Goal: Transaction & Acquisition: Purchase product/service

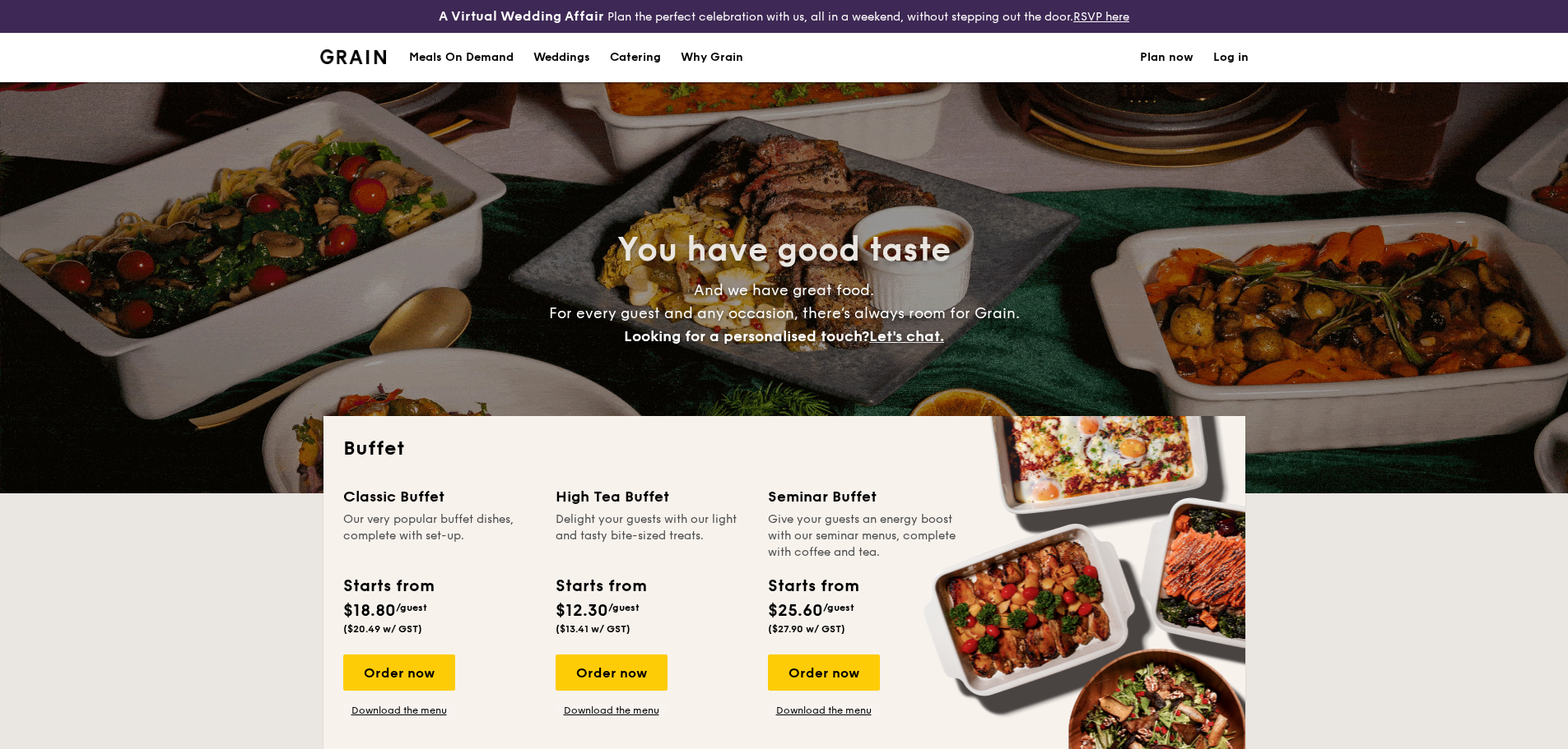
select select
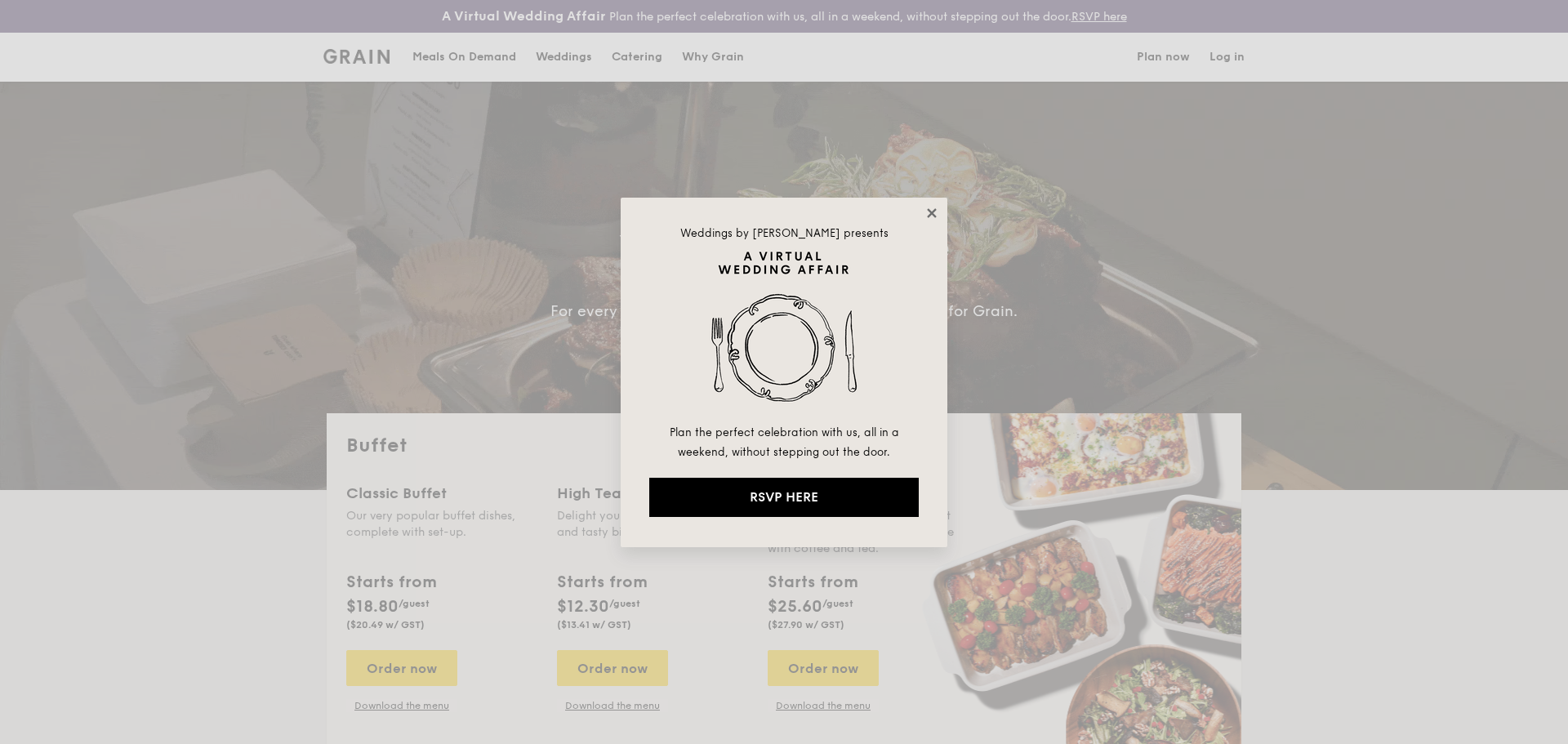
click at [931, 220] on icon at bounding box center [932, 213] width 15 height 15
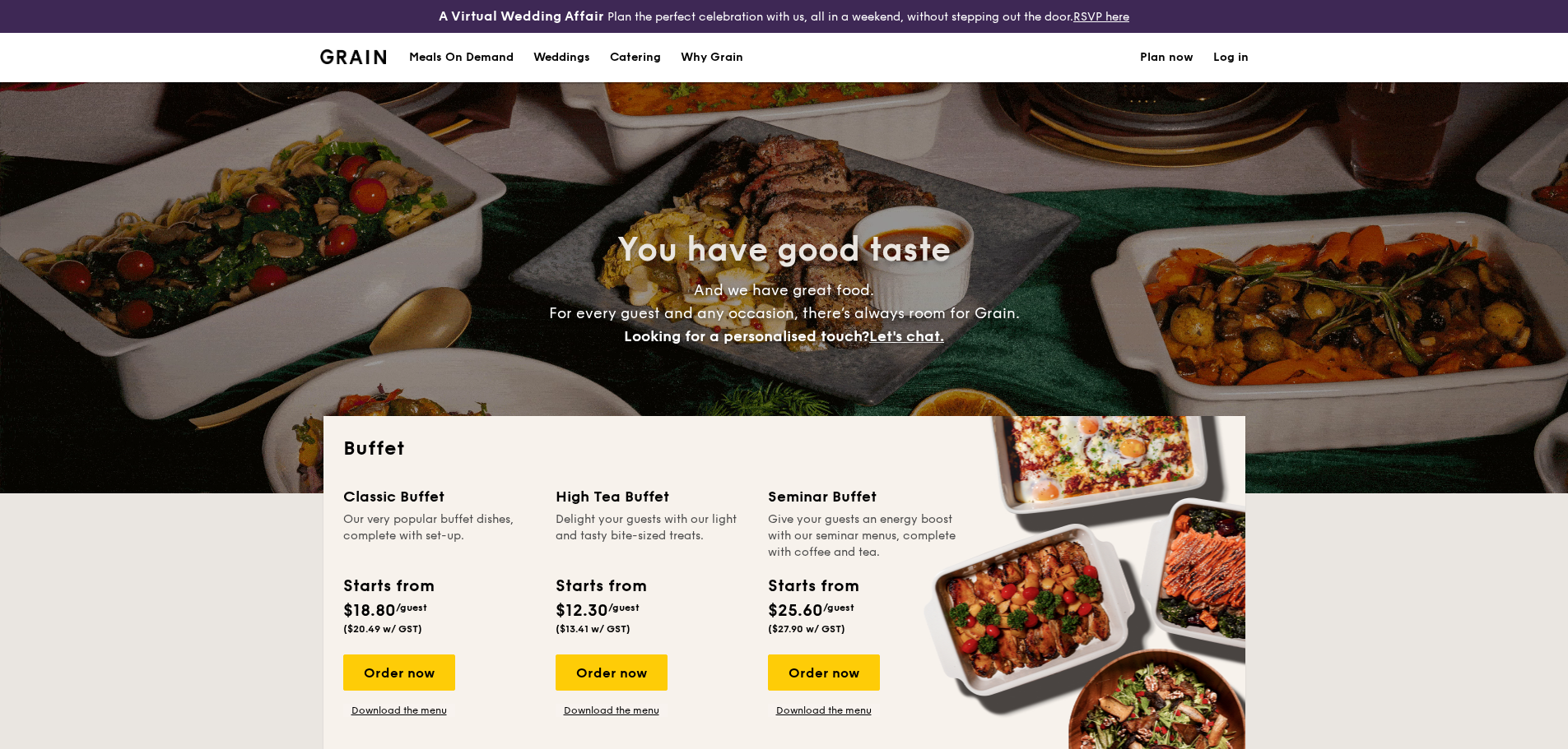
click at [634, 60] on h1 "Catering" at bounding box center [635, 57] width 51 height 49
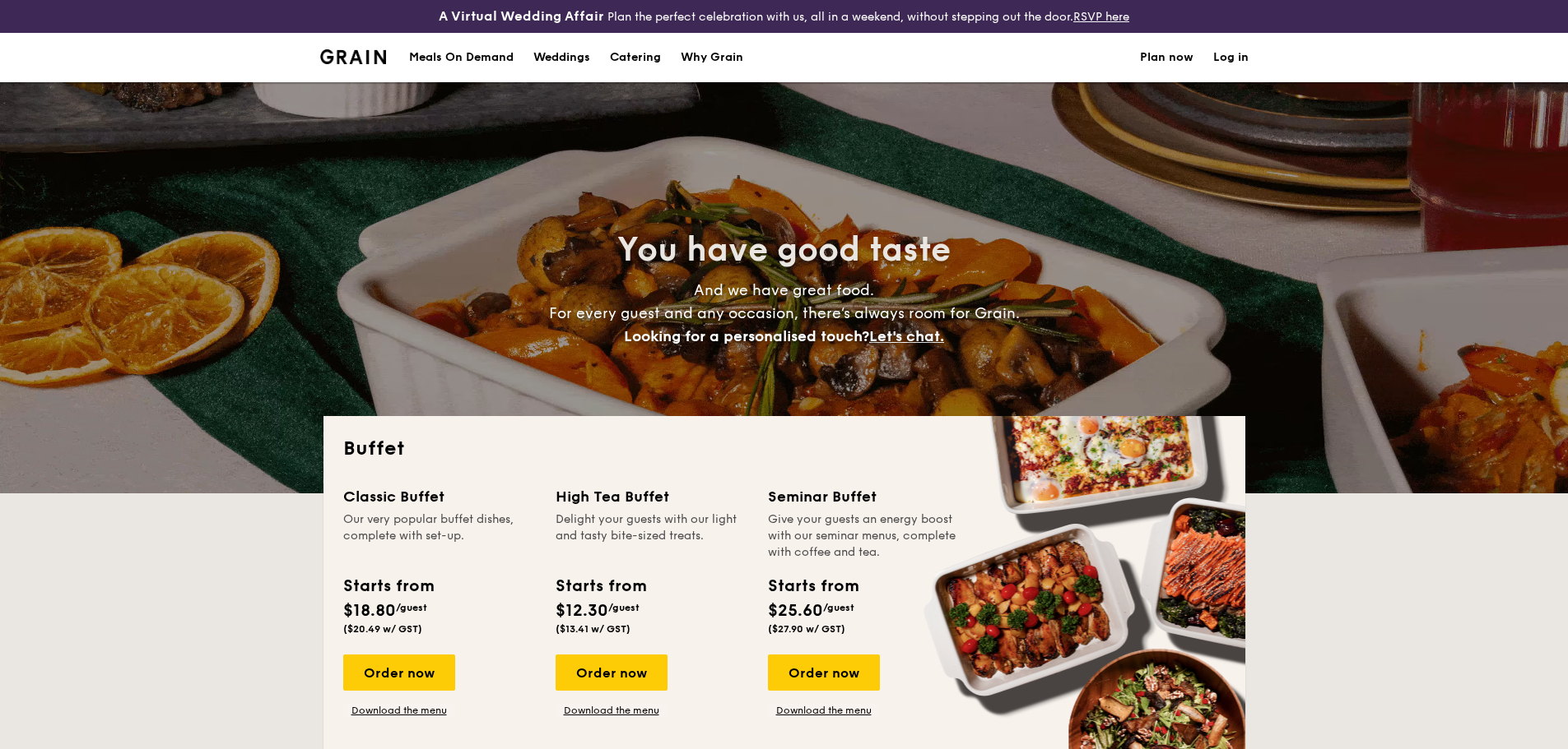
click at [1264, 279] on div "You have good taste And we have great food. For every guest and any occasion, t…" at bounding box center [784, 287] width 1568 height 411
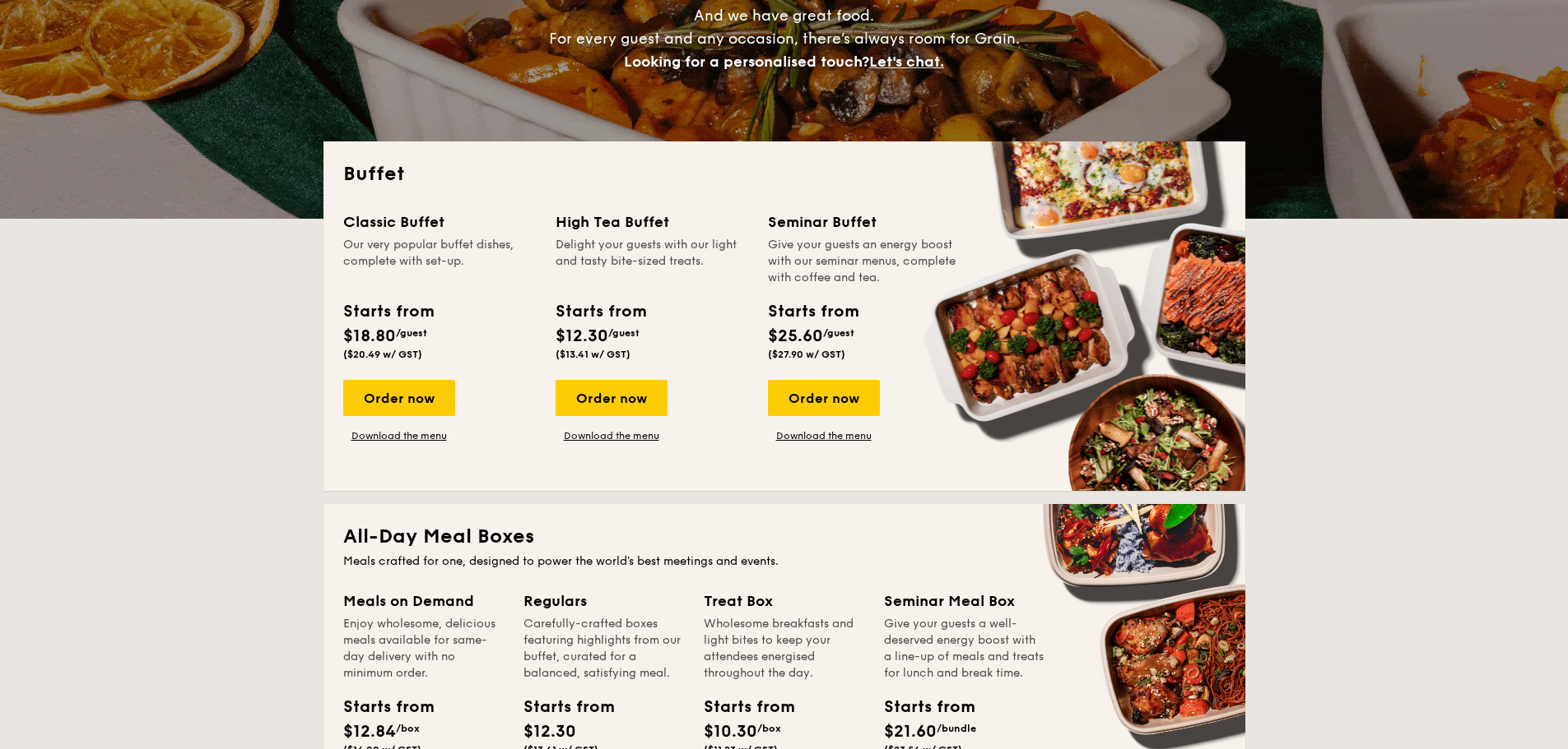
scroll to position [247, 0]
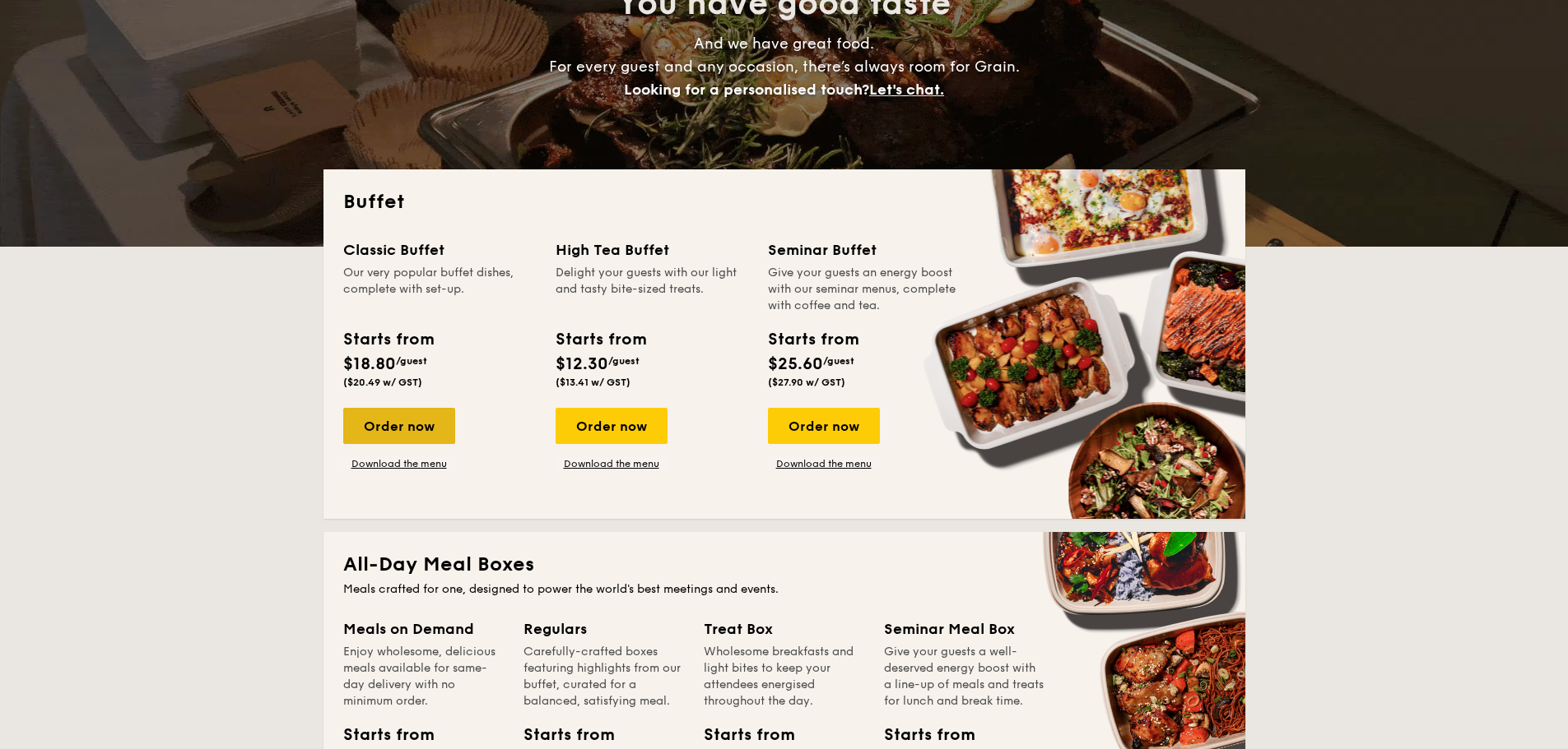
click at [424, 422] on div "Order now" at bounding box center [399, 426] width 112 height 36
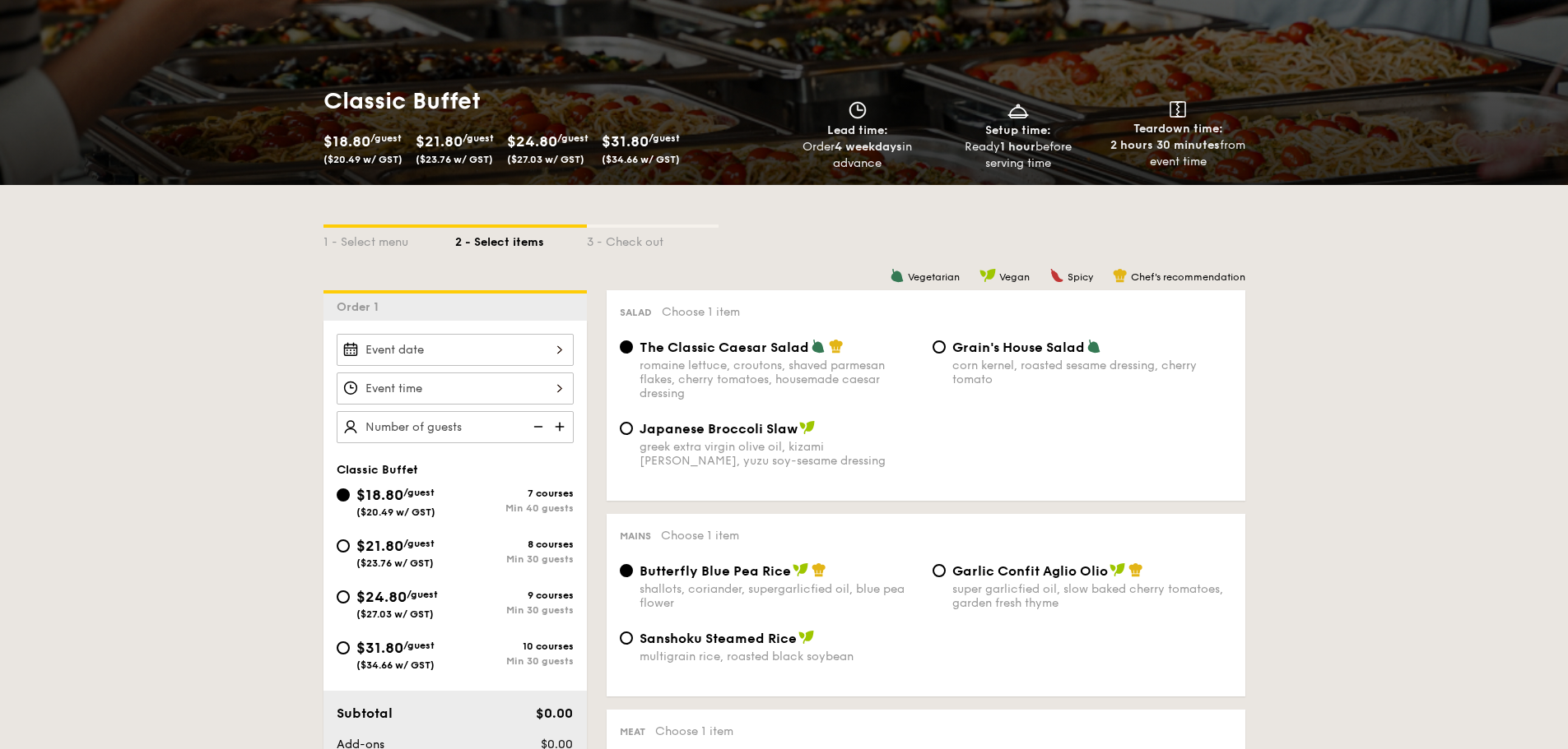
scroll to position [247, 0]
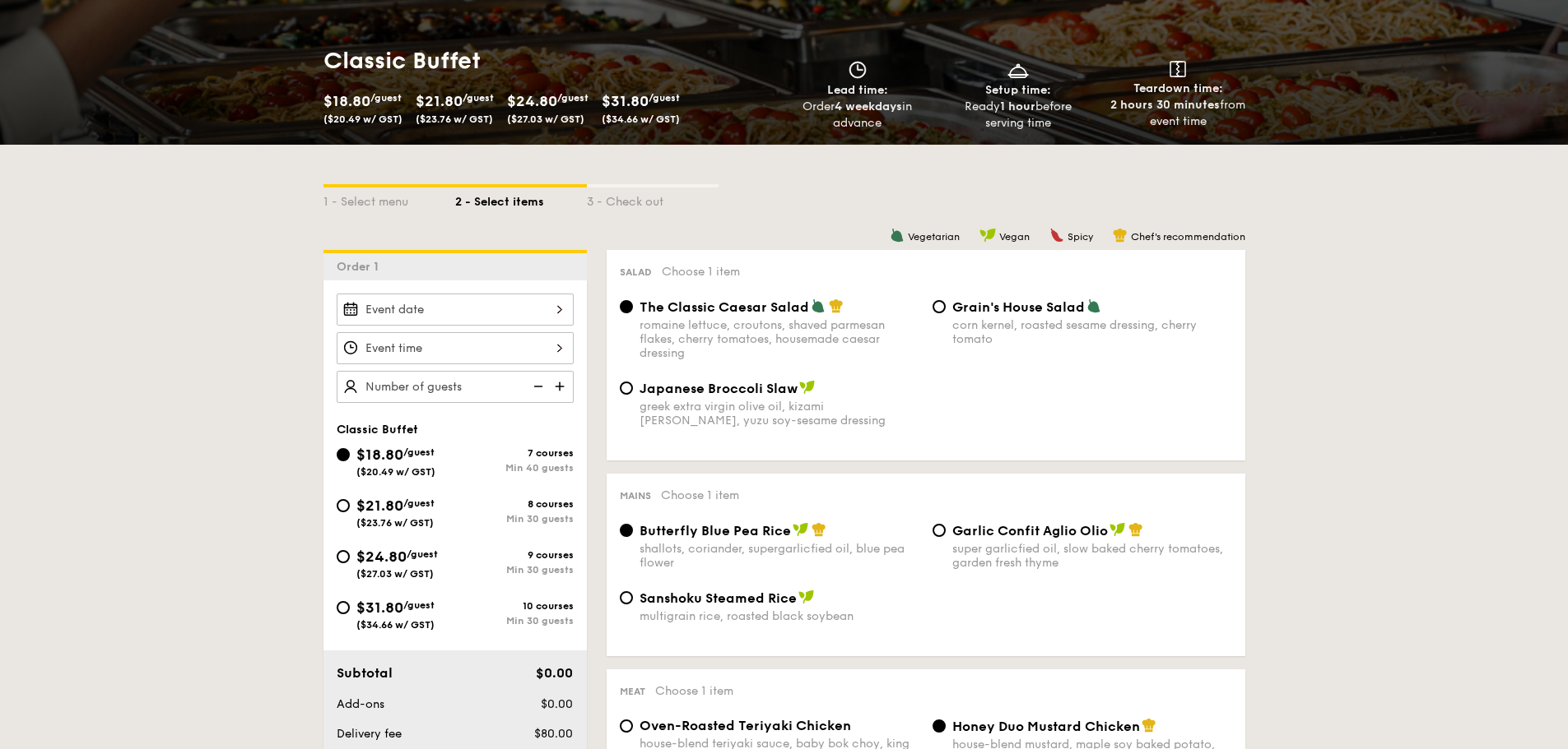
click at [499, 309] on div at bounding box center [455, 310] width 237 height 32
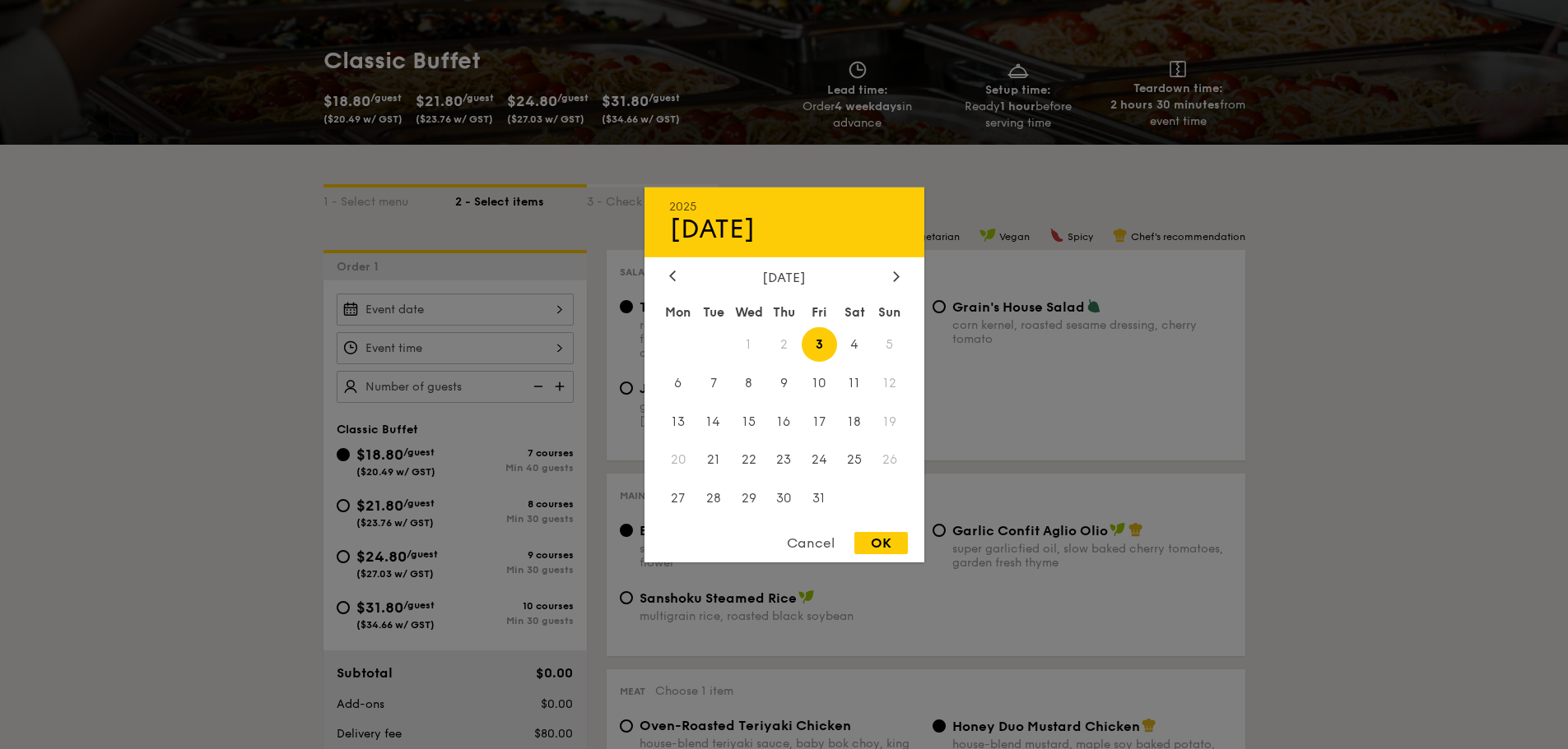
click at [819, 339] on span "3" at bounding box center [819, 345] width 35 height 35
click at [889, 546] on div "OK" at bounding box center [880, 543] width 53 height 22
type input "[DATE]"
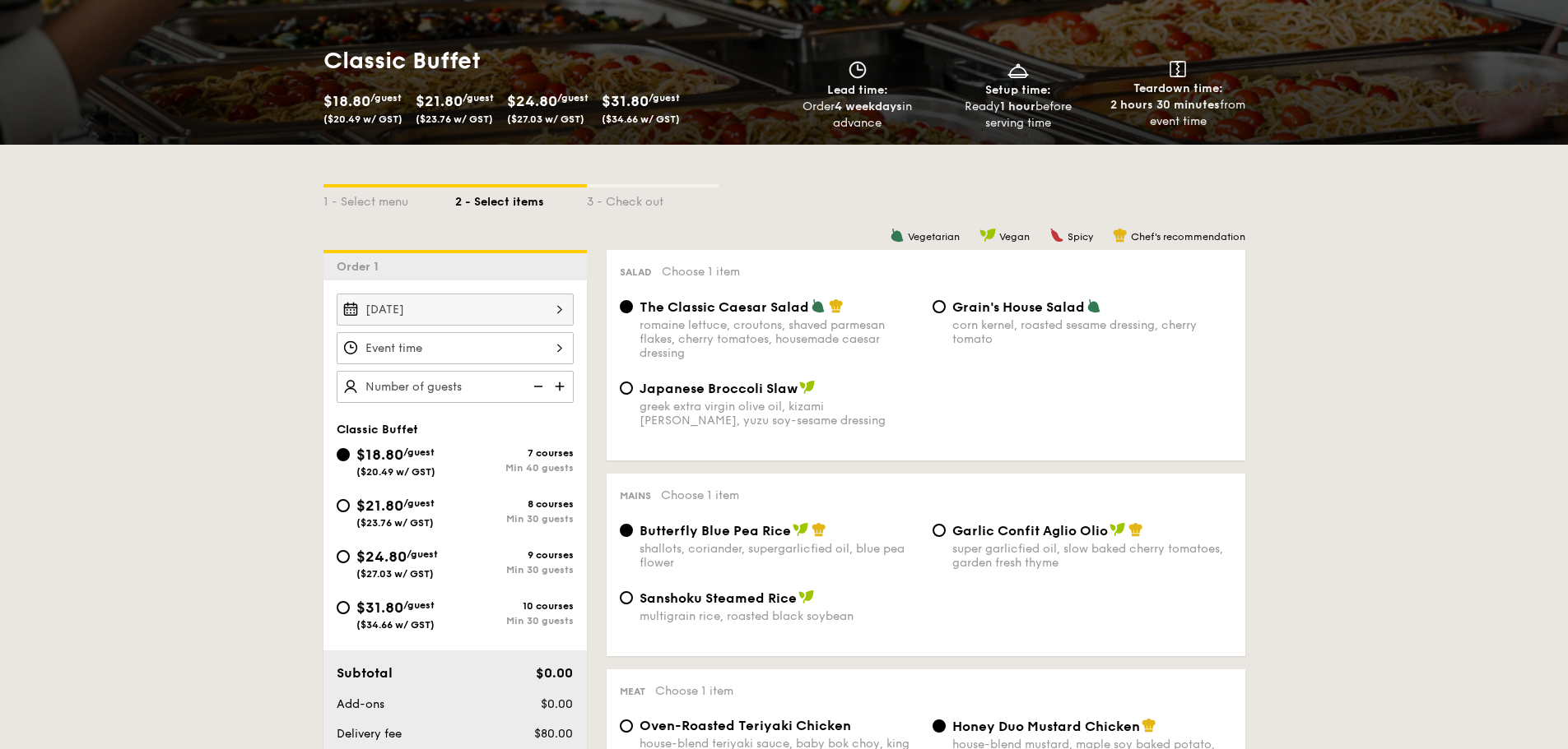
click at [528, 349] on div at bounding box center [455, 349] width 237 height 32
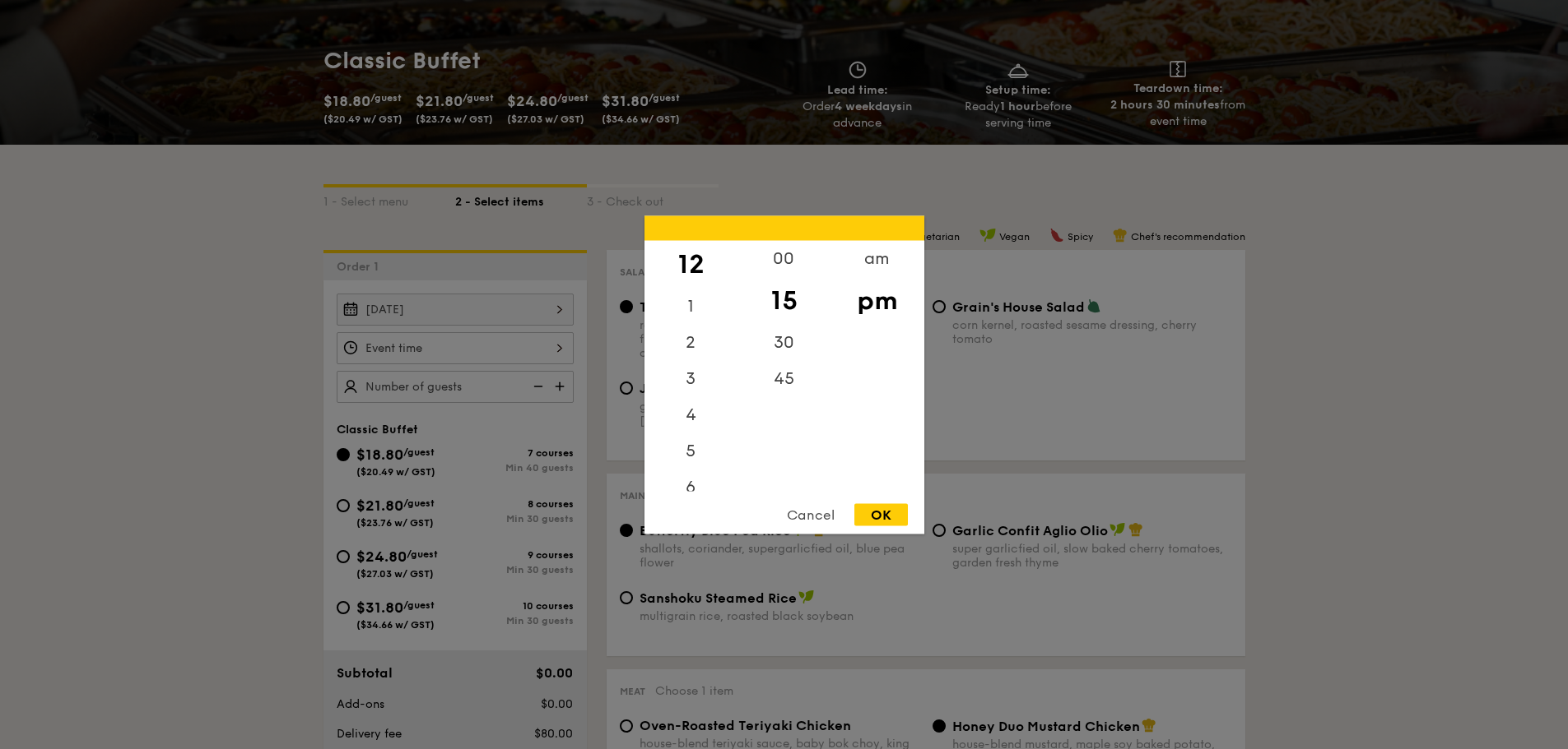
drag, startPoint x: 791, startPoint y: 280, endPoint x: 792, endPoint y: 319, distance: 39.0
click at [792, 319] on div "15" at bounding box center [784, 300] width 93 height 48
click at [785, 254] on div "00" at bounding box center [784, 263] width 93 height 48
click at [684, 475] on div "11" at bounding box center [691, 473] width 93 height 36
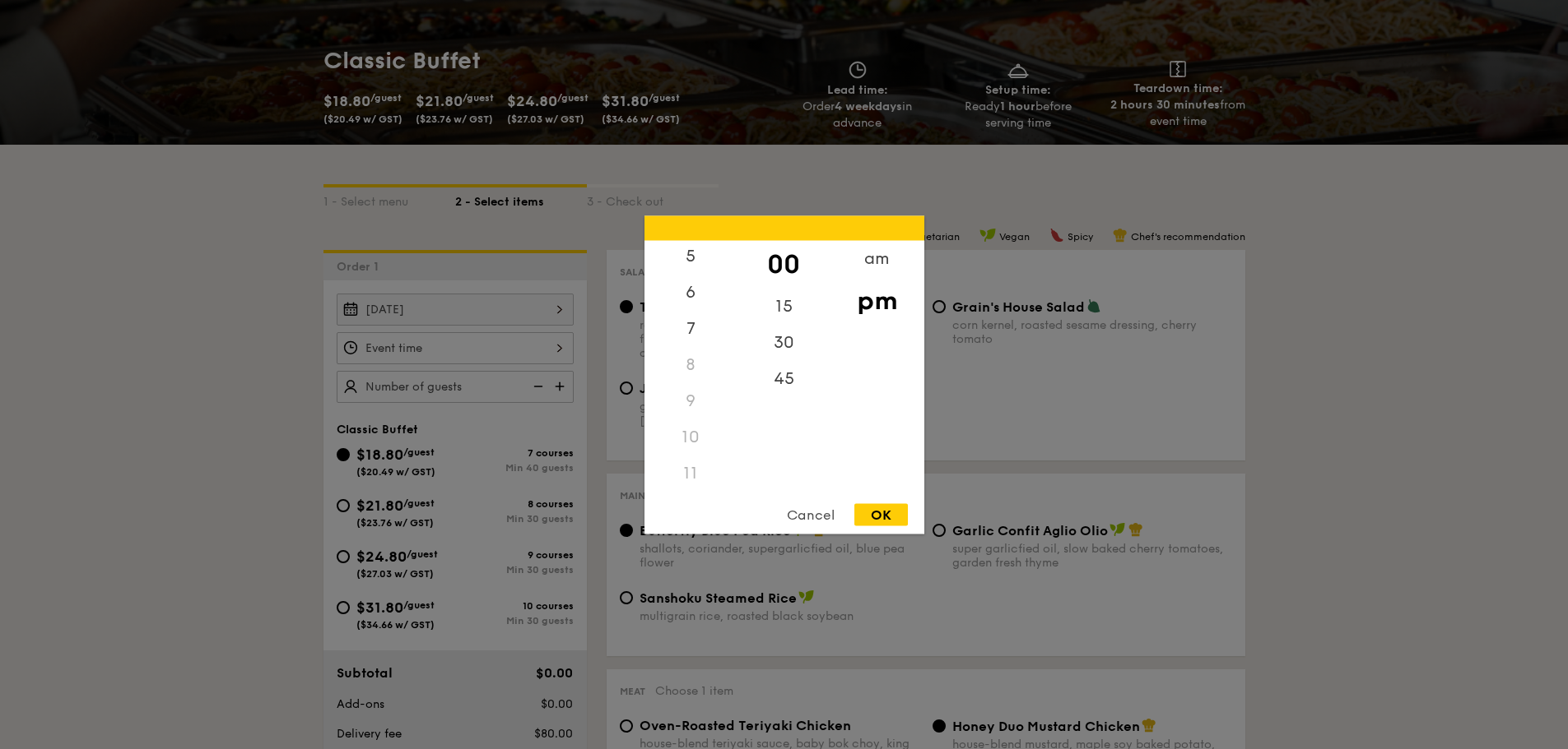
click at [700, 475] on div "11" at bounding box center [691, 473] width 93 height 36
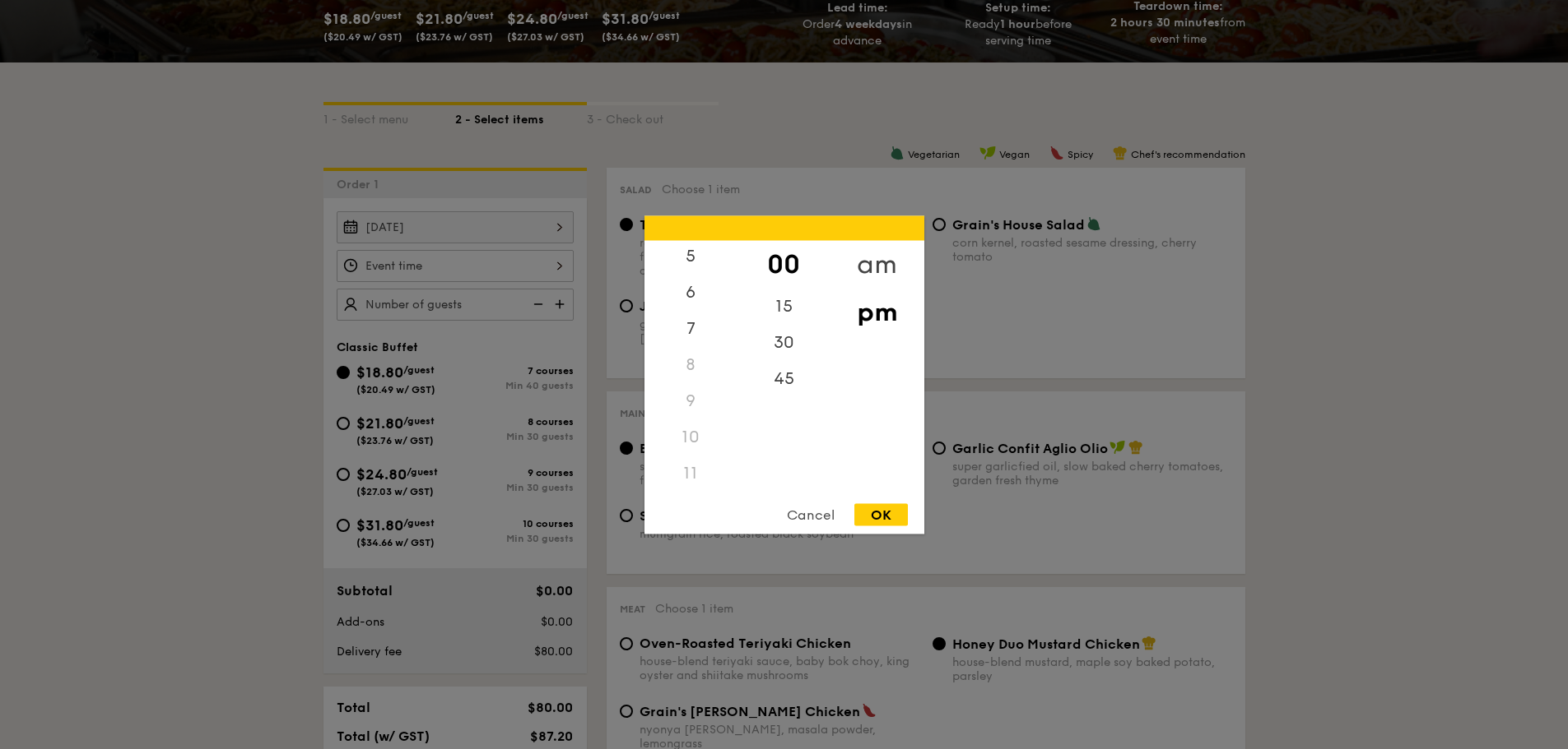
click at [878, 260] on div "am" at bounding box center [877, 263] width 93 height 48
click at [684, 474] on div "11" at bounding box center [691, 479] width 93 height 48
click at [795, 379] on div "45" at bounding box center [784, 384] width 93 height 48
click at [877, 524] on div "OK" at bounding box center [880, 514] width 53 height 22
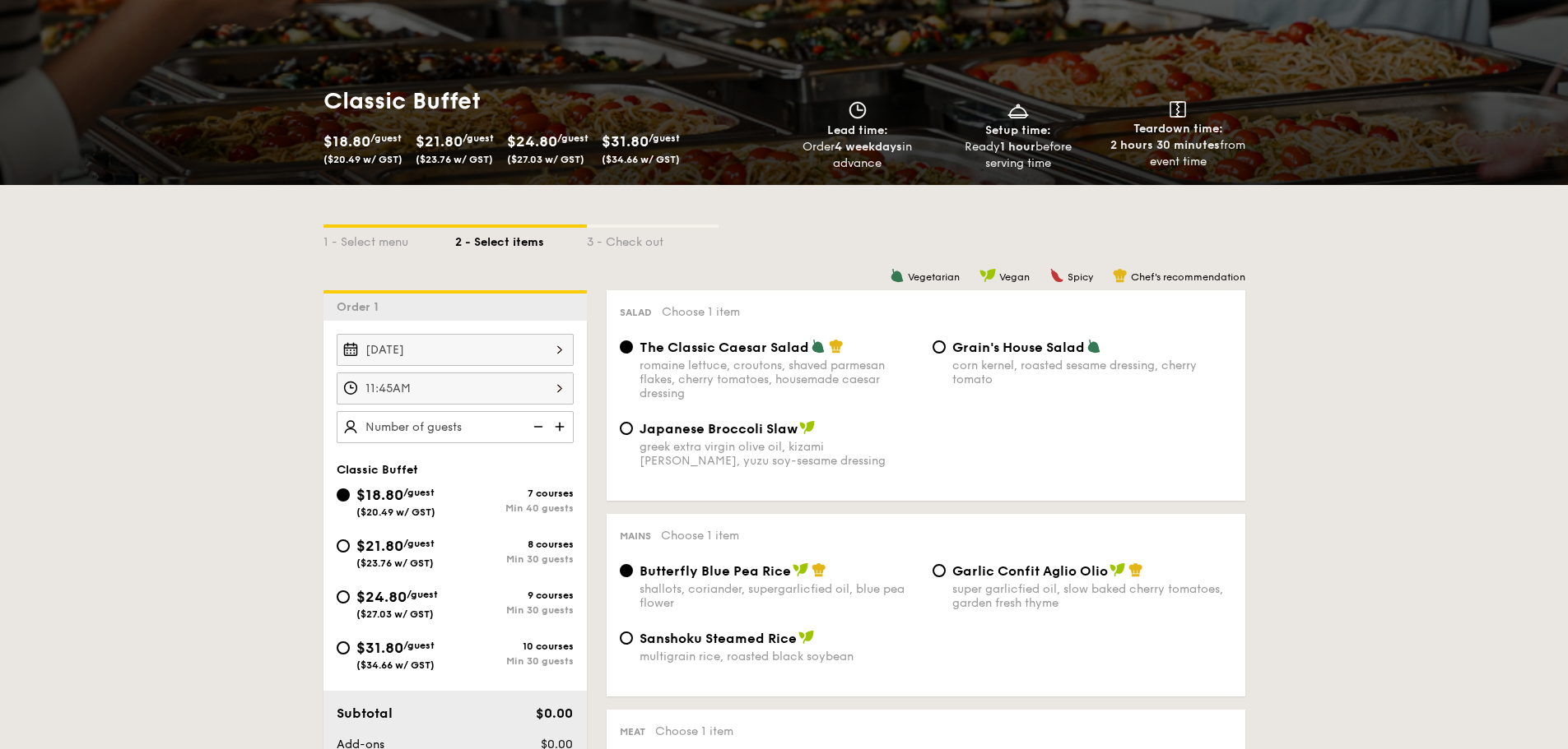
scroll to position [247, 0]
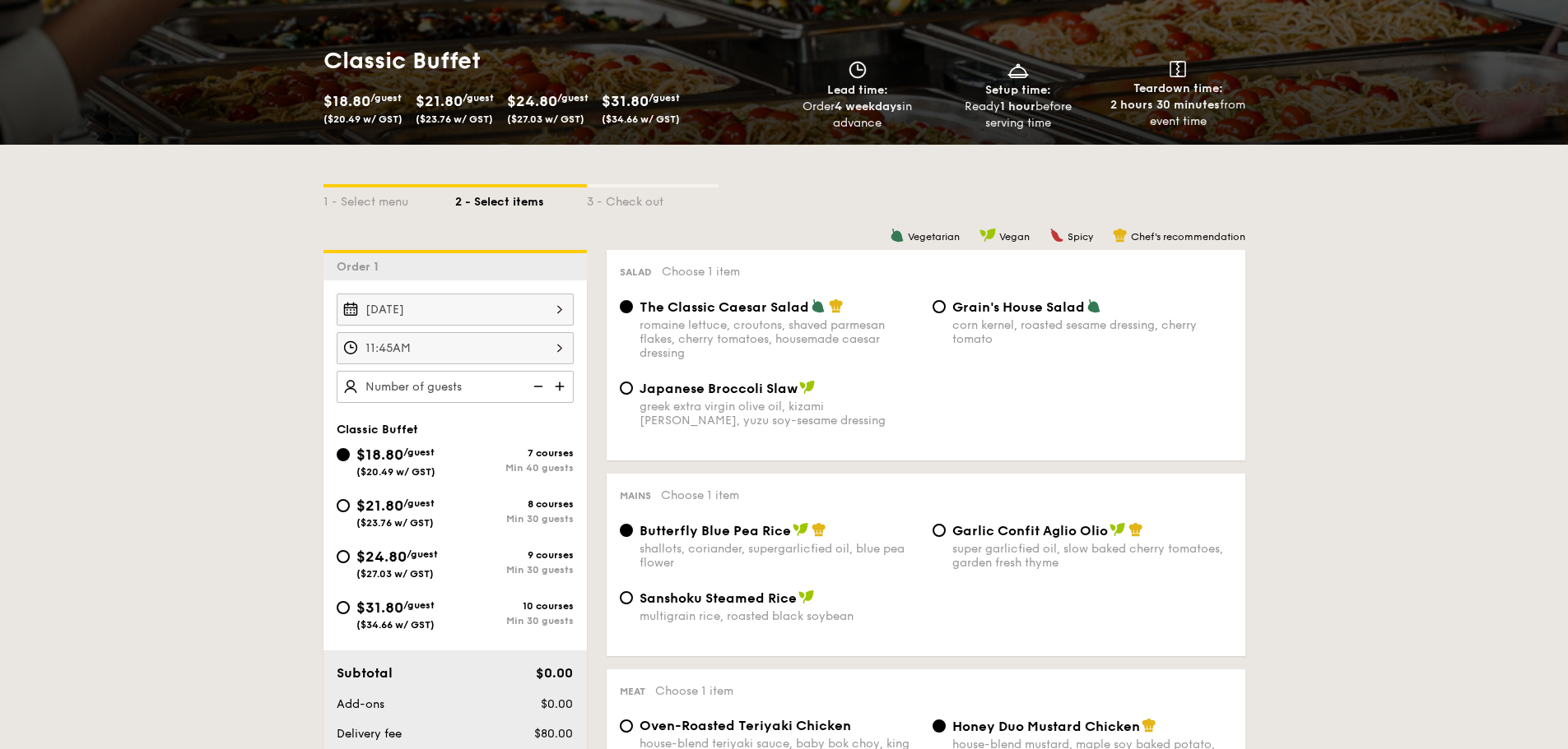
click at [416, 348] on div "11:45AM" at bounding box center [455, 349] width 237 height 32
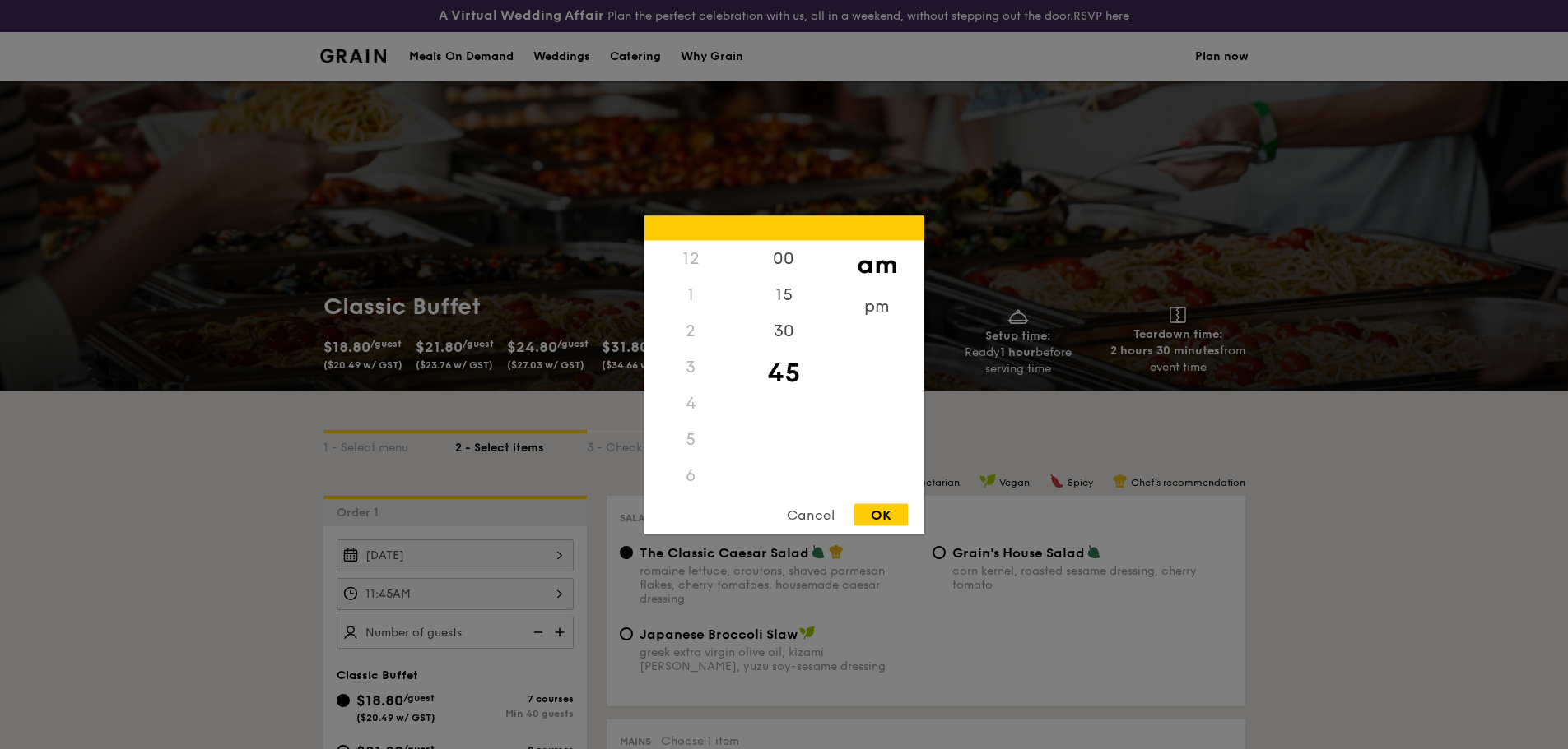
scroll to position [0, 0]
click at [695, 261] on div "12" at bounding box center [691, 258] width 93 height 36
click at [689, 261] on div "12" at bounding box center [691, 258] width 93 height 36
click at [881, 309] on div "pm" at bounding box center [877, 312] width 93 height 48
click at [783, 257] on div "00" at bounding box center [784, 263] width 93 height 48
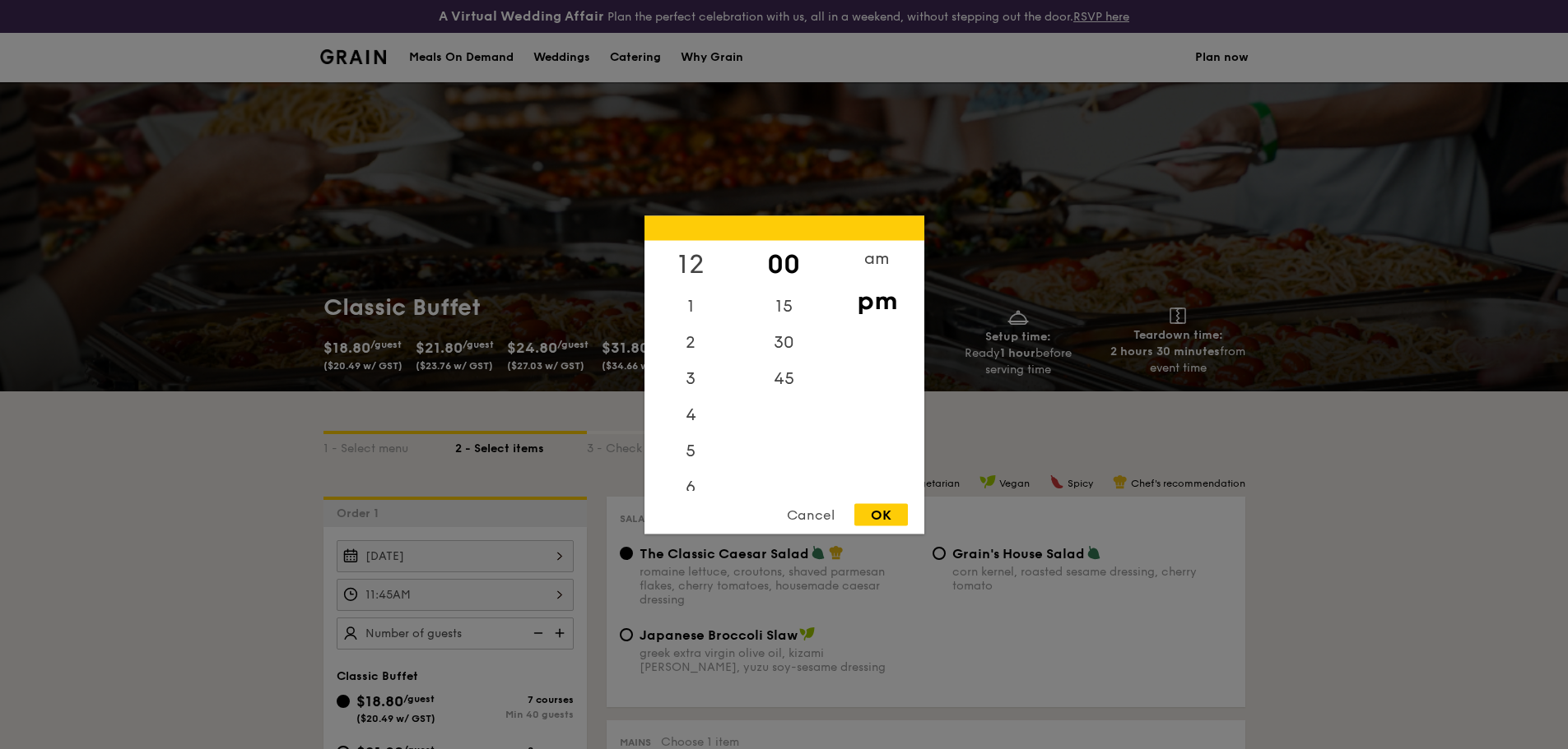
click at [682, 258] on div "12" at bounding box center [691, 263] width 93 height 48
click at [885, 513] on div "OK" at bounding box center [880, 514] width 53 height 22
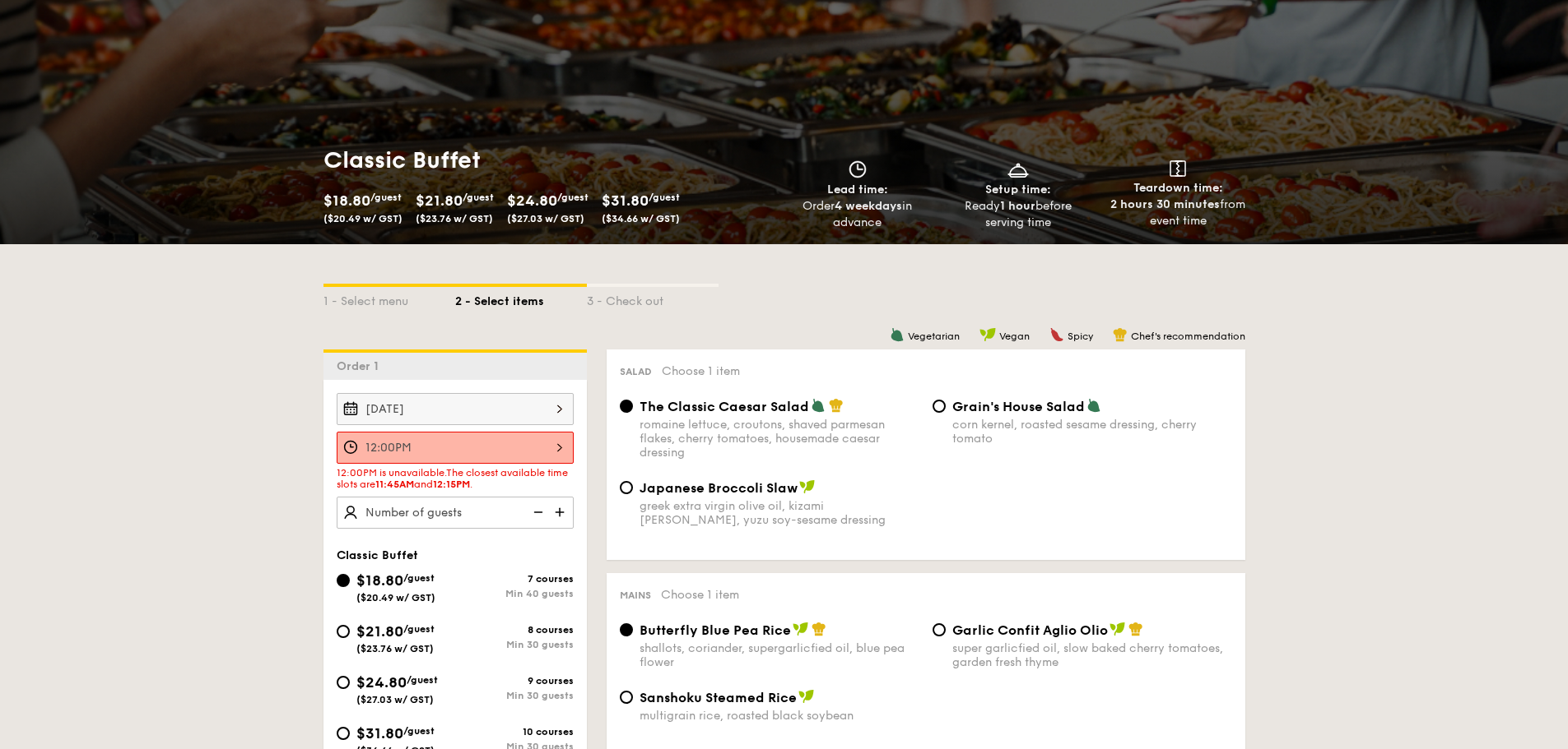
scroll to position [165, 0]
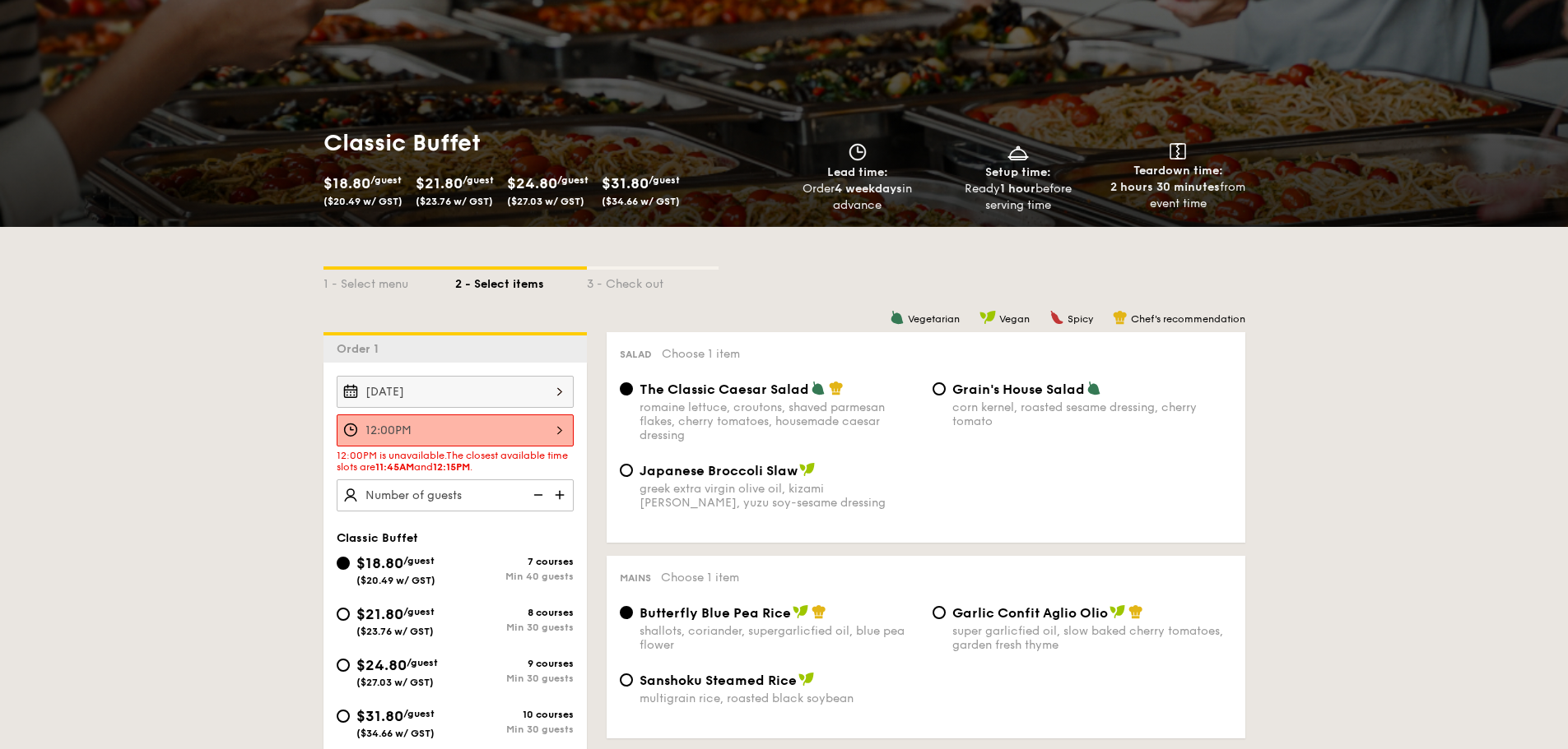
click at [483, 429] on div "12:00PM" at bounding box center [455, 431] width 237 height 32
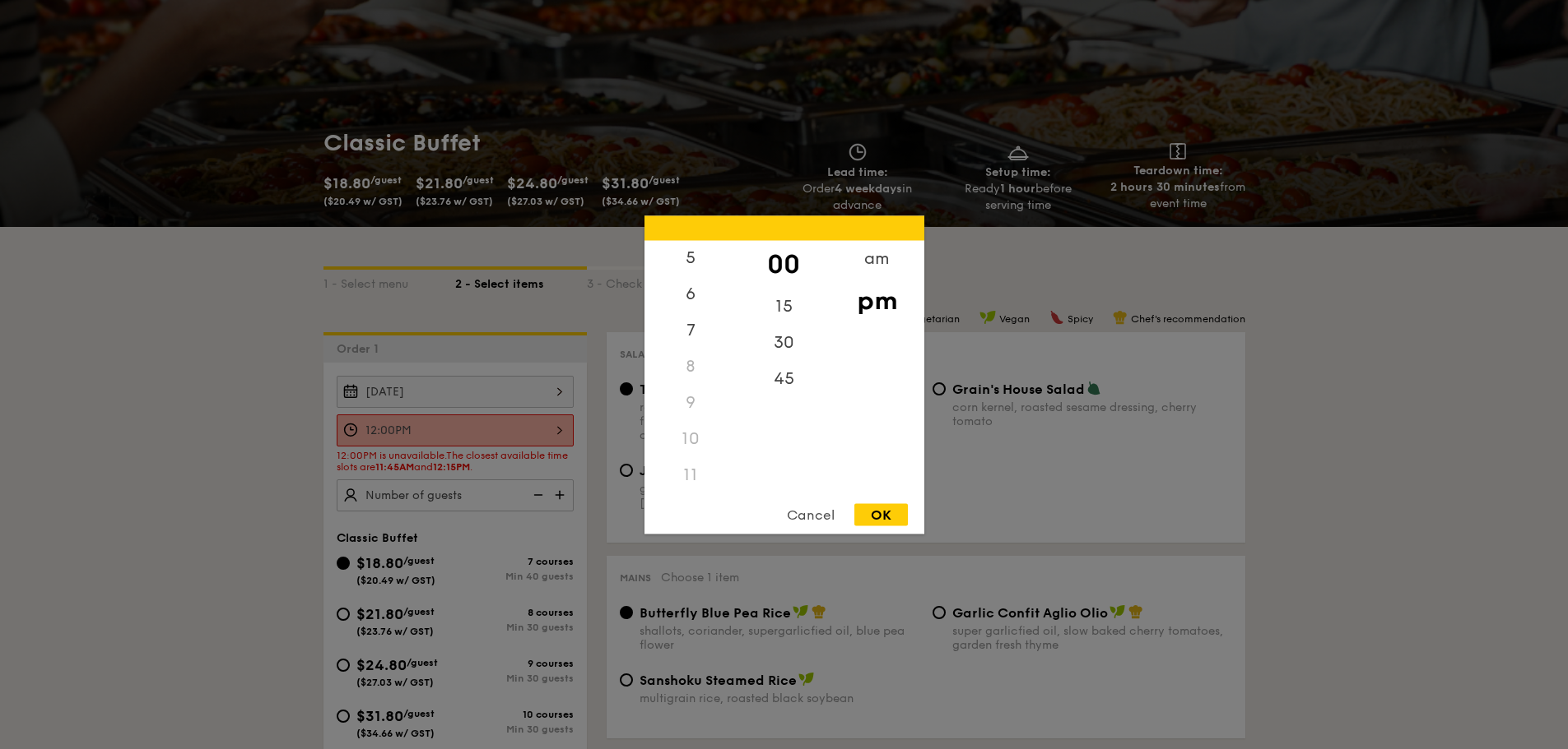
scroll to position [195, 0]
click at [692, 470] on div "11" at bounding box center [691, 473] width 93 height 36
click at [868, 260] on div "am" at bounding box center [877, 263] width 93 height 48
click at [686, 465] on div "11" at bounding box center [691, 479] width 93 height 48
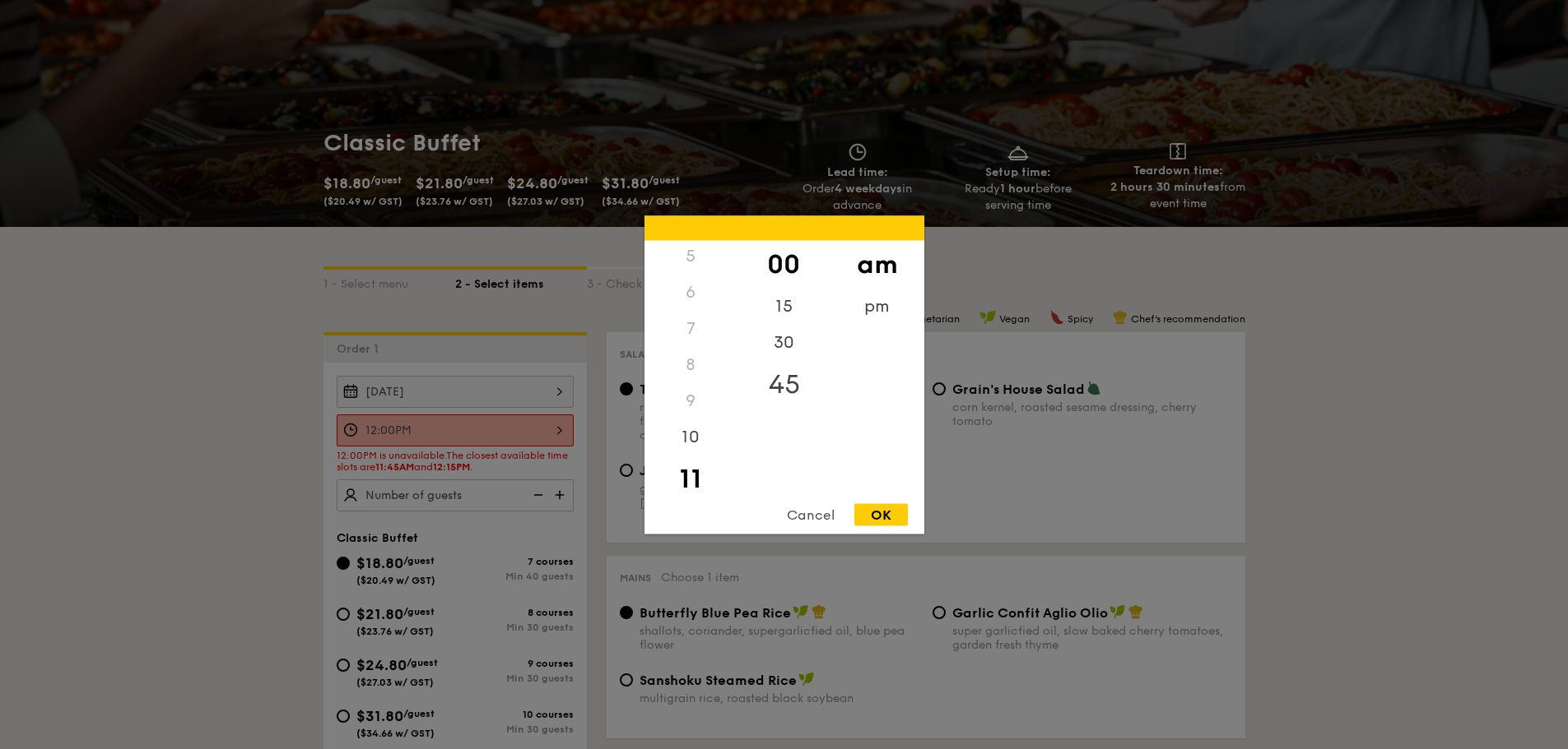
click at [787, 379] on div "45" at bounding box center [784, 384] width 93 height 48
click at [881, 513] on div "OK" at bounding box center [880, 514] width 53 height 22
type input "11:45AM"
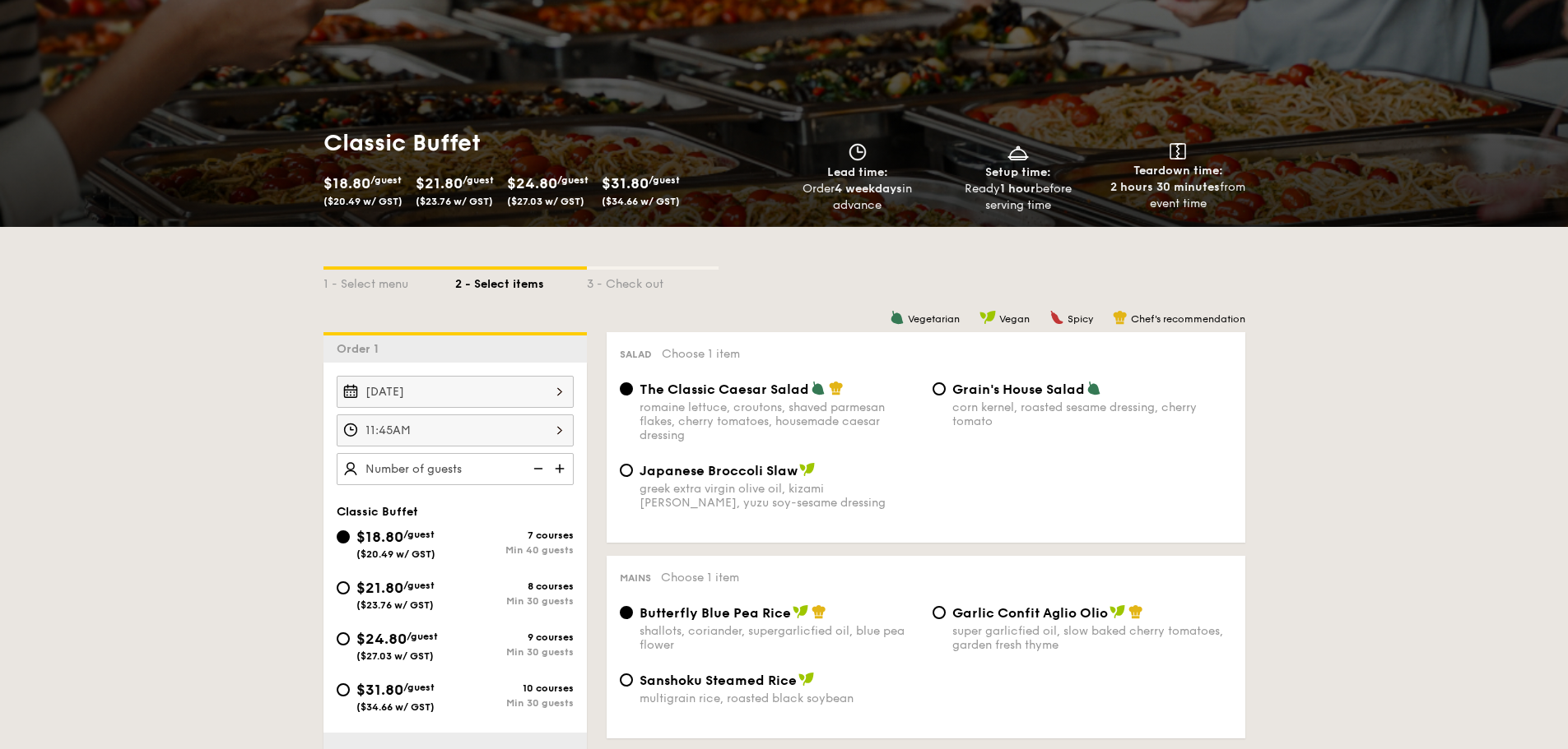
click at [559, 470] on img at bounding box center [561, 469] width 24 height 31
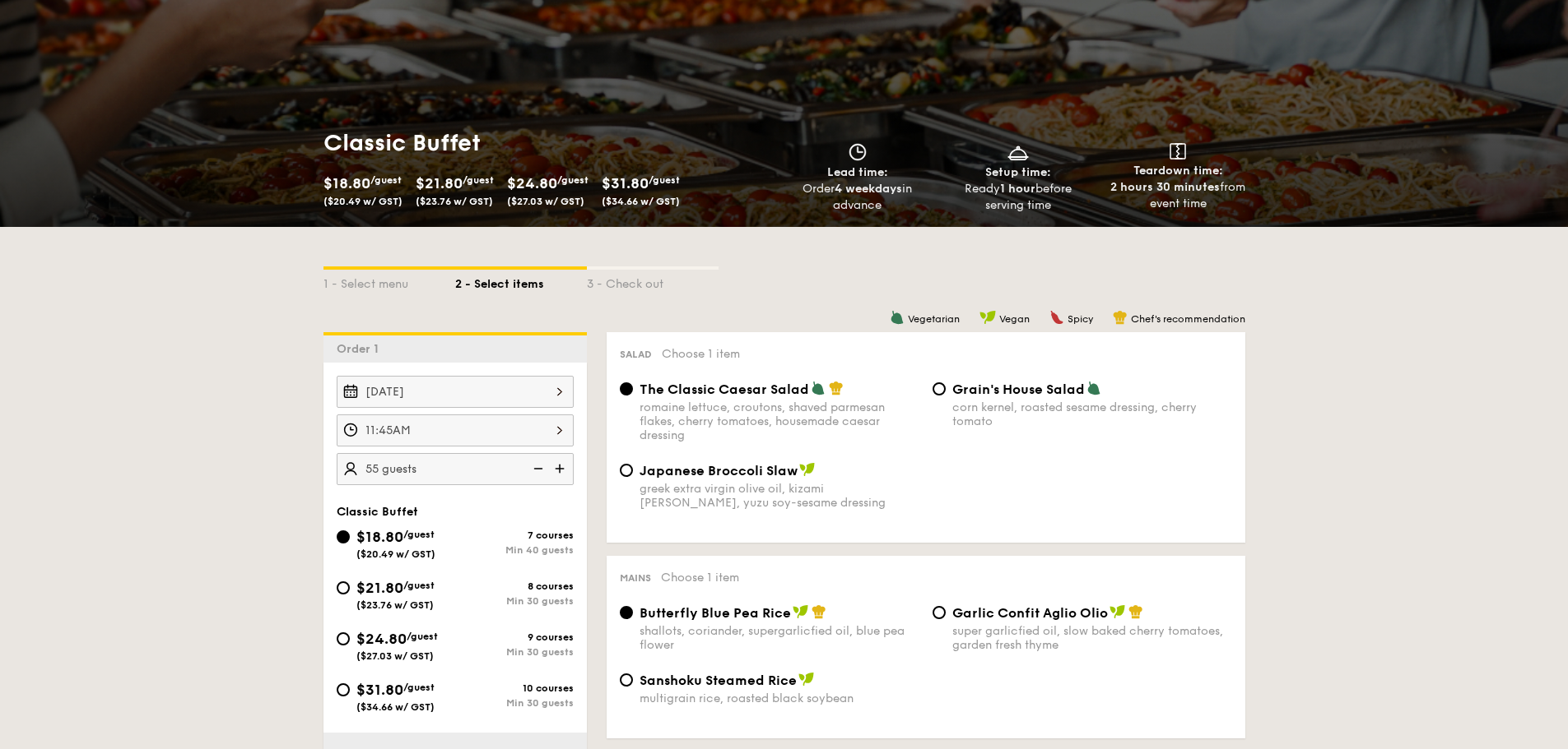
click at [543, 468] on img at bounding box center [536, 469] width 24 height 31
click at [542, 468] on img at bounding box center [536, 469] width 24 height 31
click at [540, 468] on img at bounding box center [536, 469] width 24 height 31
type input "40 guests"
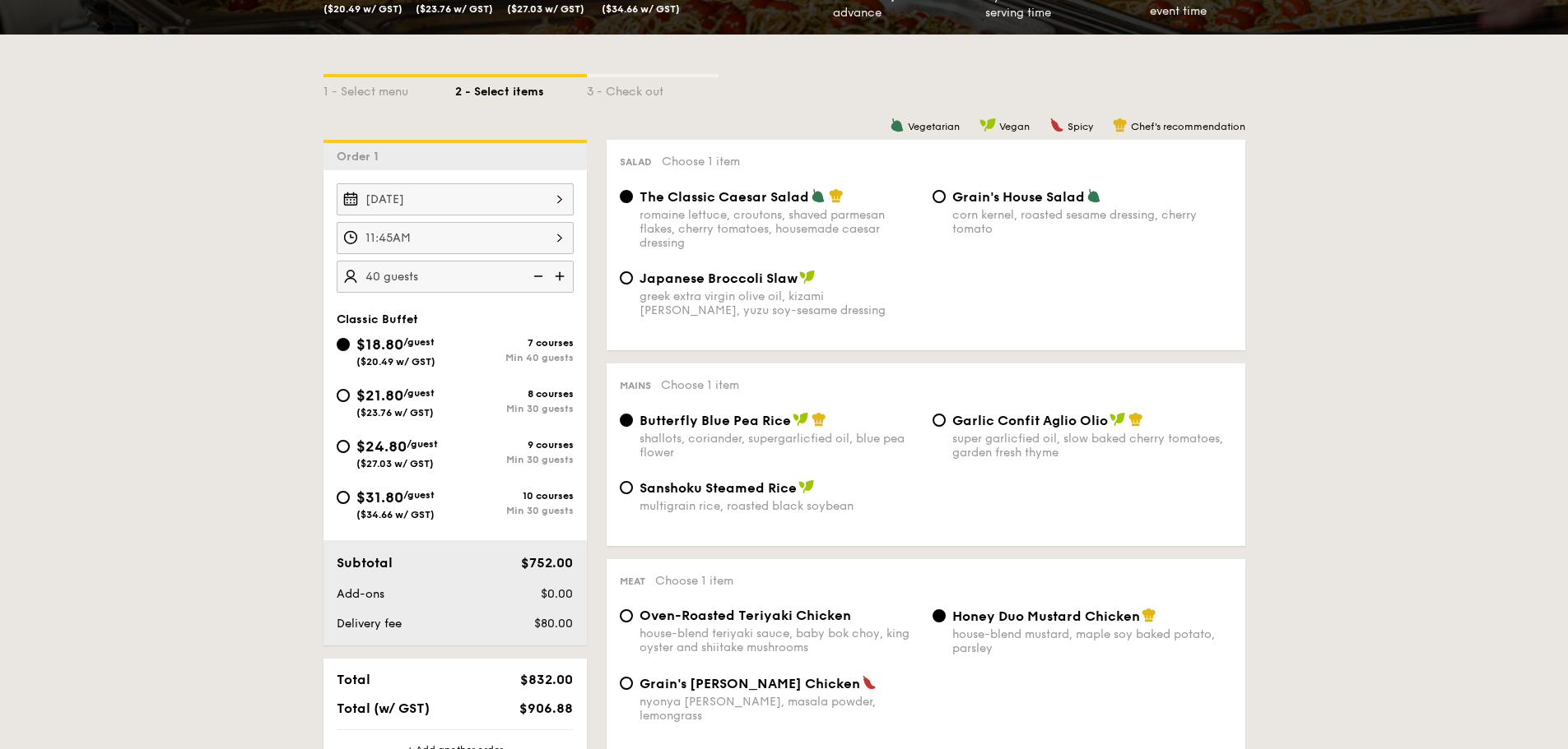
scroll to position [411, 0]
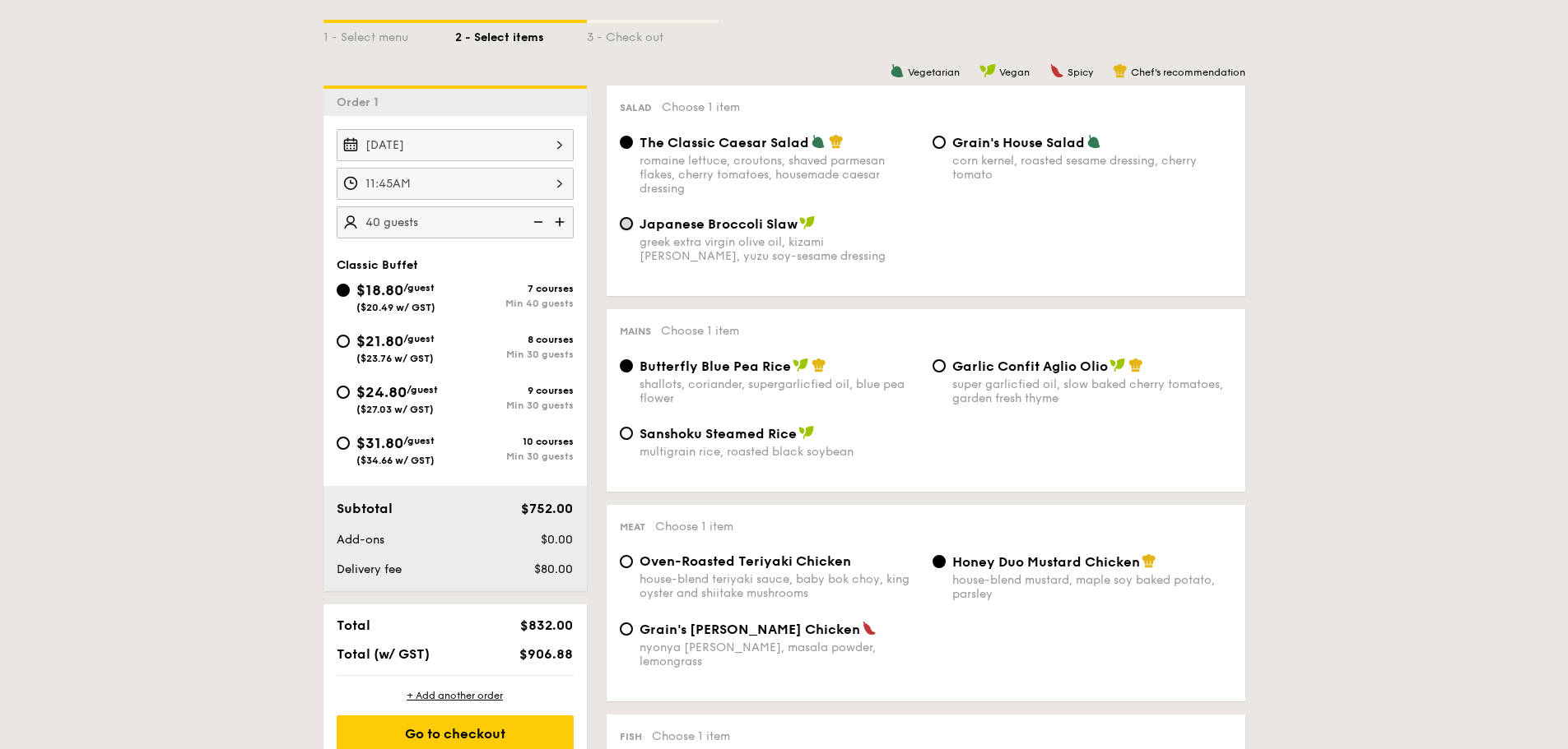
click at [624, 222] on input "Japanese Broccoli Slaw greek extra virgin olive oil, kizami nori, ginger, yuzu …" at bounding box center [627, 224] width 14 height 14
radio input "true"
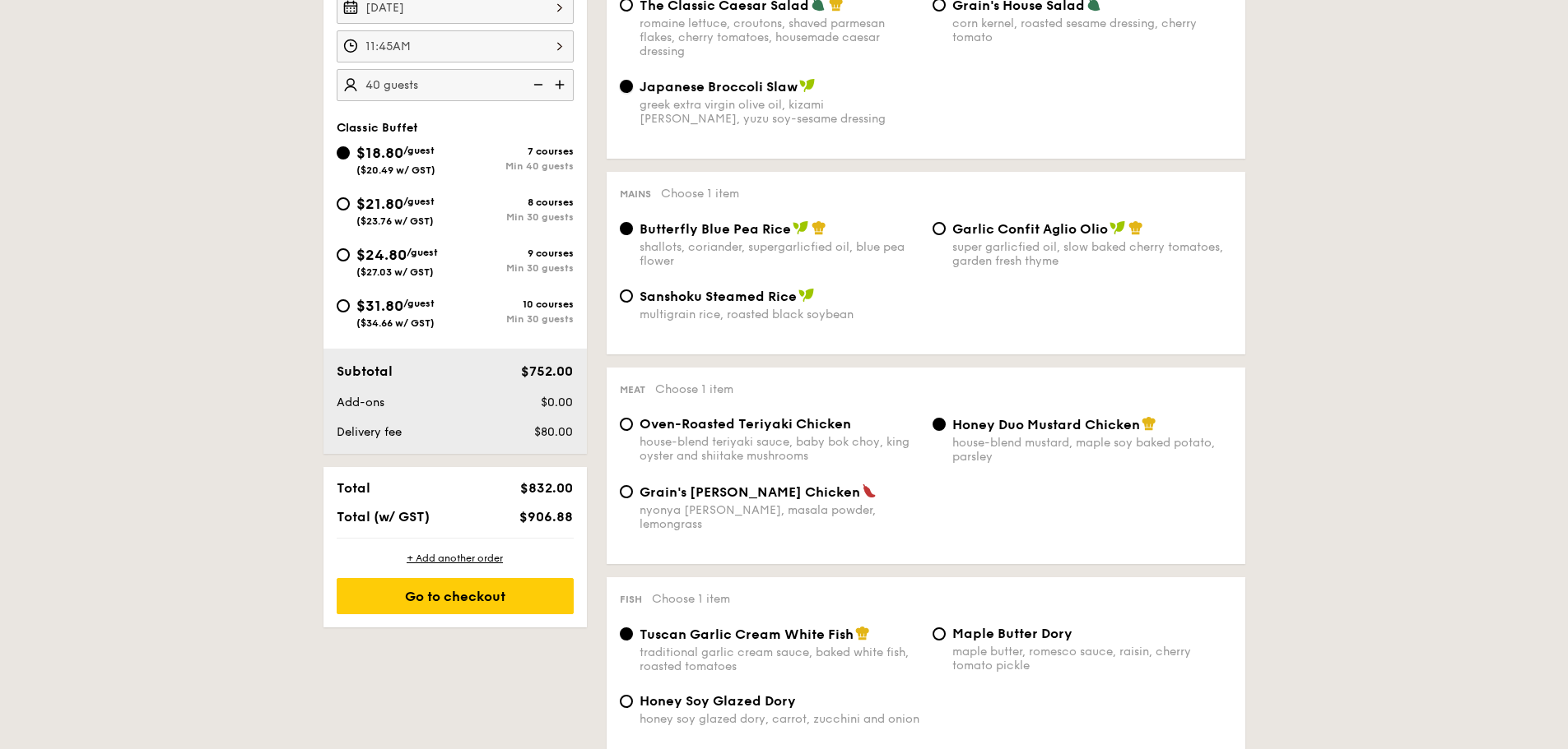
scroll to position [576, 0]
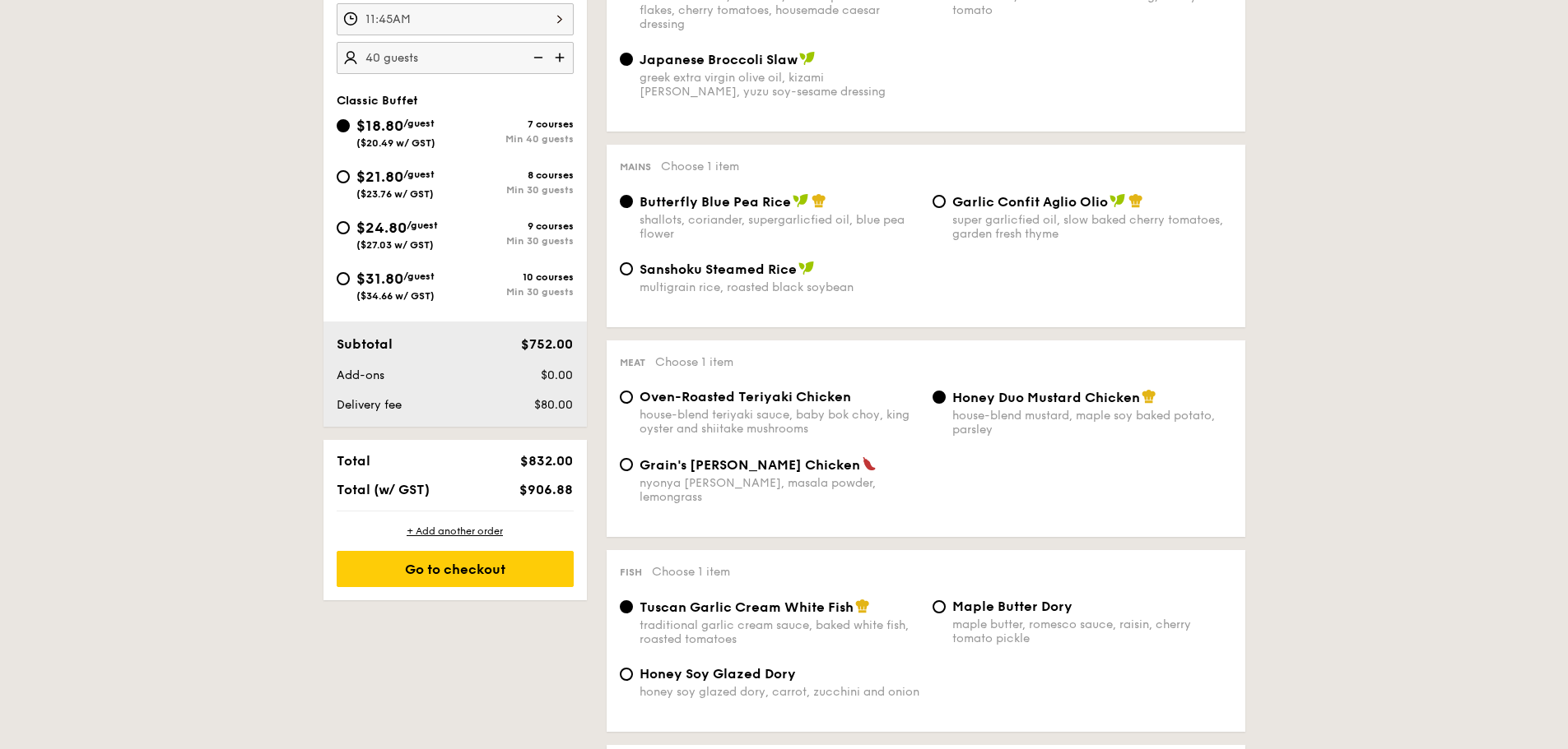
click at [1026, 199] on span "Garlic Confit Aglio Olio" at bounding box center [1030, 202] width 155 height 16
click at [945, 199] on input "Garlic Confit Aglio Olio super garlicfied oil, slow baked cherry tomatoes, gard…" at bounding box center [939, 202] width 14 height 14
radio input "true"
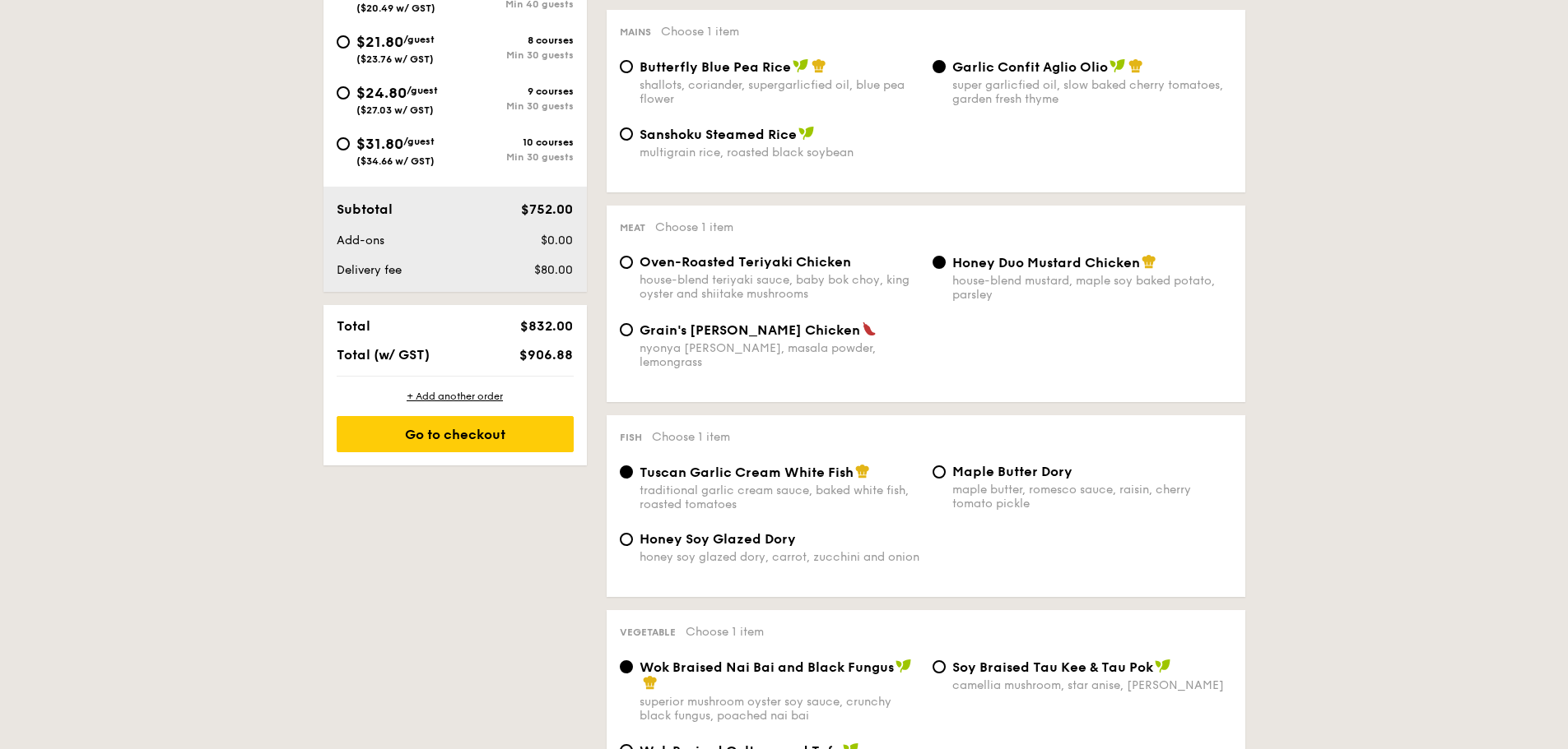
scroll to position [741, 0]
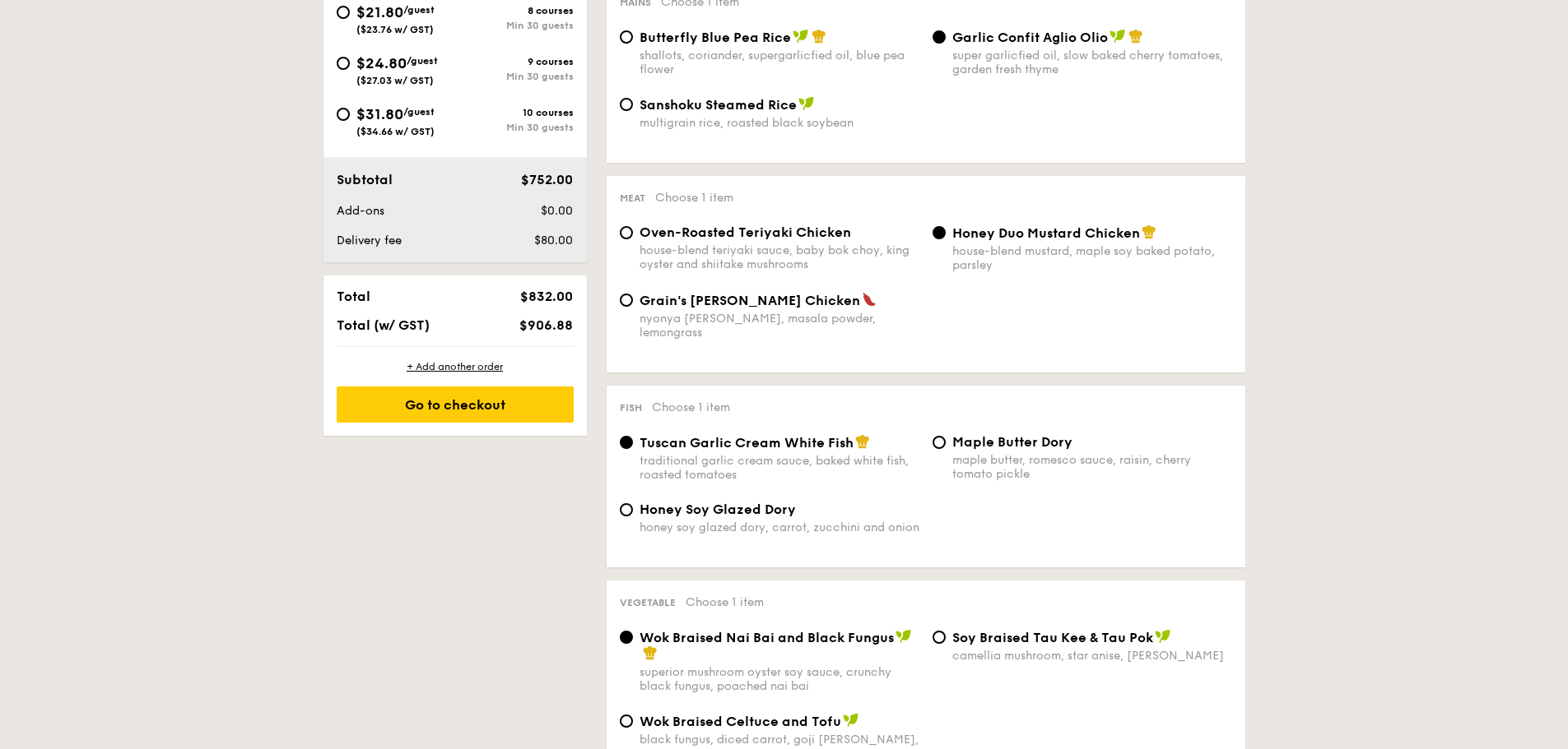
click at [1416, 244] on div "1 - Select menu 2 - Select items 3 - Check out Order 1 [DATE] 11:45AM 40 guests…" at bounding box center [784, 685] width 1568 height 2067
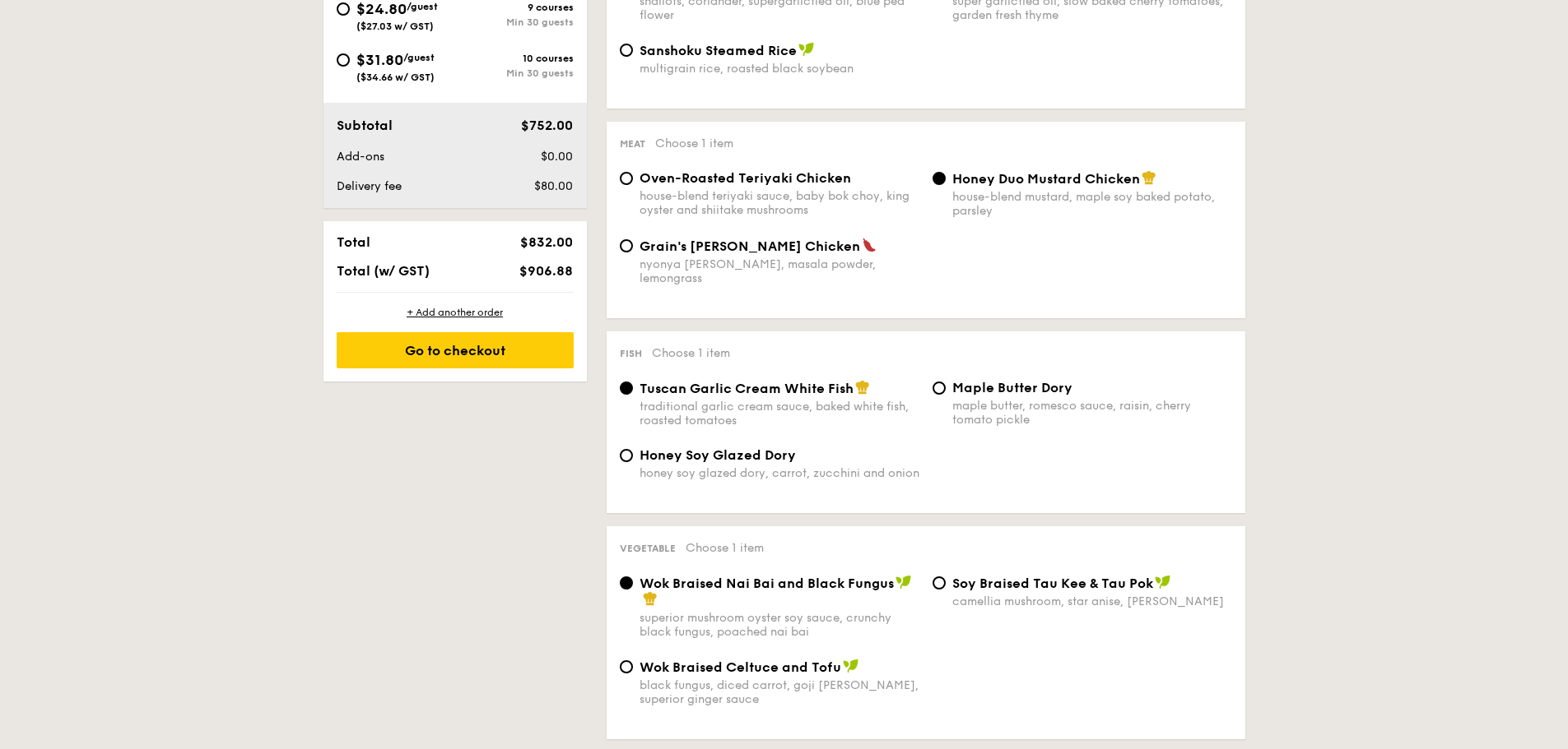
scroll to position [822, 0]
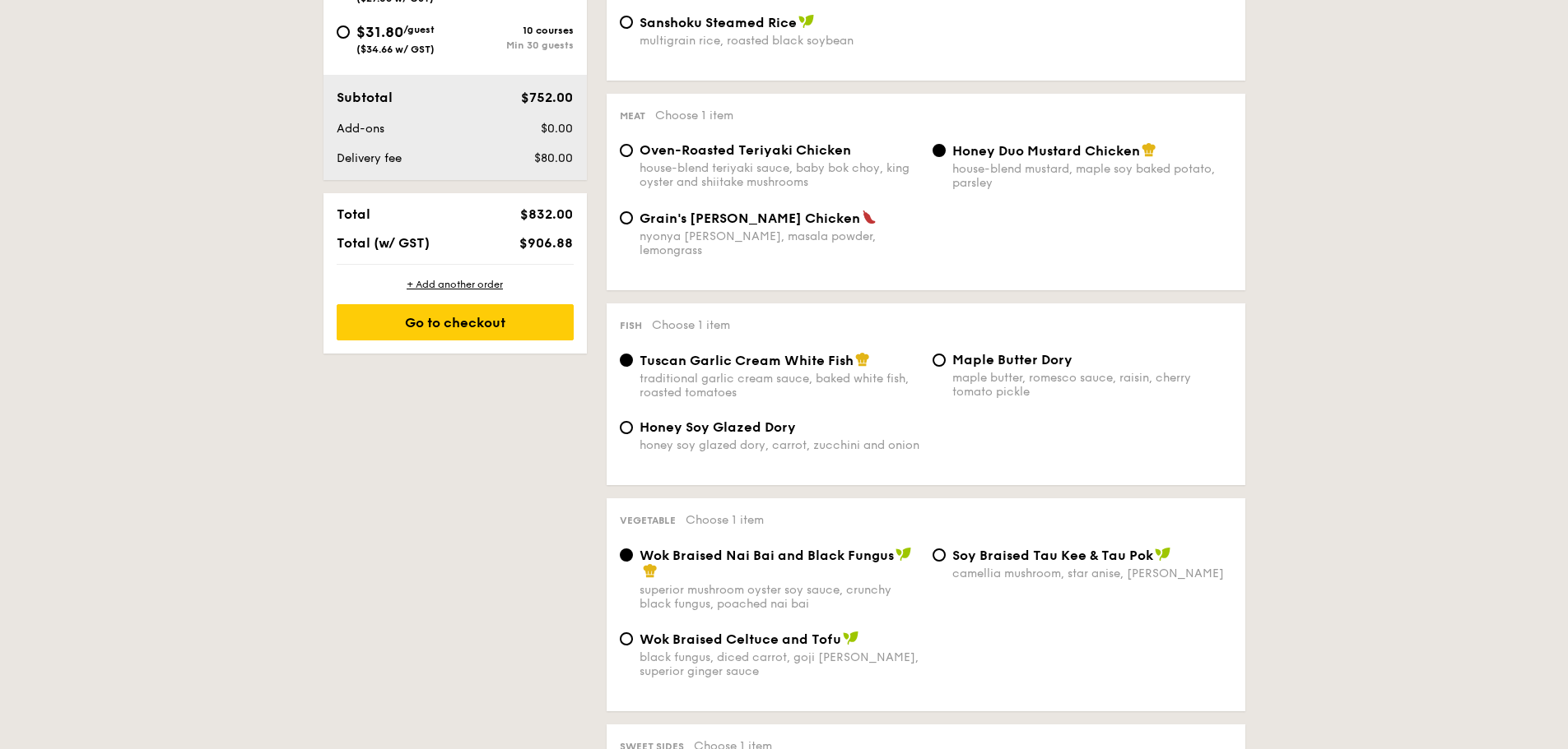
click at [1299, 339] on div "1 - Select menu 2 - Select items 3 - Check out Order 1 [DATE] 11:45AM 40 guests…" at bounding box center [784, 603] width 1568 height 2067
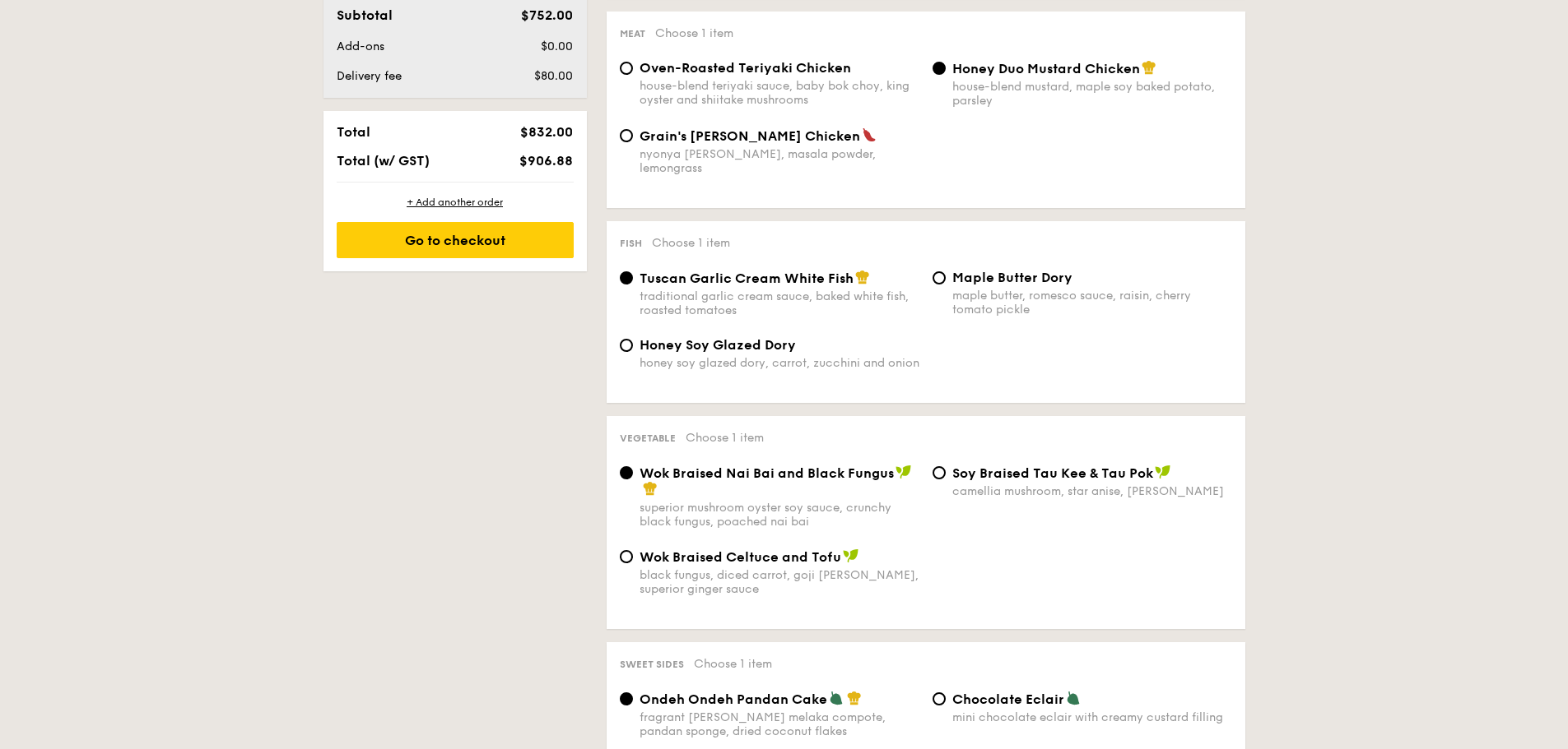
click at [1262, 297] on div "1 - Select menu 2 - Select items 3 - Check out Order 1 [DATE] 11:45AM 40 guests…" at bounding box center [784, 520] width 1568 height 2067
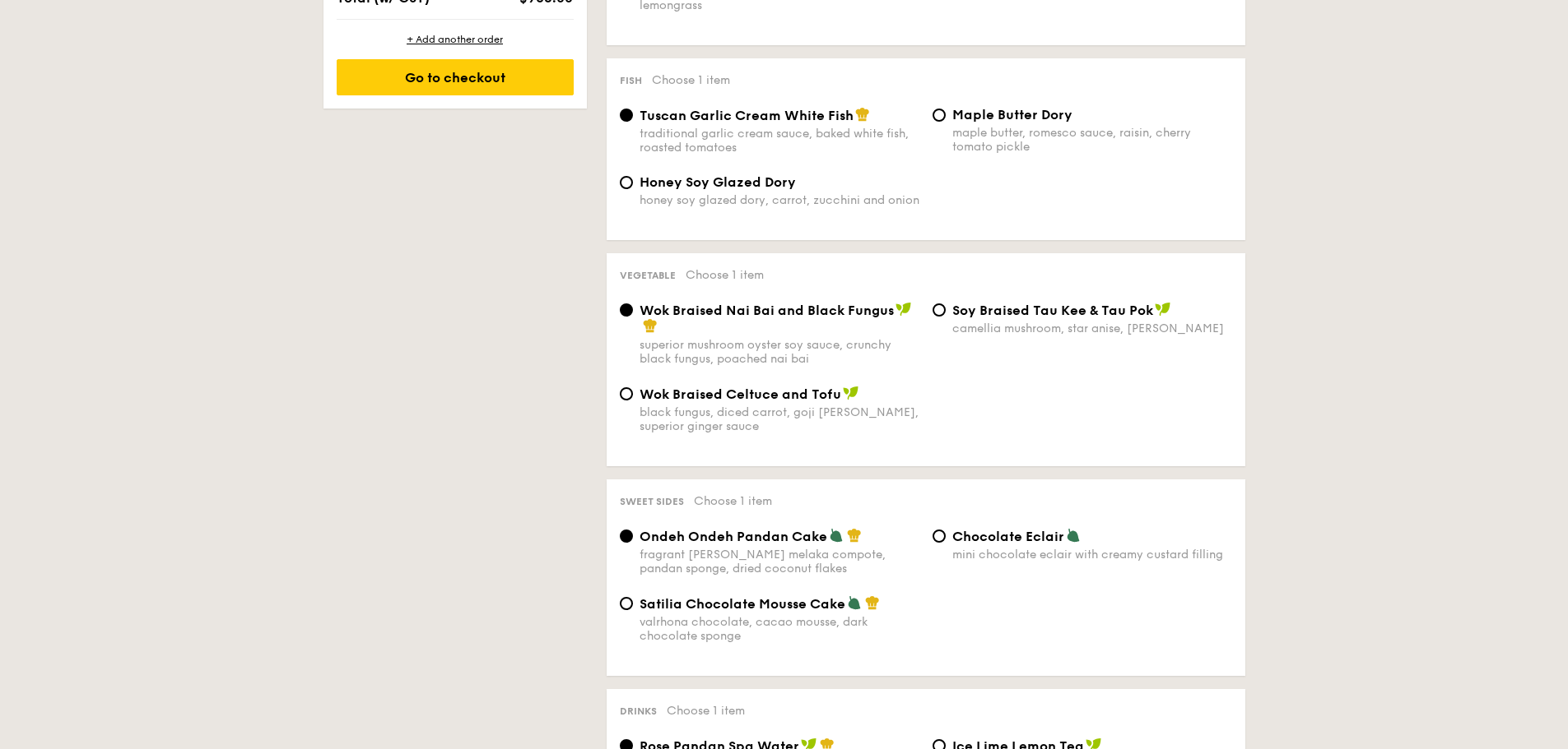
scroll to position [1069, 0]
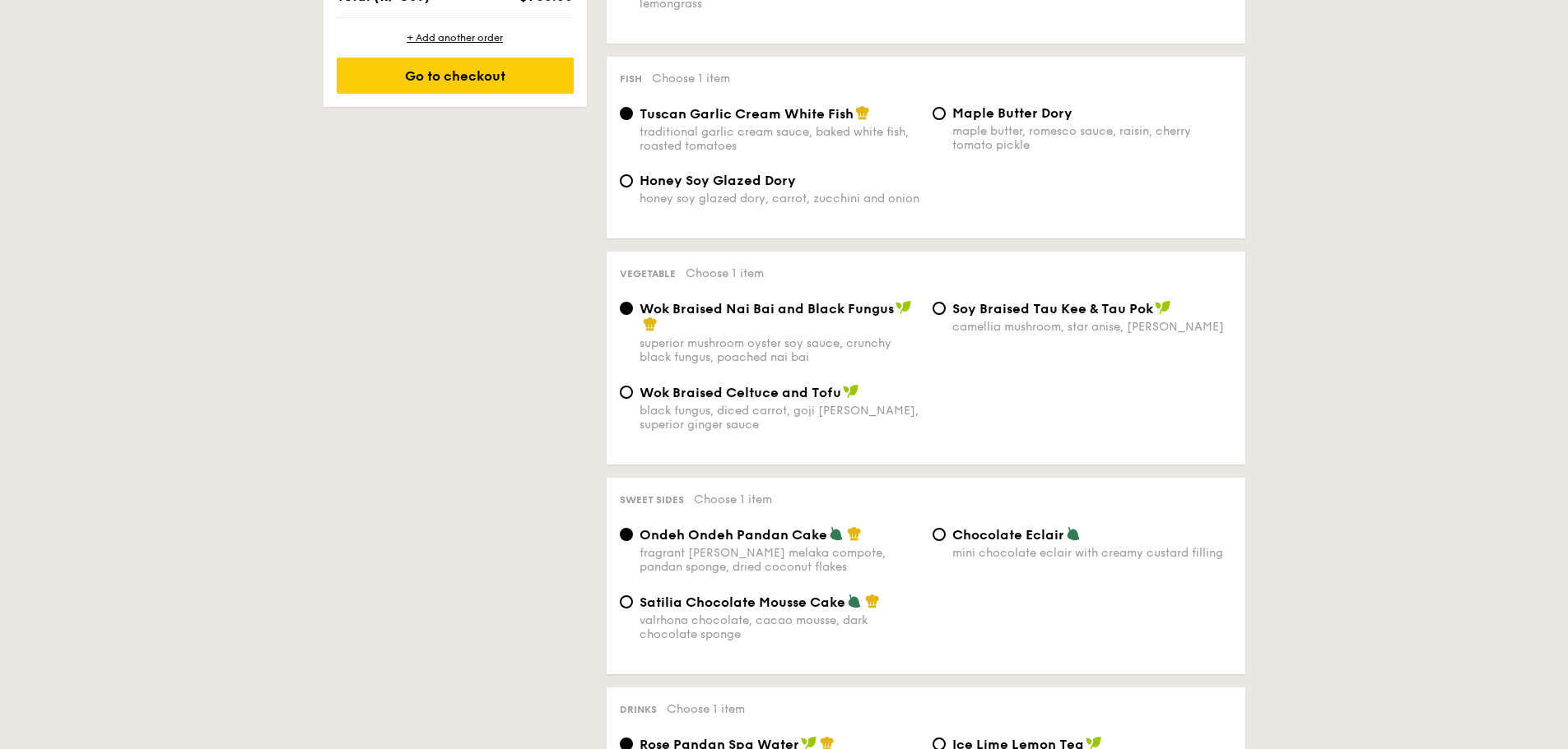
click at [650, 385] on span "Wok Braised Celtuce and Tofu" at bounding box center [740, 393] width 202 height 16
click at [633, 386] on input "Wok Braised Celtuce and Tofu black fungus, diced carrot, goji berry, superior g…" at bounding box center [627, 393] width 14 height 14
radio input "true"
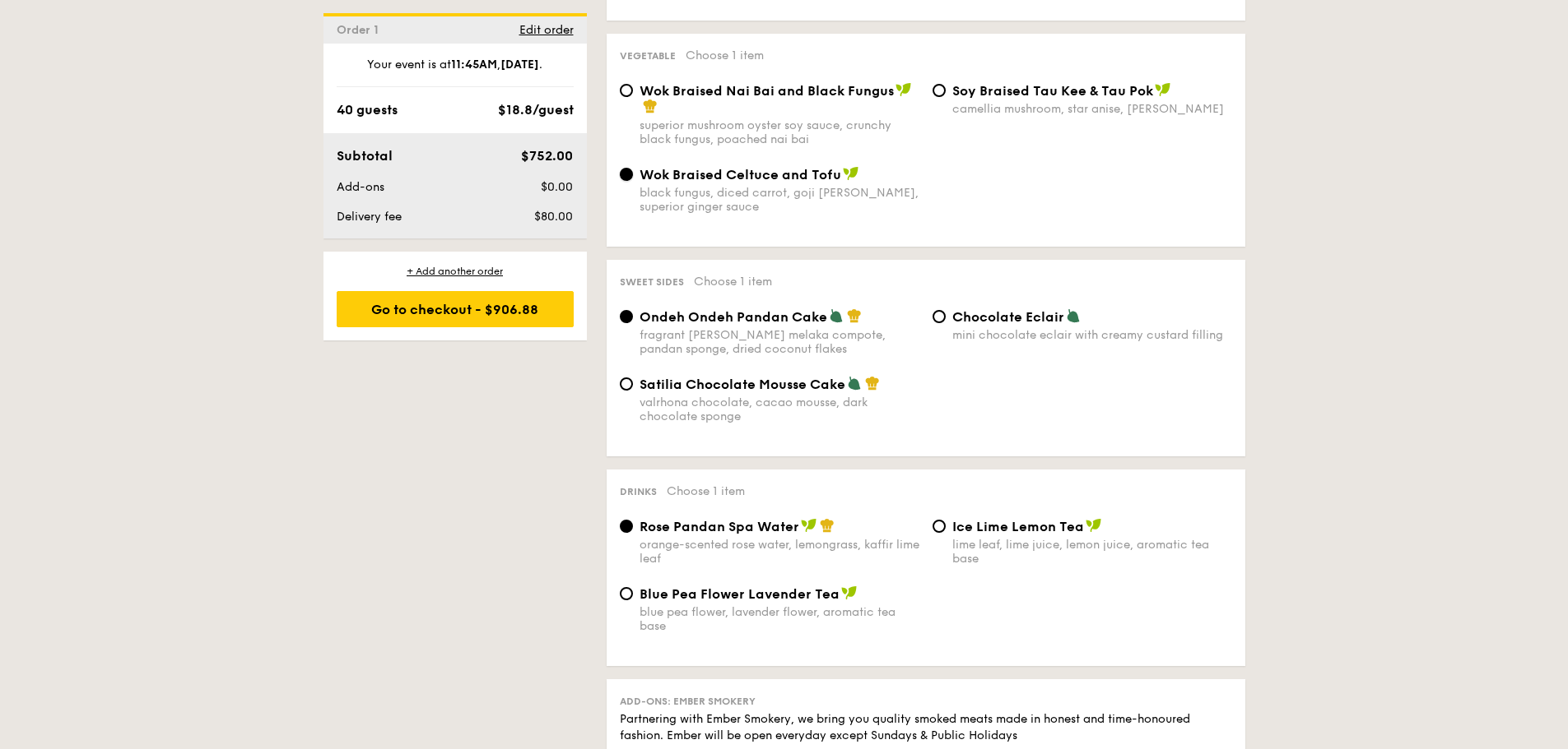
scroll to position [1316, 0]
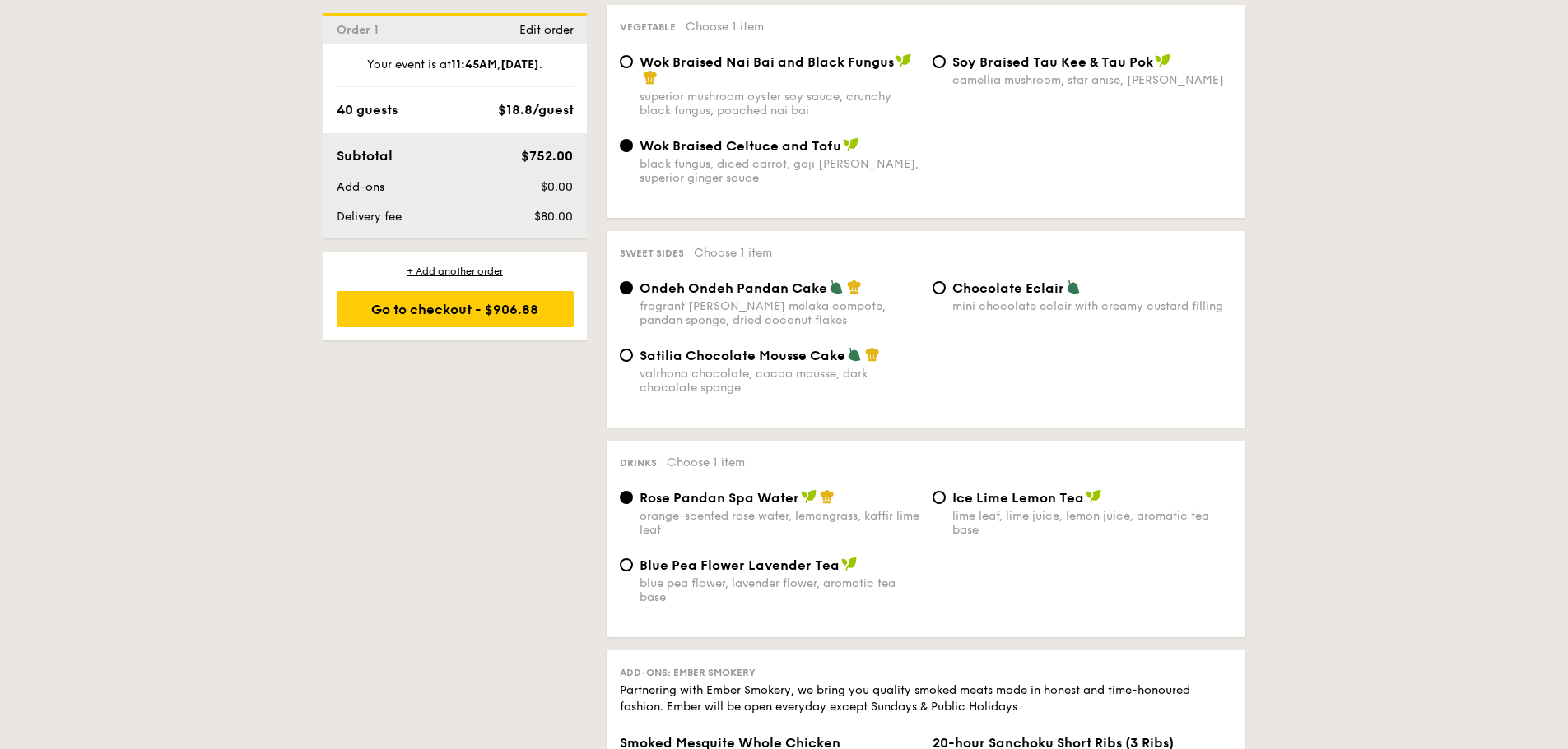
click at [778, 348] on span "Satilia Chocolate Mousse Cake" at bounding box center [743, 356] width 206 height 16
click at [633, 349] on input "Satilia Chocolate Mousse Cake valrhona chocolate, cacao mousse, dark chocolate …" at bounding box center [627, 356] width 14 height 14
radio input "true"
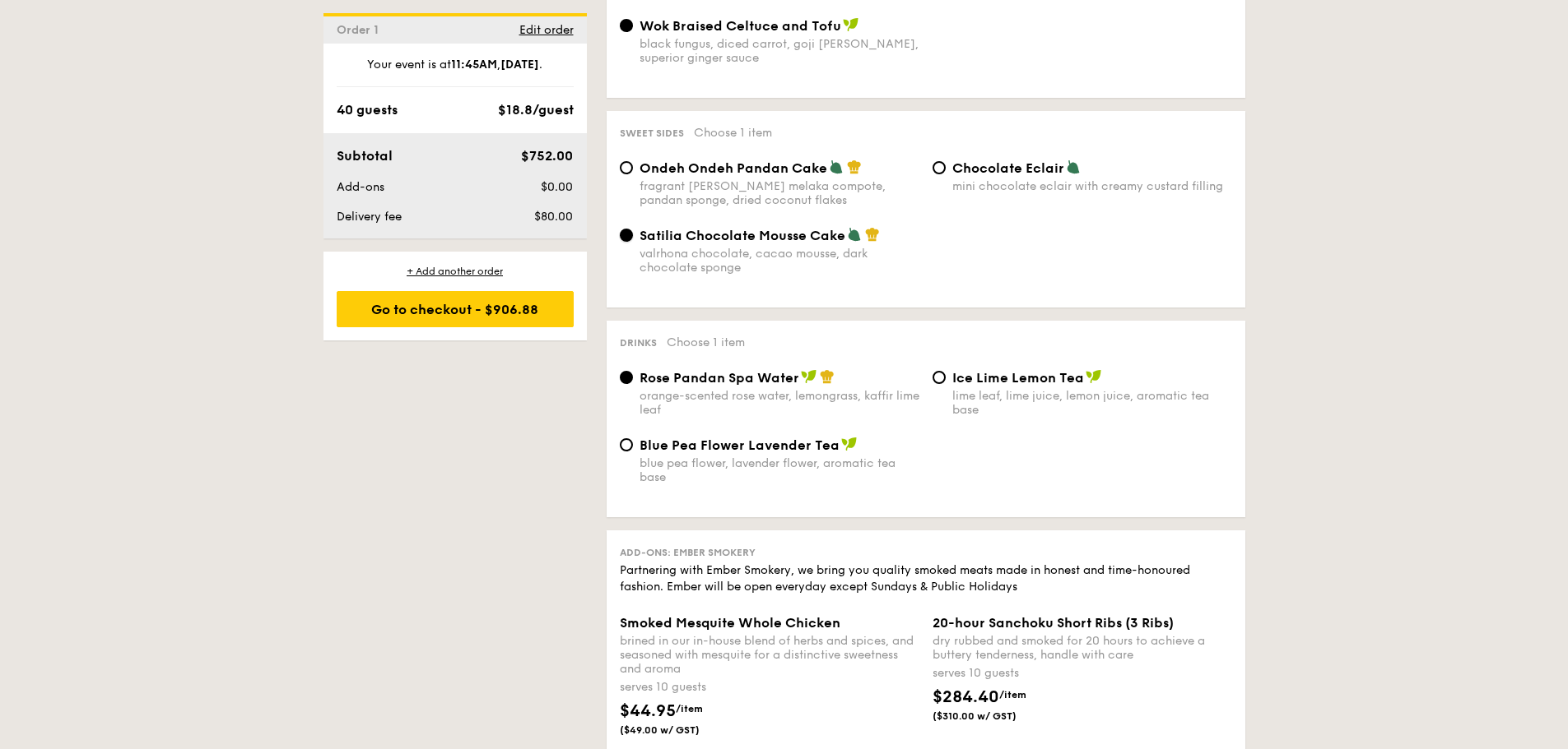
scroll to position [1481, 0]
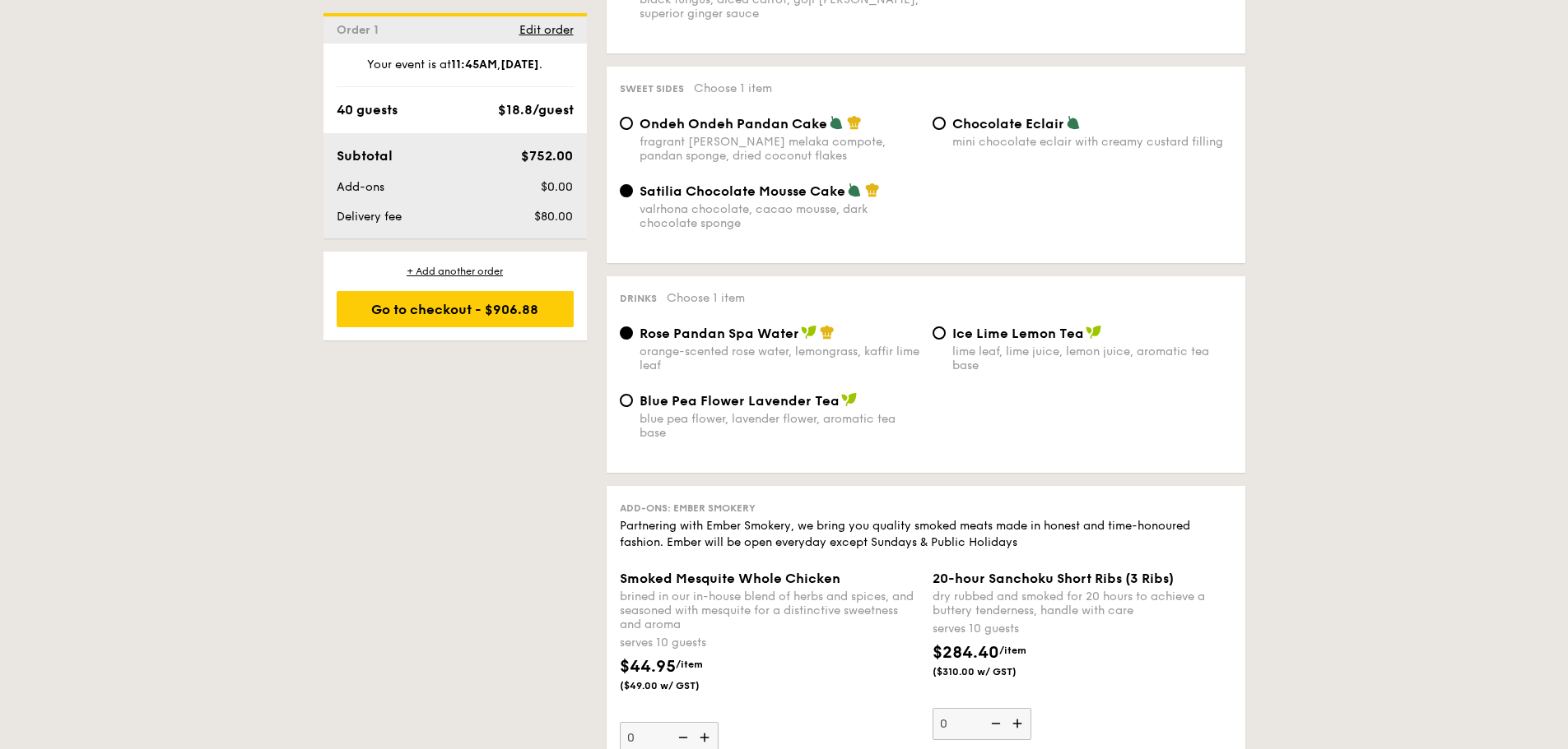
click at [776, 393] on span "Blue Pea Flower Lavender Tea" at bounding box center [739, 401] width 200 height 16
click at [633, 394] on input "Blue Pea Flower Lavender Tea blue pea flower, lavender flower, aromatic tea base" at bounding box center [627, 401] width 14 height 14
radio input "true"
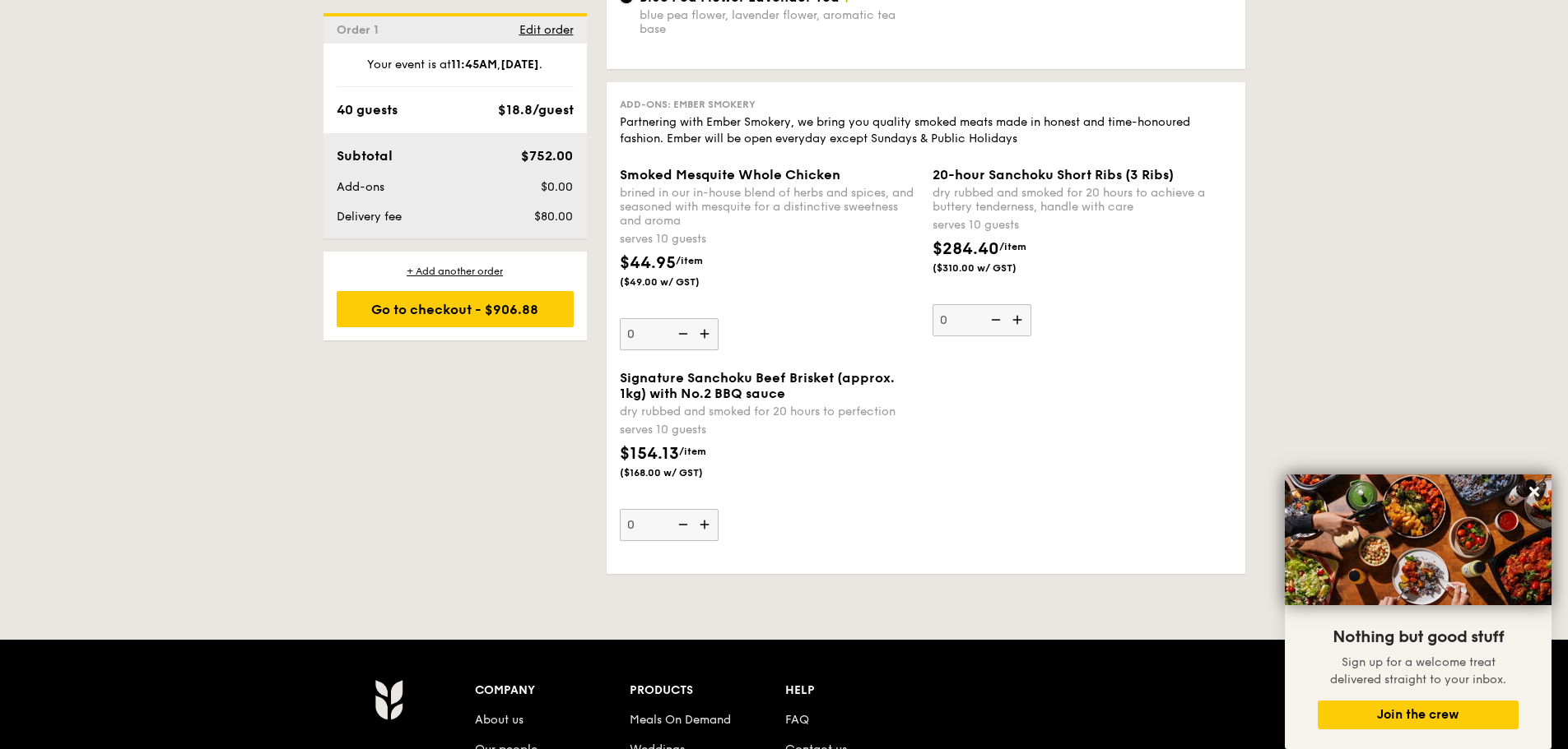
scroll to position [1645, 0]
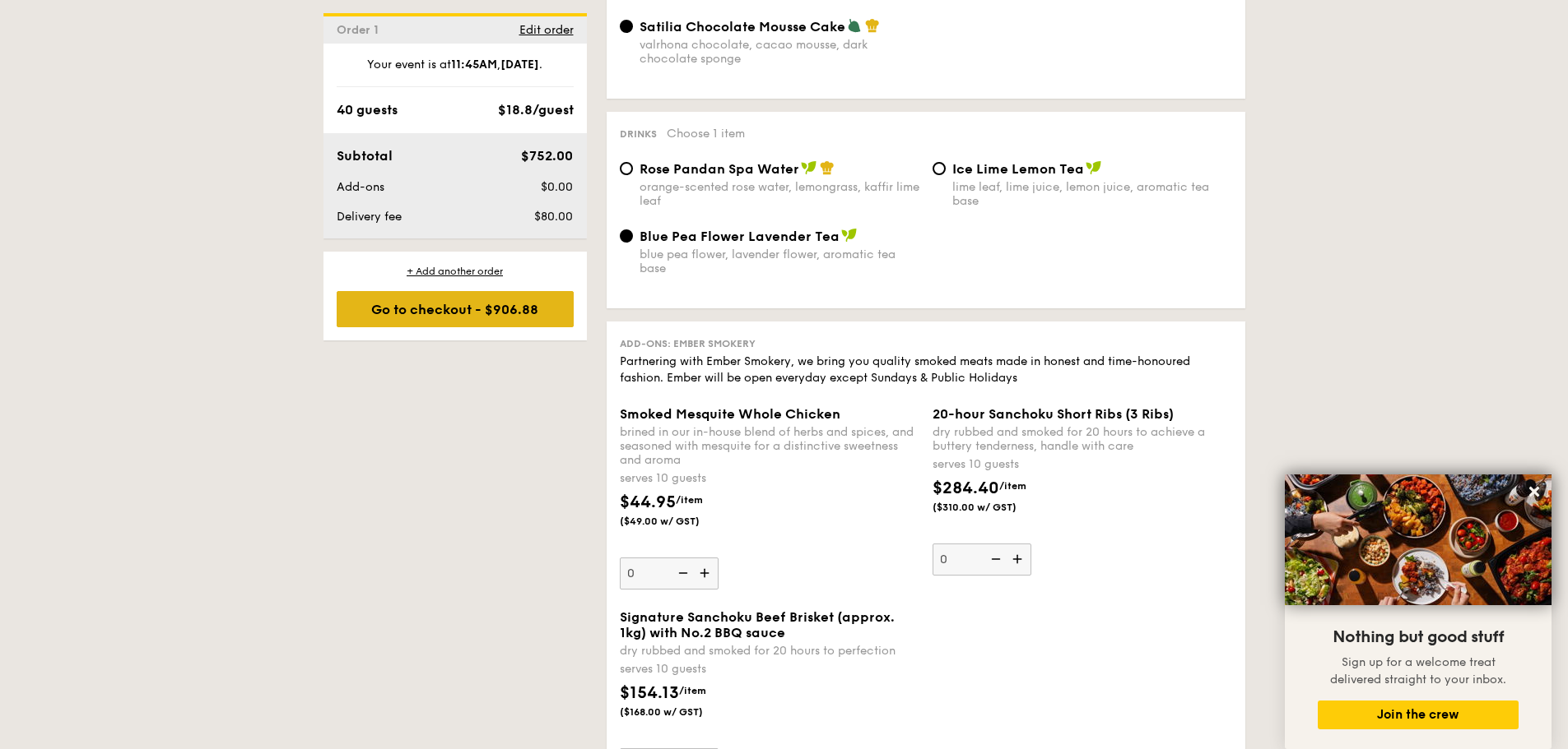
click at [445, 296] on div "Go to checkout - $906.88" at bounding box center [455, 309] width 237 height 36
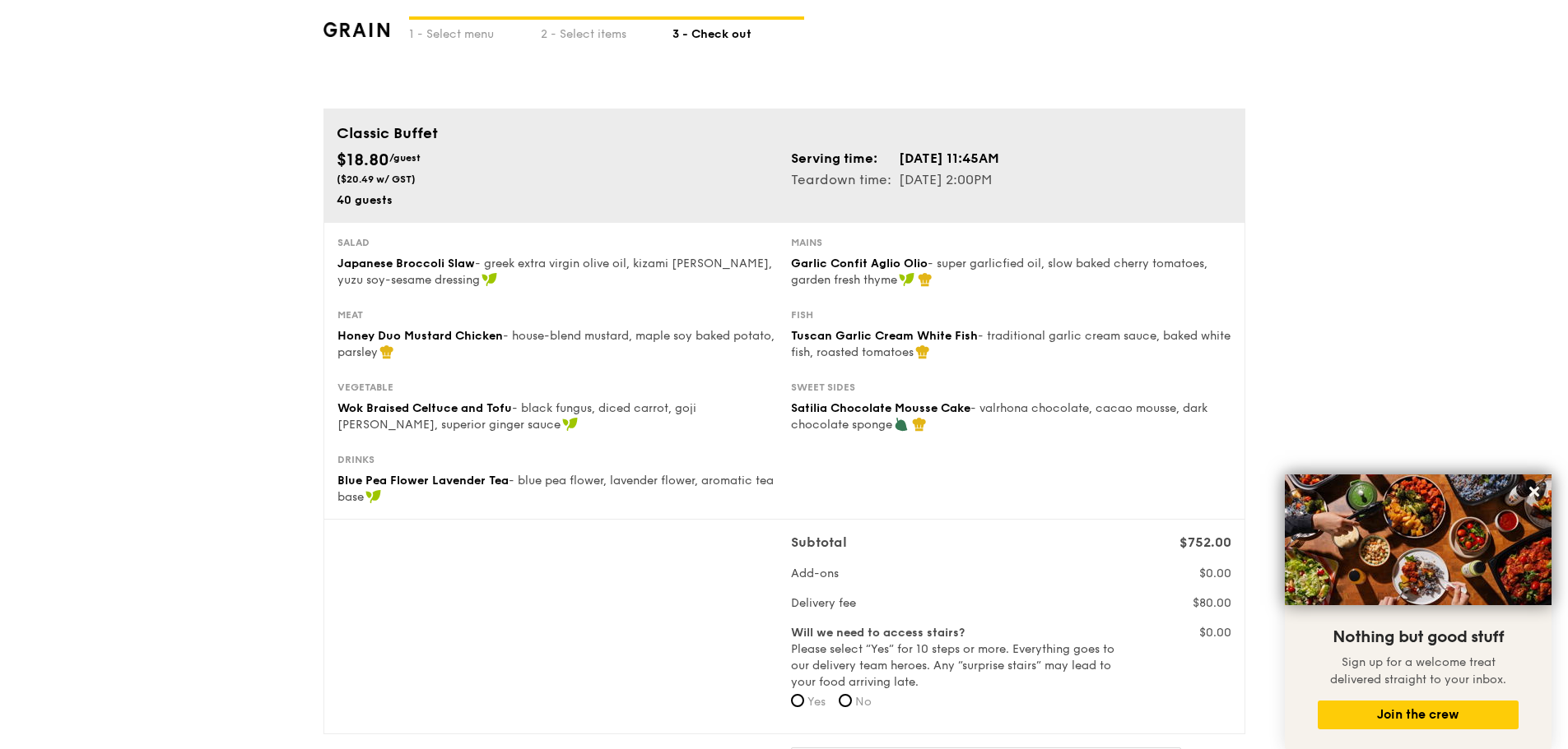
scroll to position [82, 0]
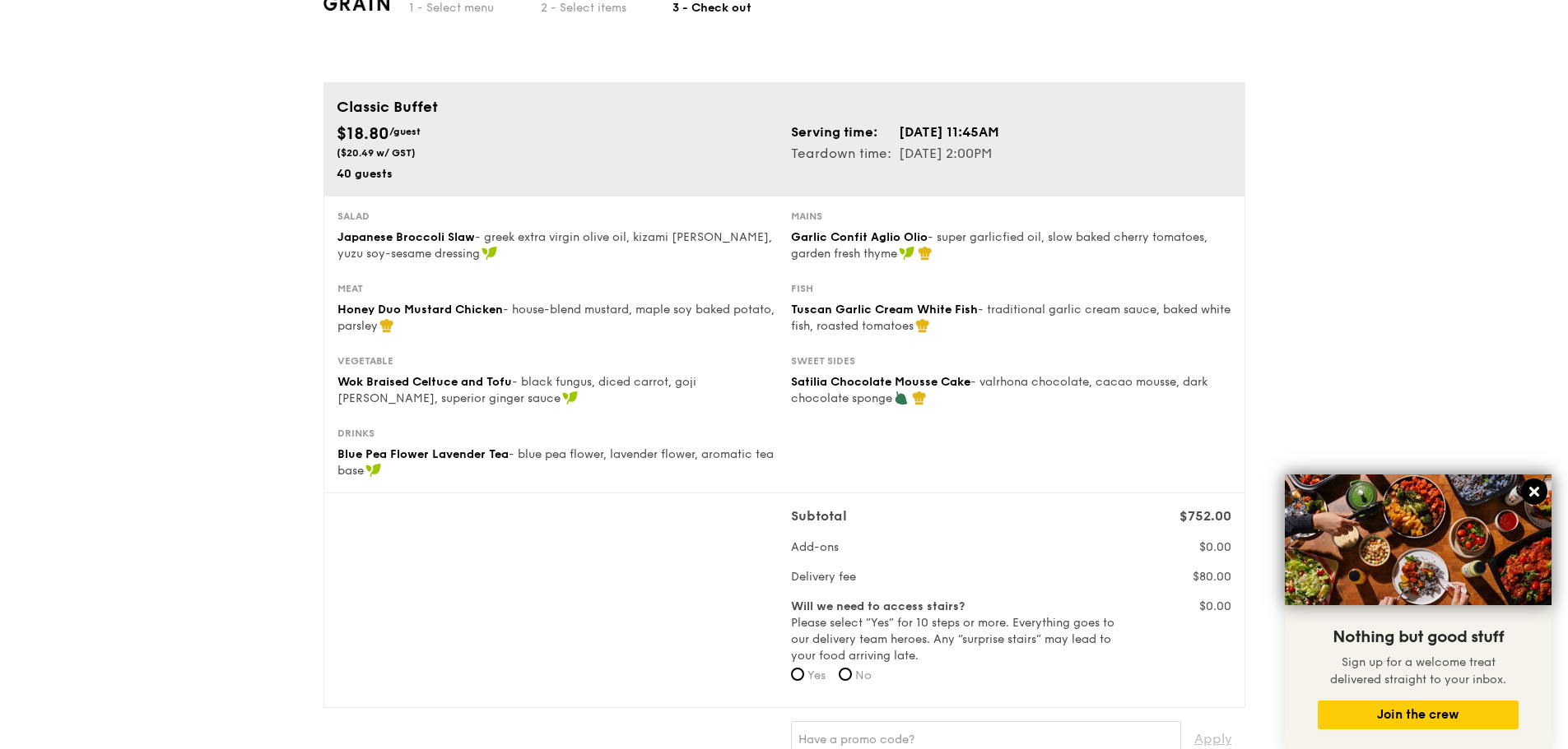
click at [1530, 487] on icon at bounding box center [1534, 492] width 15 height 15
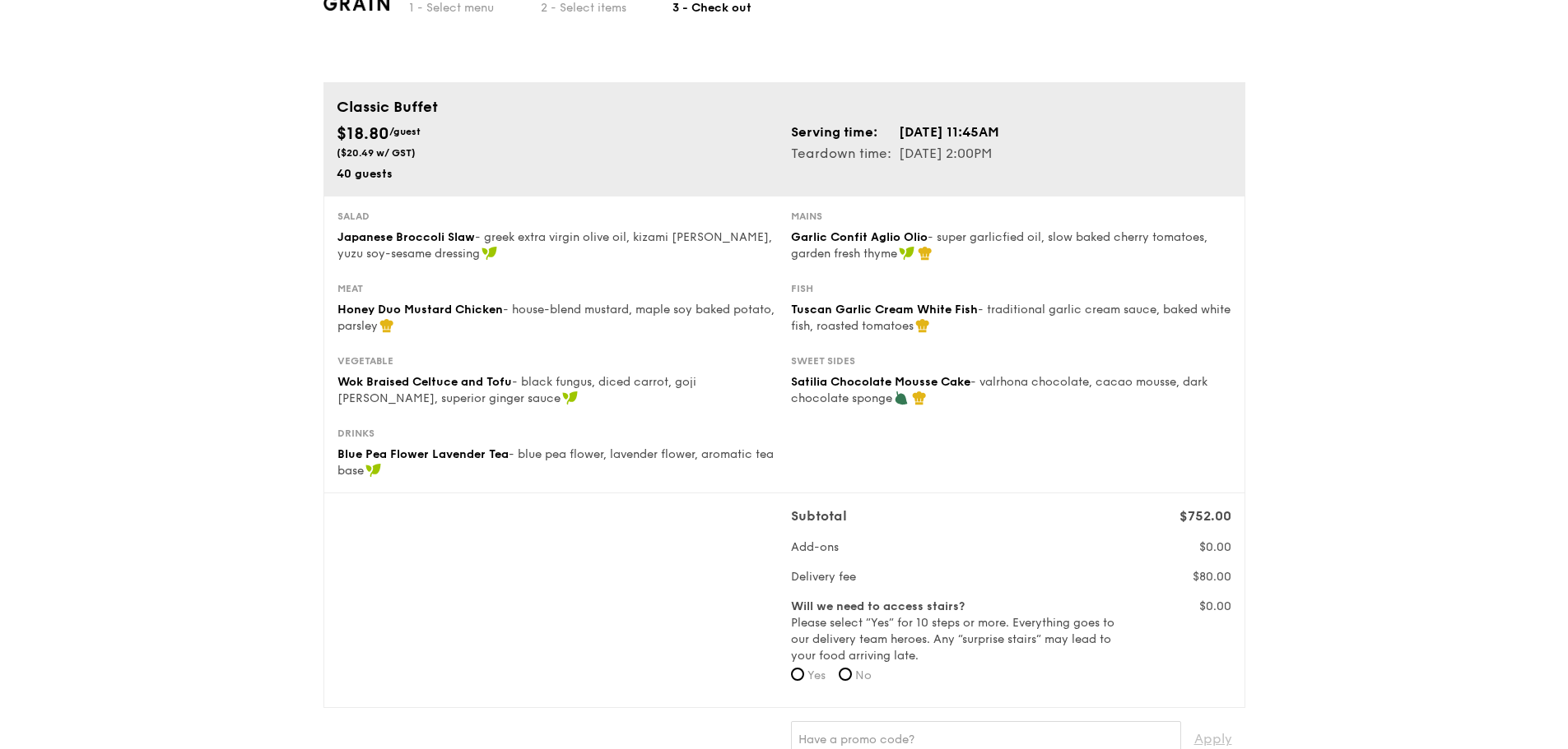
click at [854, 679] on label "No" at bounding box center [855, 676] width 33 height 16
click at [852, 679] on input "No" at bounding box center [846, 675] width 14 height 14
radio input "true"
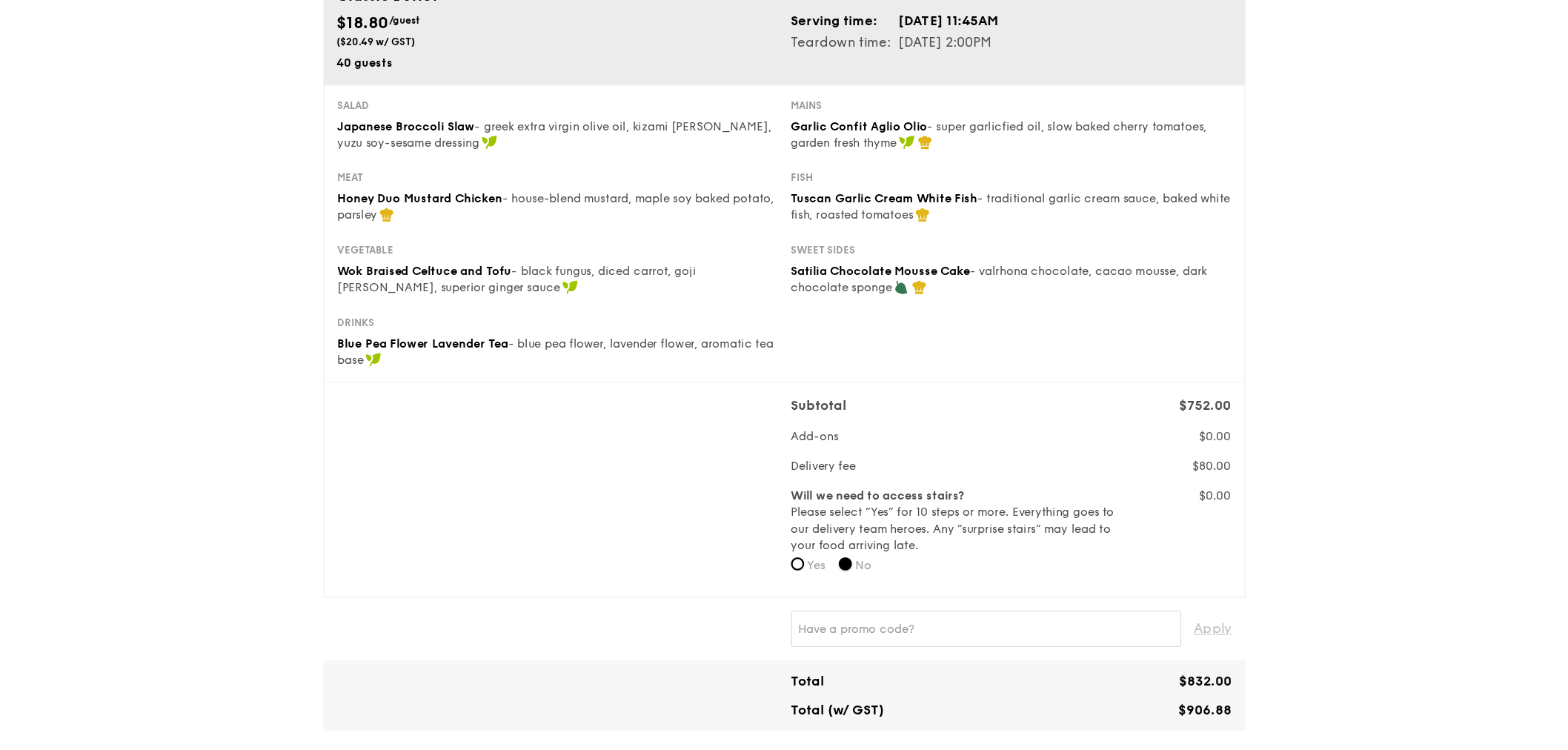
scroll to position [148, 0]
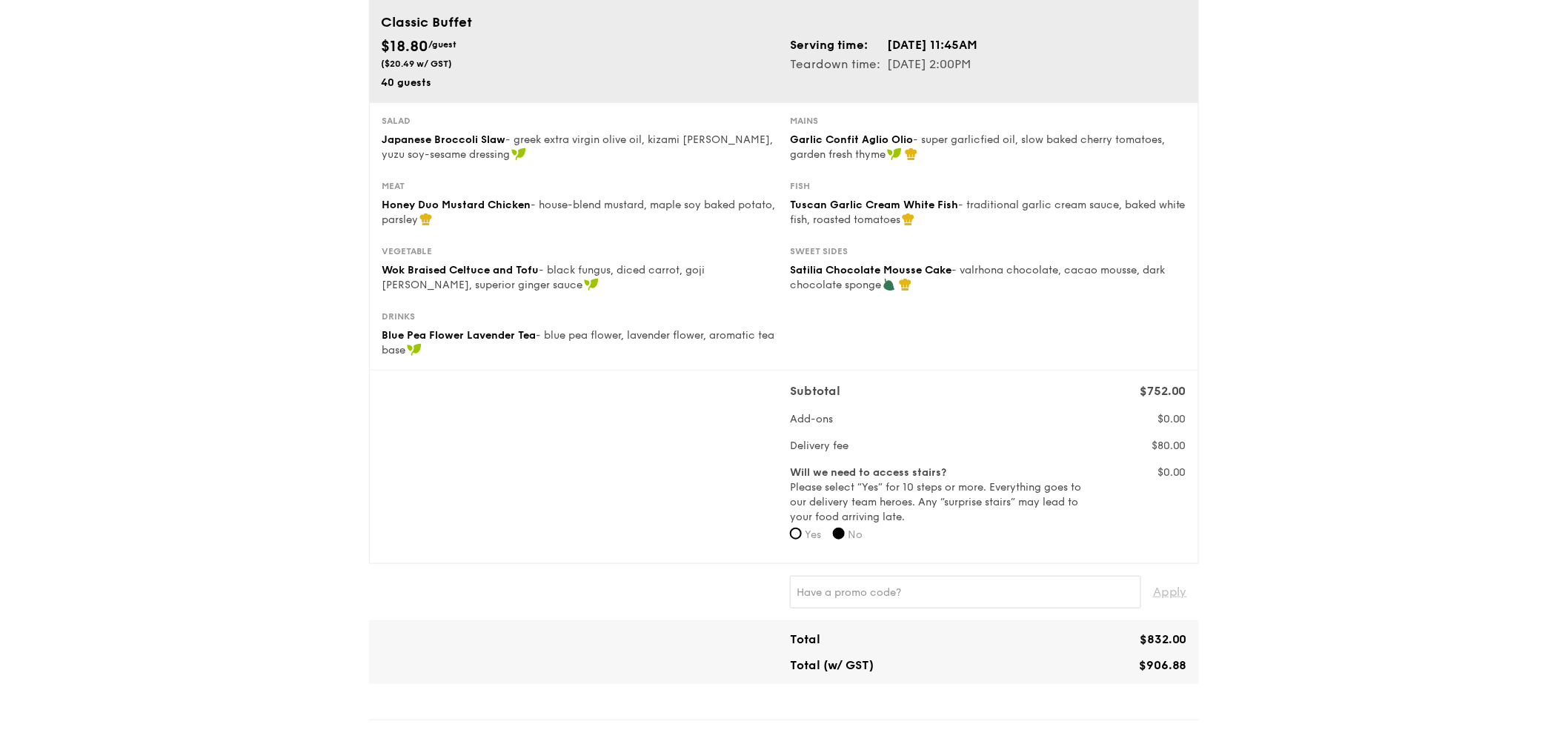
click at [1282, 464] on div "1 - Select menu 2 - Select items 3 - Check out Classic Buffet $18.80 /guest ($2…" at bounding box center [784, 711] width 1568 height 1660
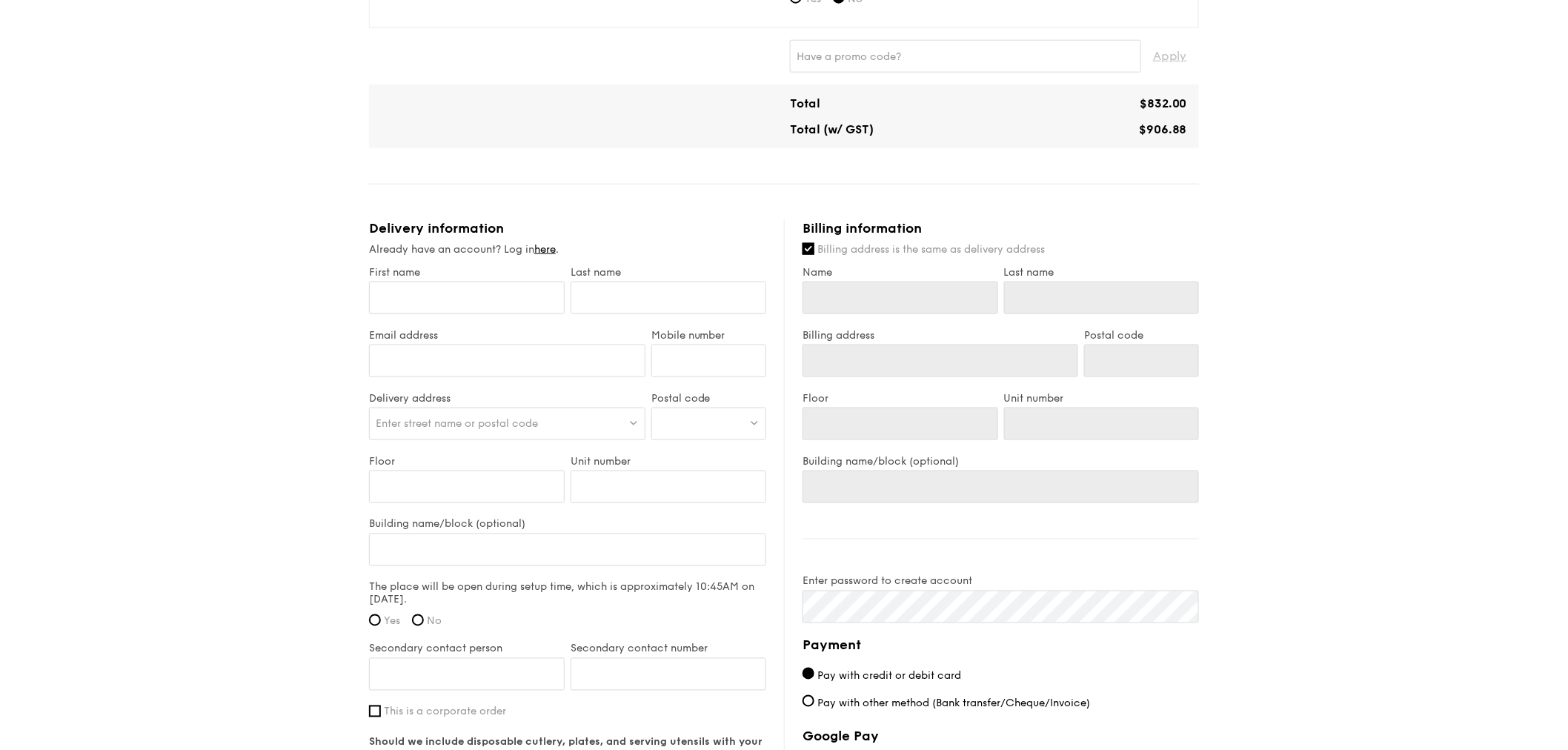
scroll to position [724, 0]
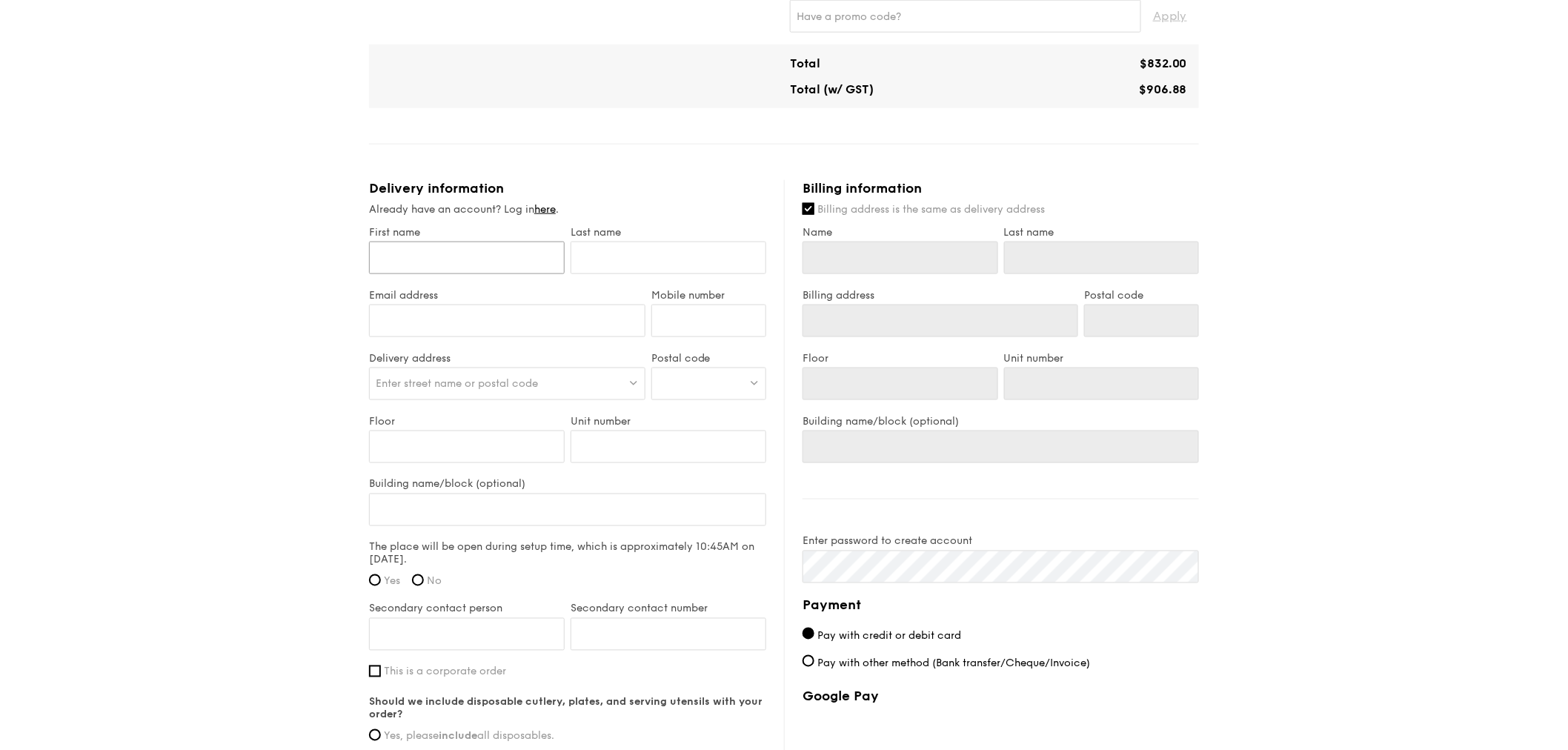
click at [482, 265] on input "First name" at bounding box center [466, 258] width 196 height 33
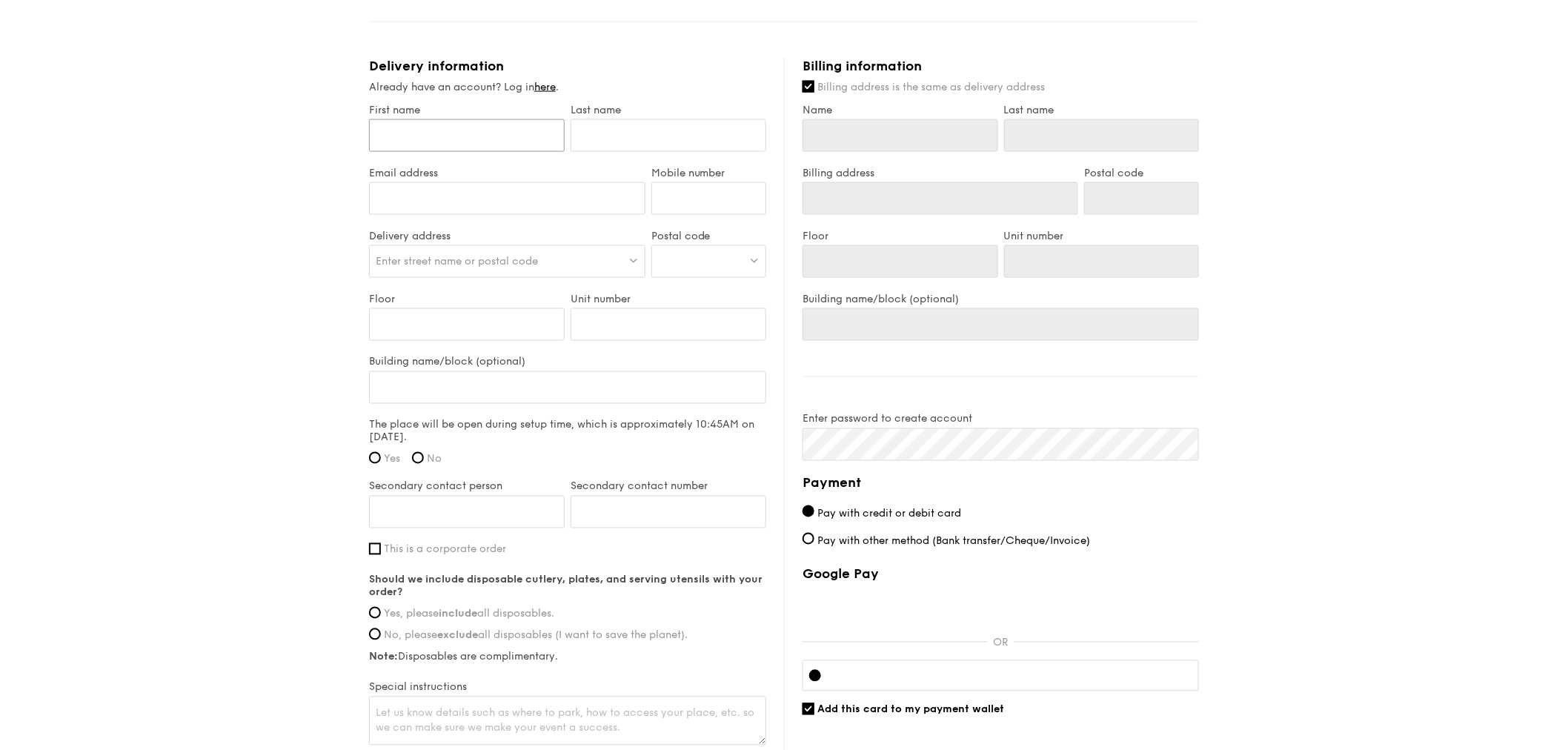
scroll to position [806, 0]
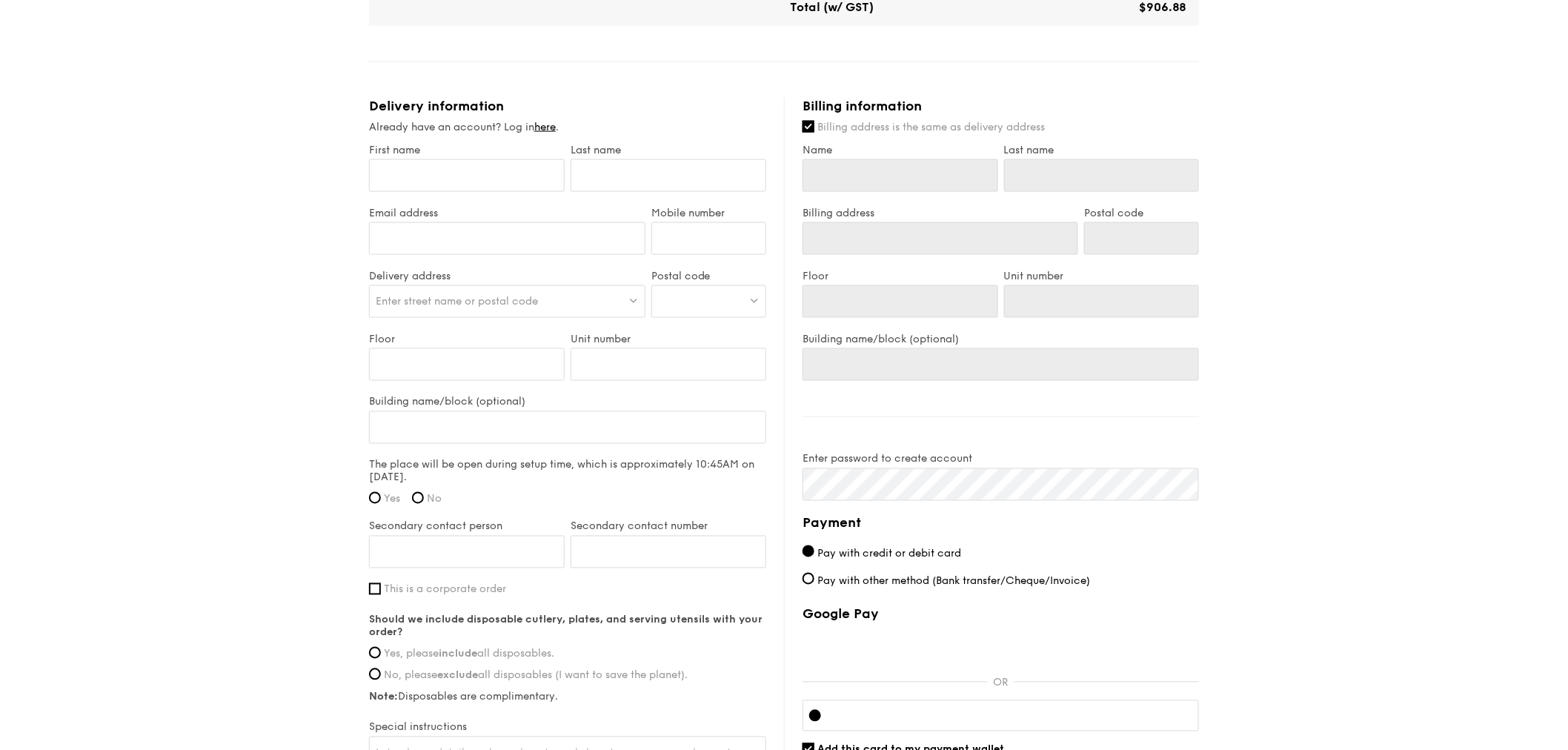
click at [1331, 272] on div "1 - Select menu 2 - Select items 3 - Check out Classic Buffet $18.80 /guest ($2…" at bounding box center [784, 53] width 1568 height 1660
click at [441, 173] on input "First name" at bounding box center [466, 175] width 196 height 33
type input "J"
type input "Je"
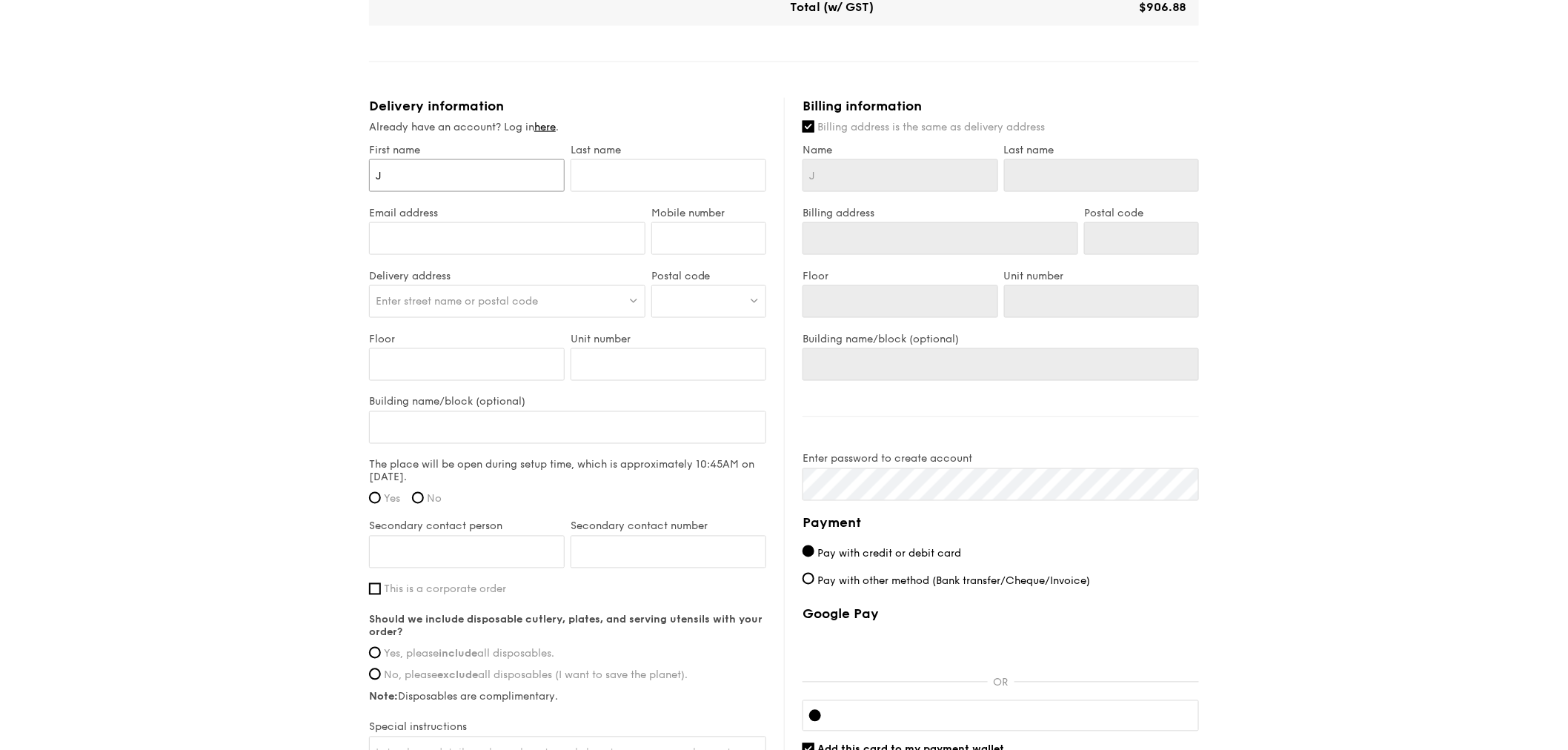
type input "Je"
type input "Jes"
type input "[PERSON_NAME]"
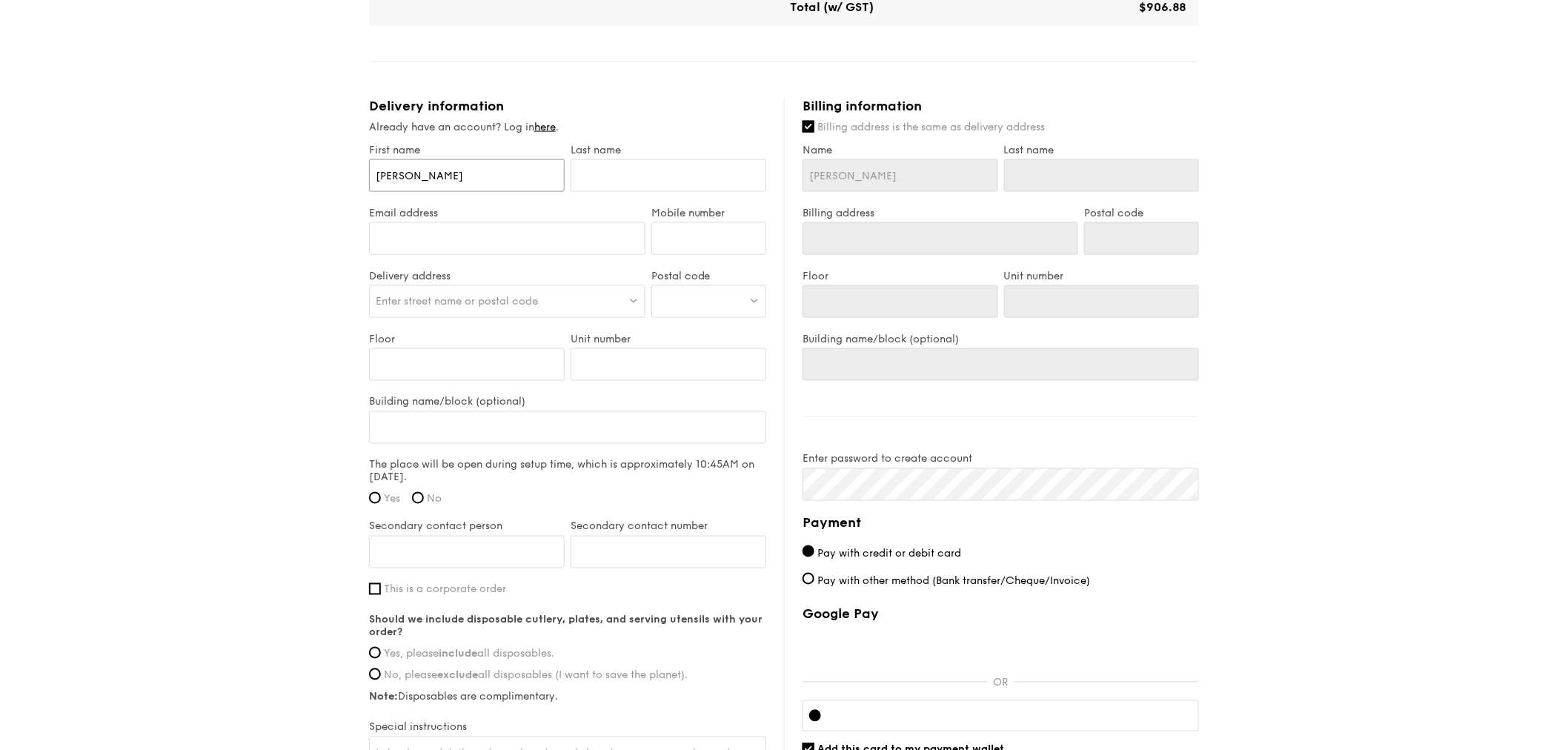
type input "[PERSON_NAME]"
type input "Jessic"
type input "[PERSON_NAME]"
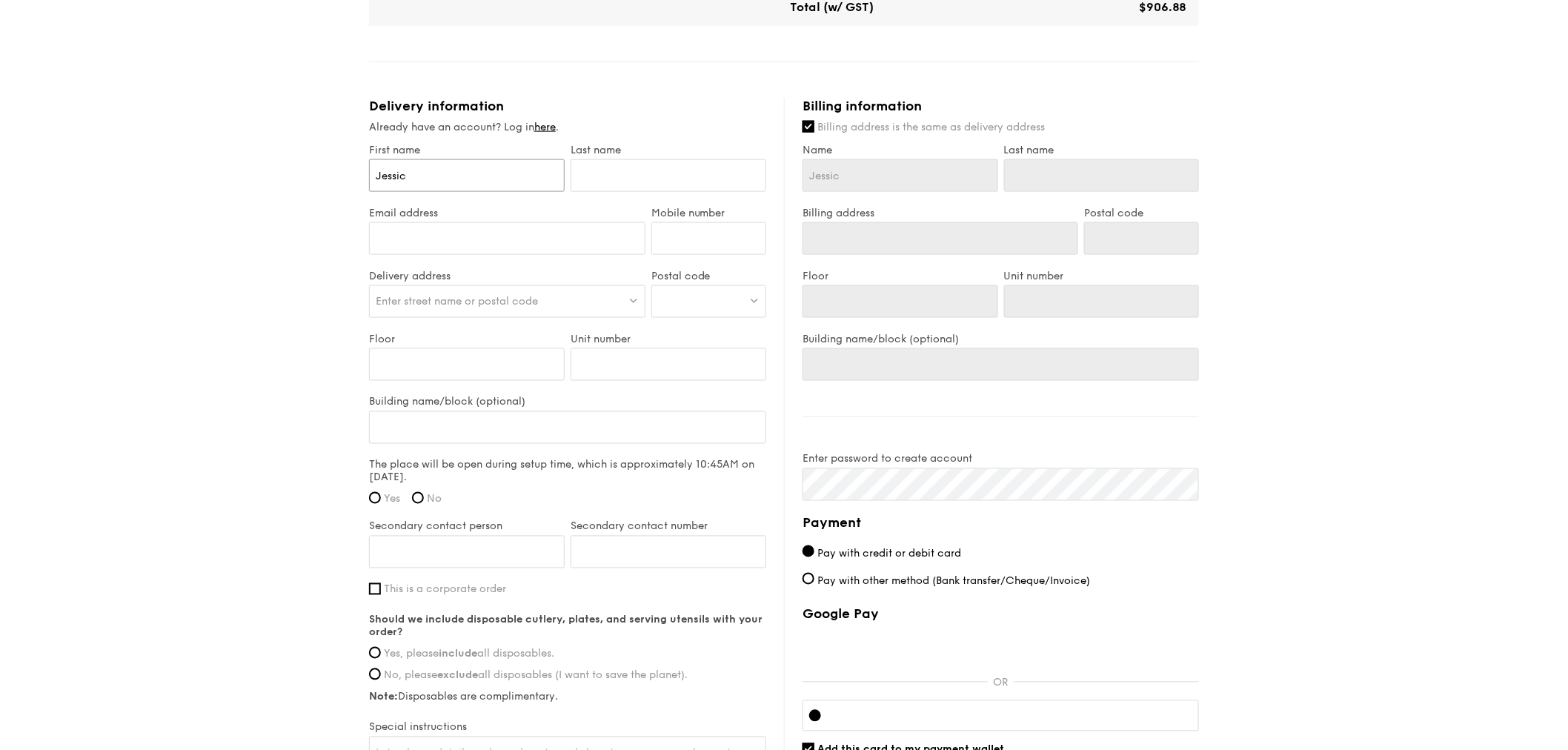
type input "[PERSON_NAME]"
type input "T"
type input "Th"
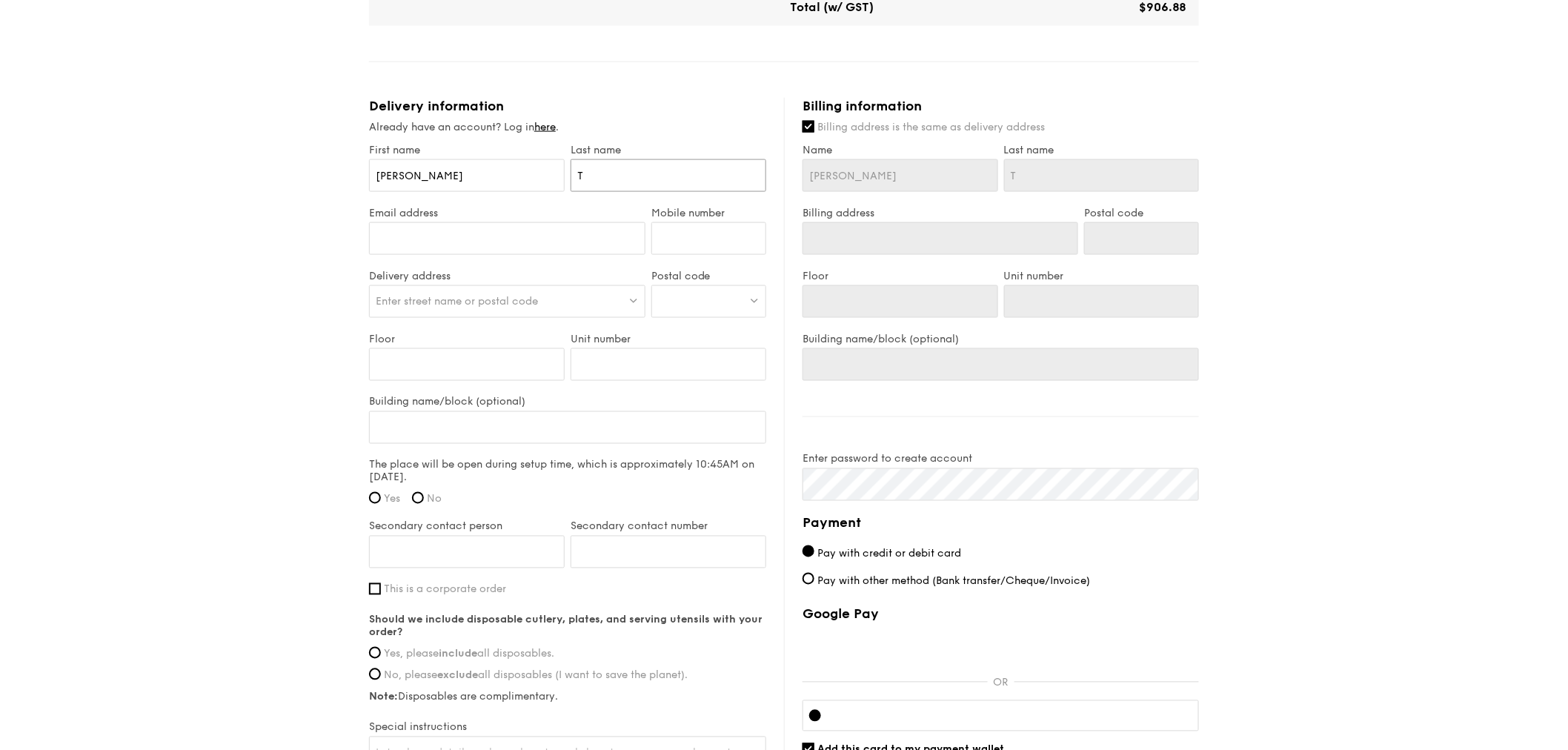
type input "Th"
type input "Thn"
type input "Thng"
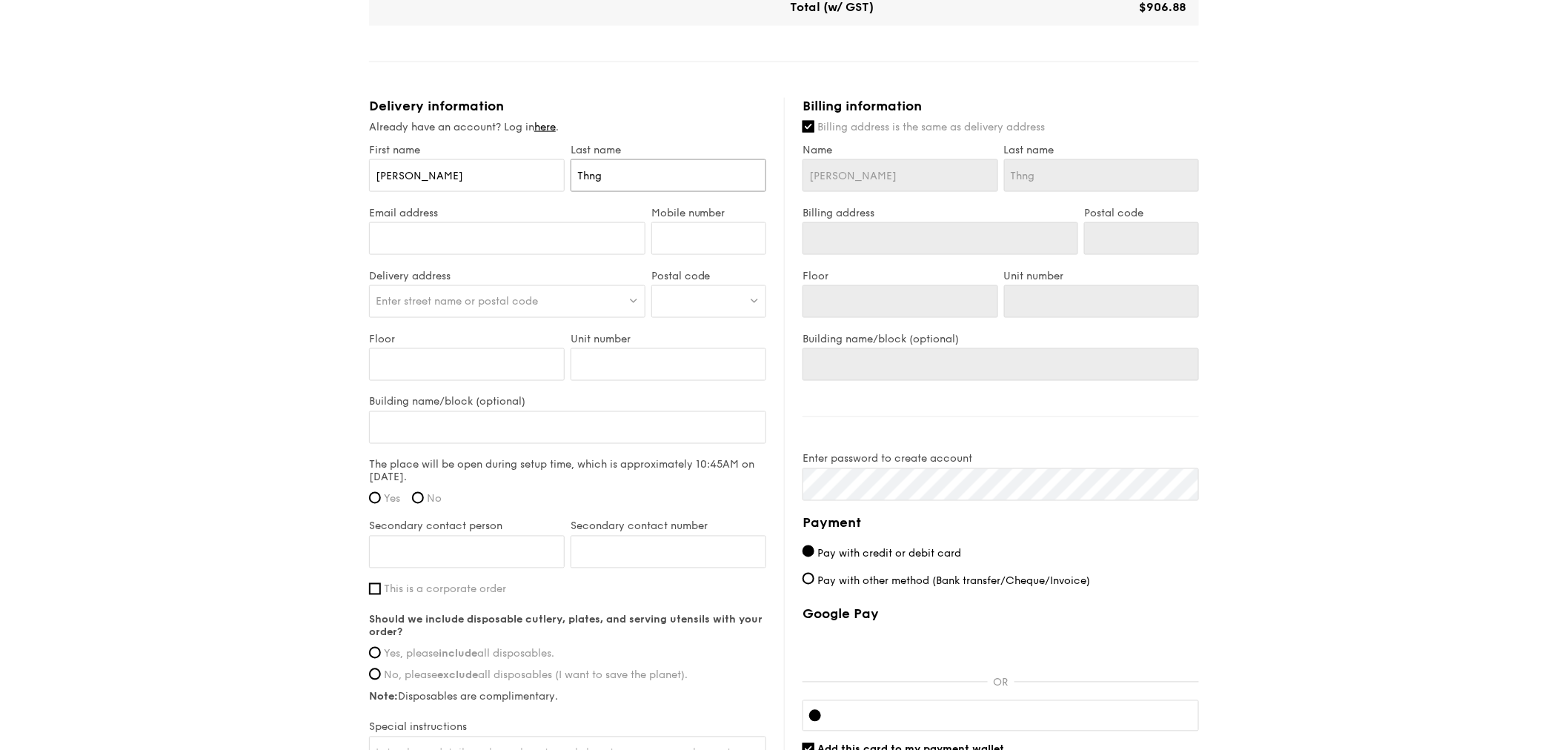
type input "Thng"
click at [490, 240] on input "Email address" at bounding box center [507, 238] width 276 height 33
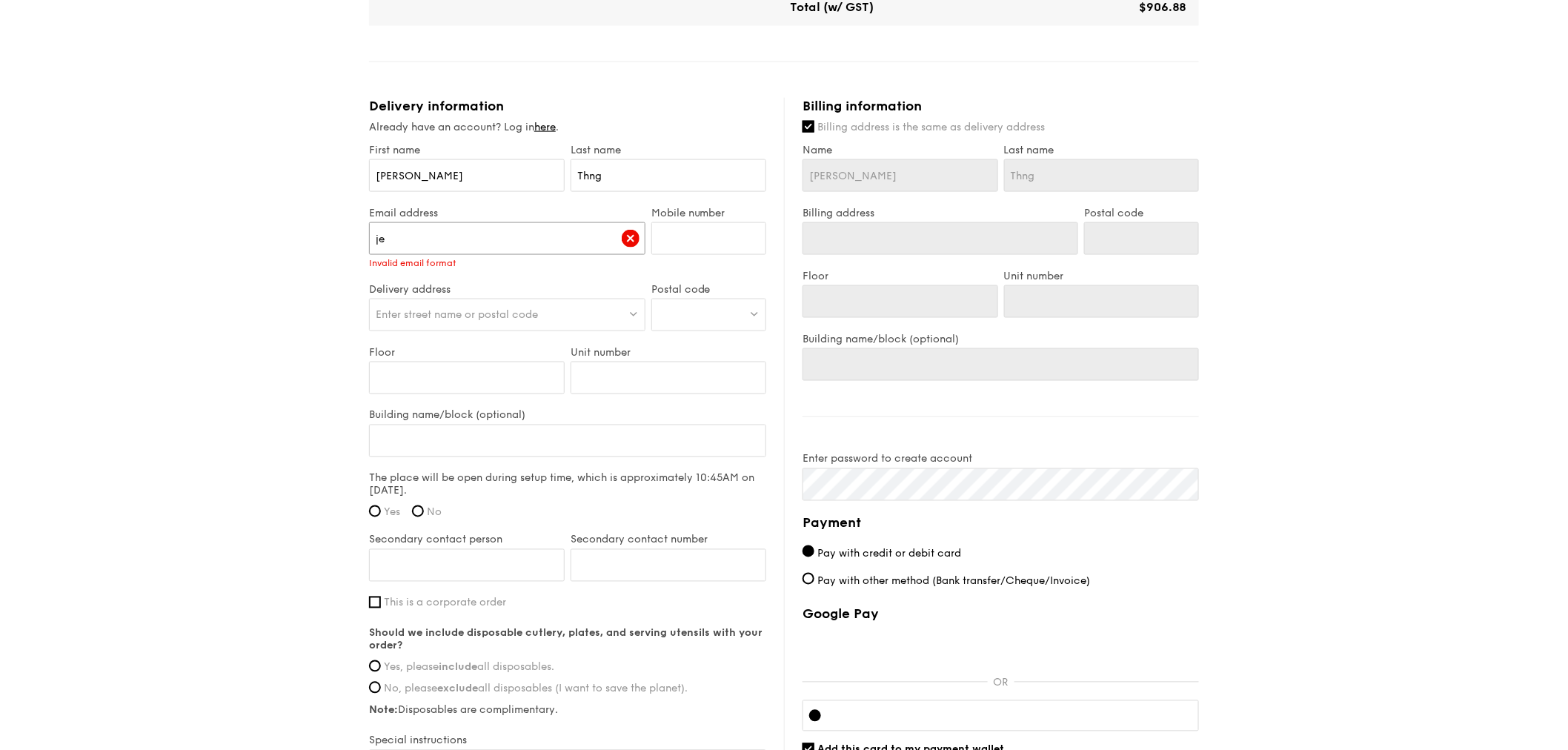
type input "j"
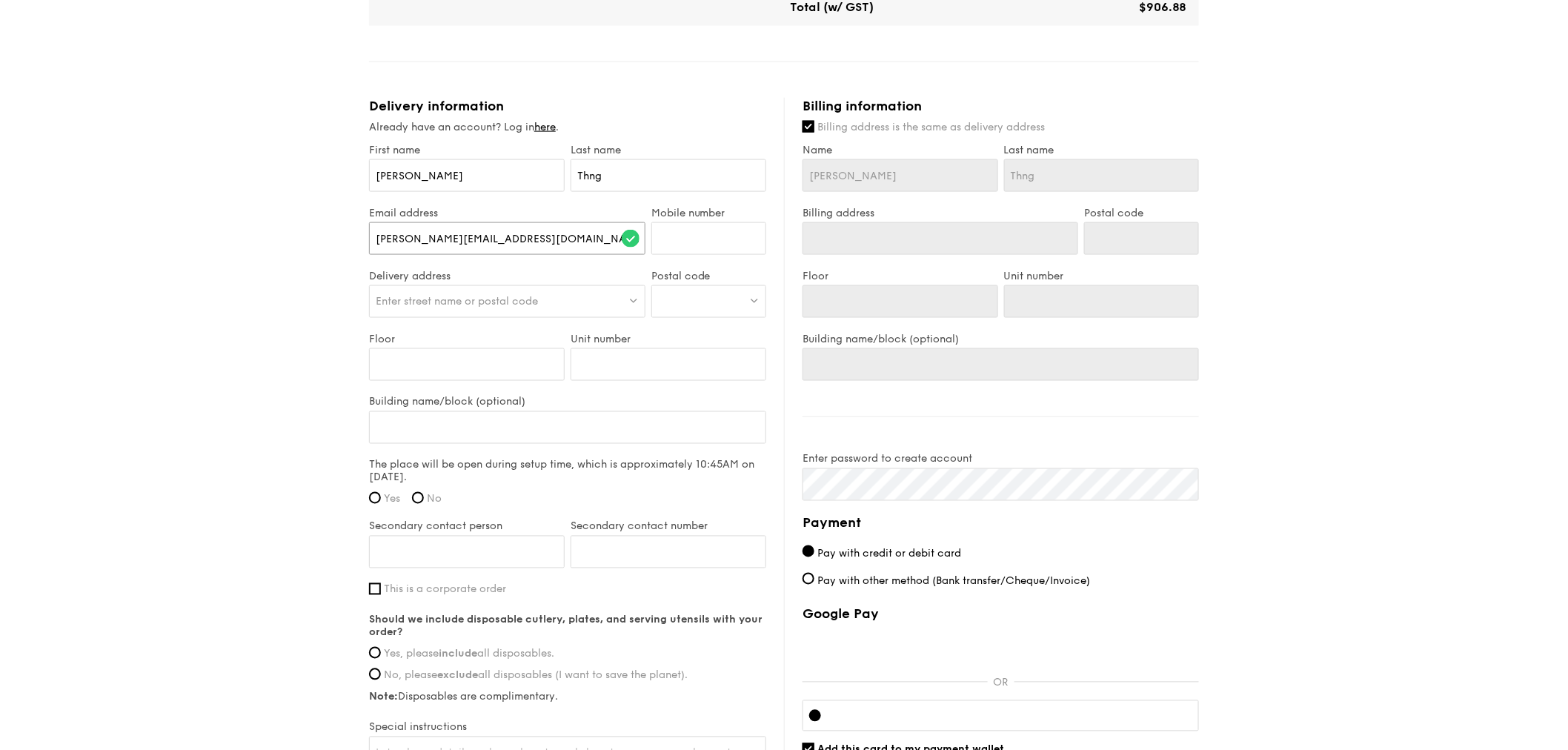
type input "[PERSON_NAME][EMAIL_ADDRESS][DOMAIN_NAME]"
click at [708, 235] on input "Mobile number" at bounding box center [708, 238] width 115 height 33
type input "0"
type input "91172566"
click at [447, 294] on div "Enter street name or postal code" at bounding box center [507, 301] width 276 height 33
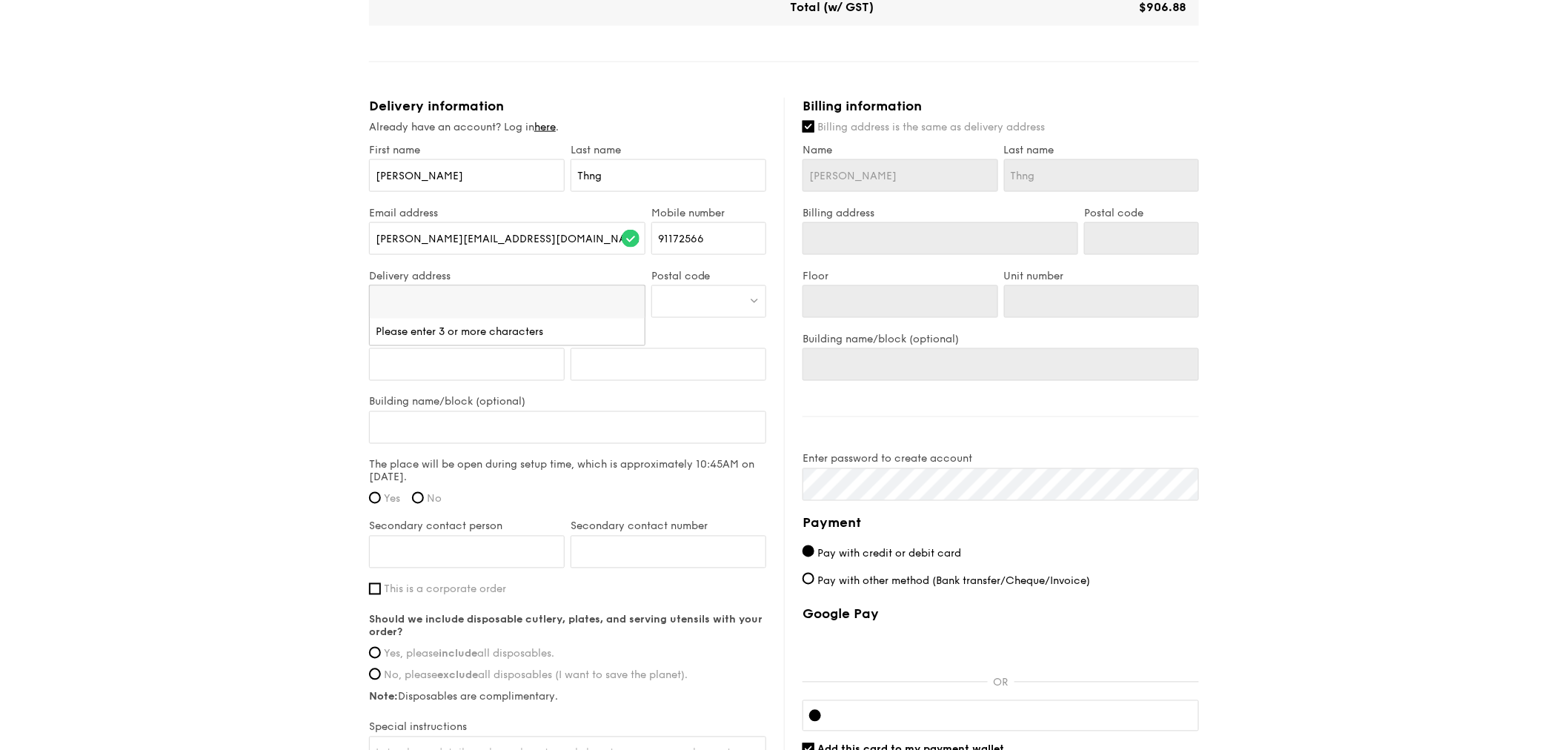
scroll to position [889, 0]
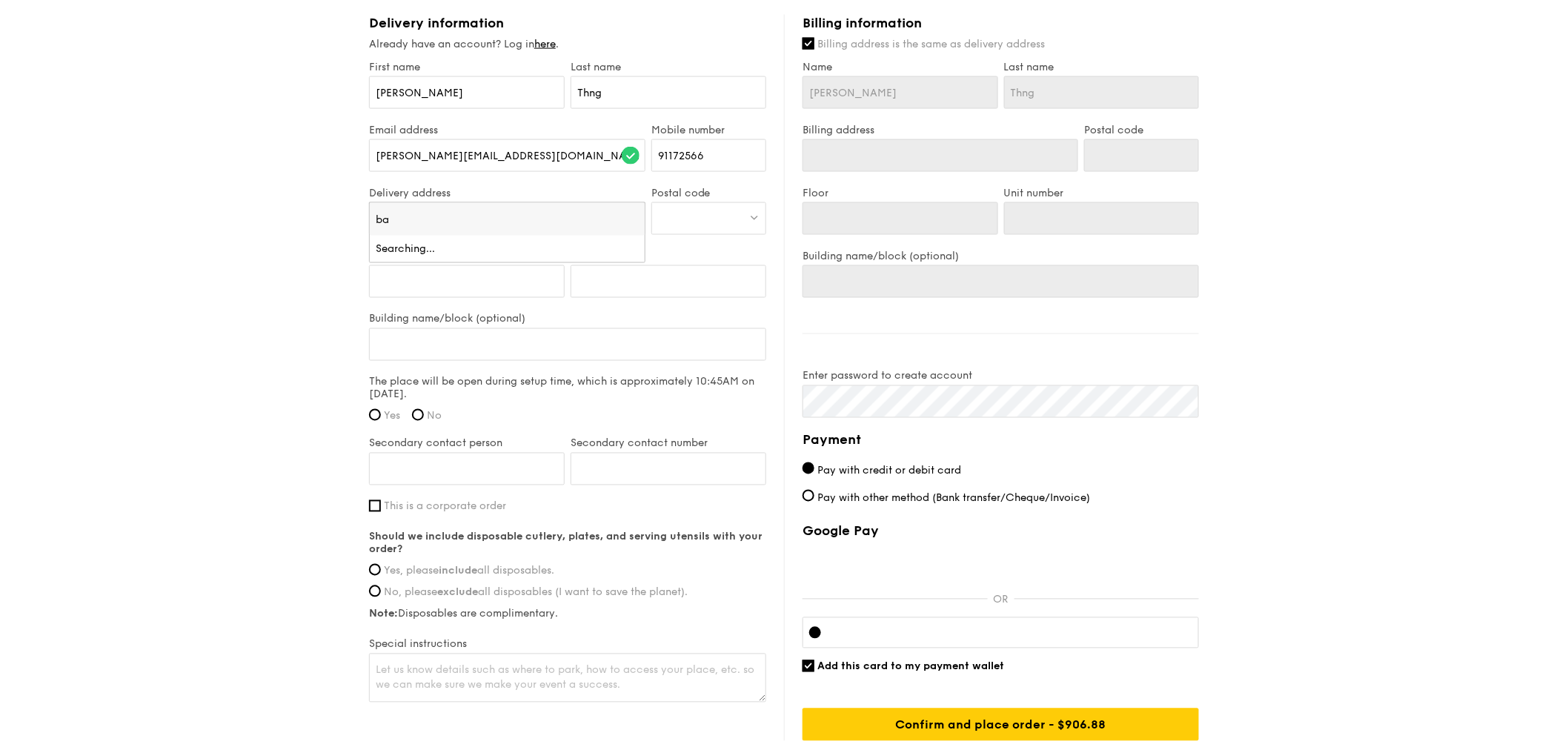
type input "b"
type input "2 harbou"
click at [472, 249] on div "[STREET_ADDRESS]" at bounding box center [474, 249] width 197 height 14
type input "[STREET_ADDRESS]"
type input "098499"
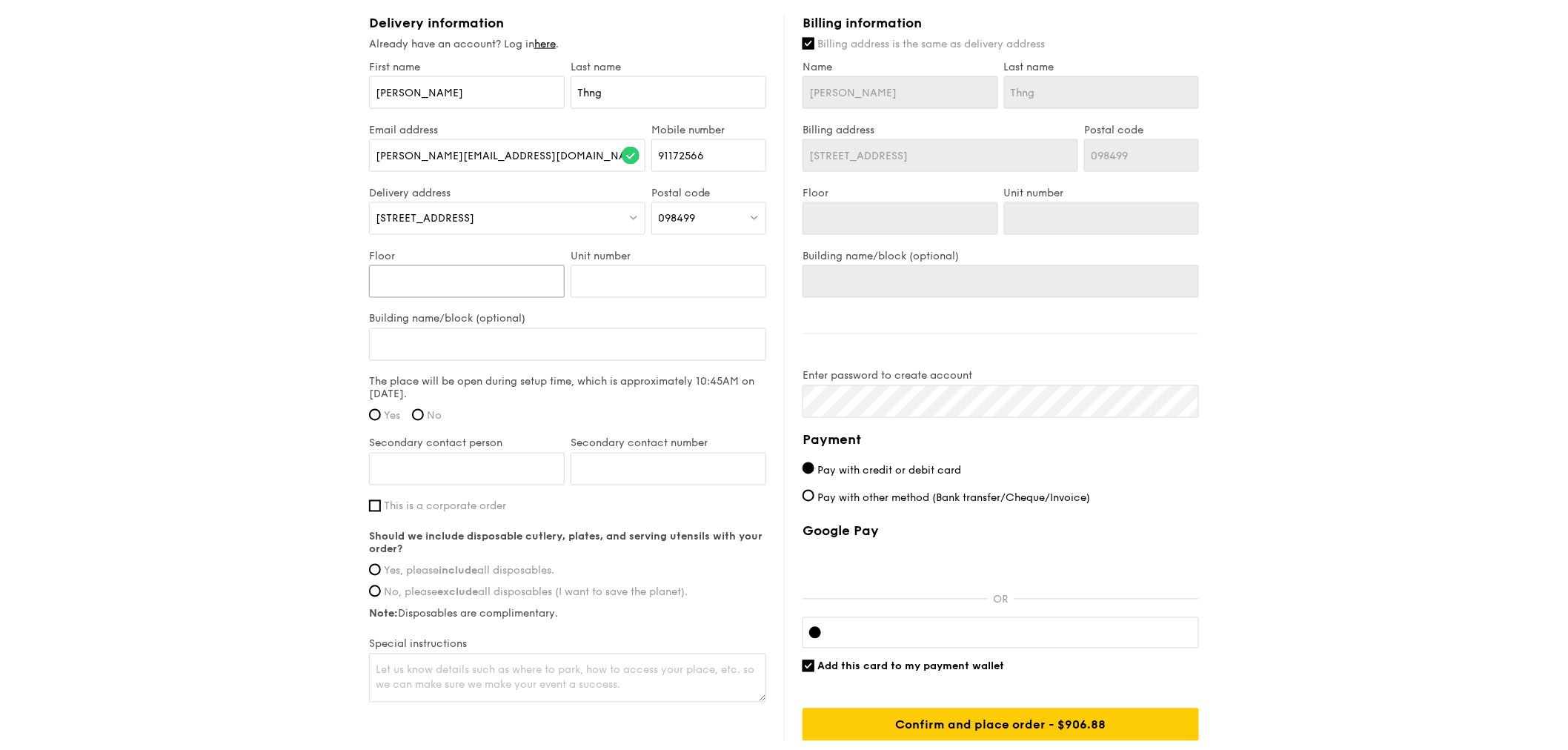
click at [520, 272] on input "Floor" at bounding box center [466, 281] width 196 height 33
type input "6"
type input "0"
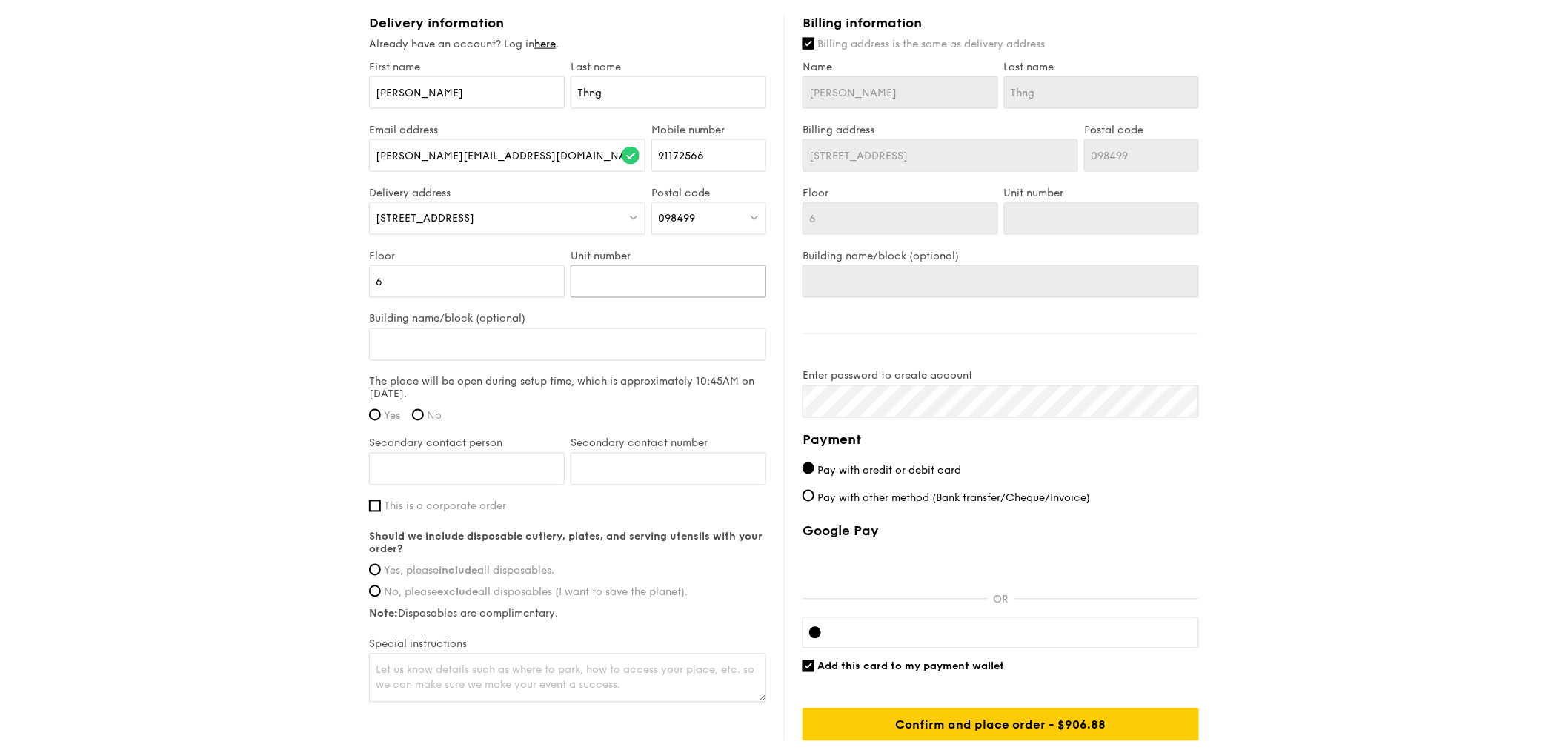
type input "0"
type input "08"
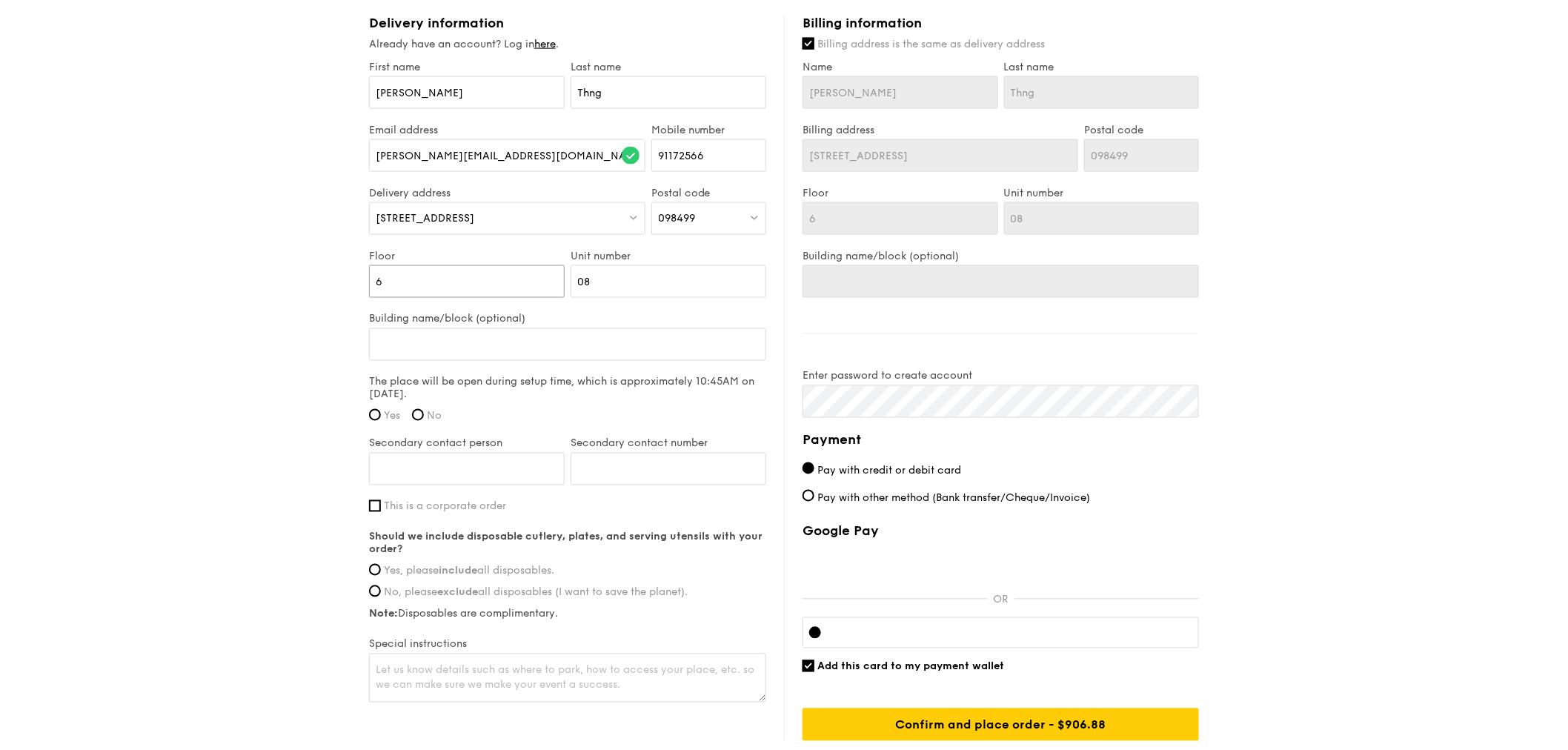
click at [426, 281] on input "6" at bounding box center [466, 281] width 196 height 33
type input "06"
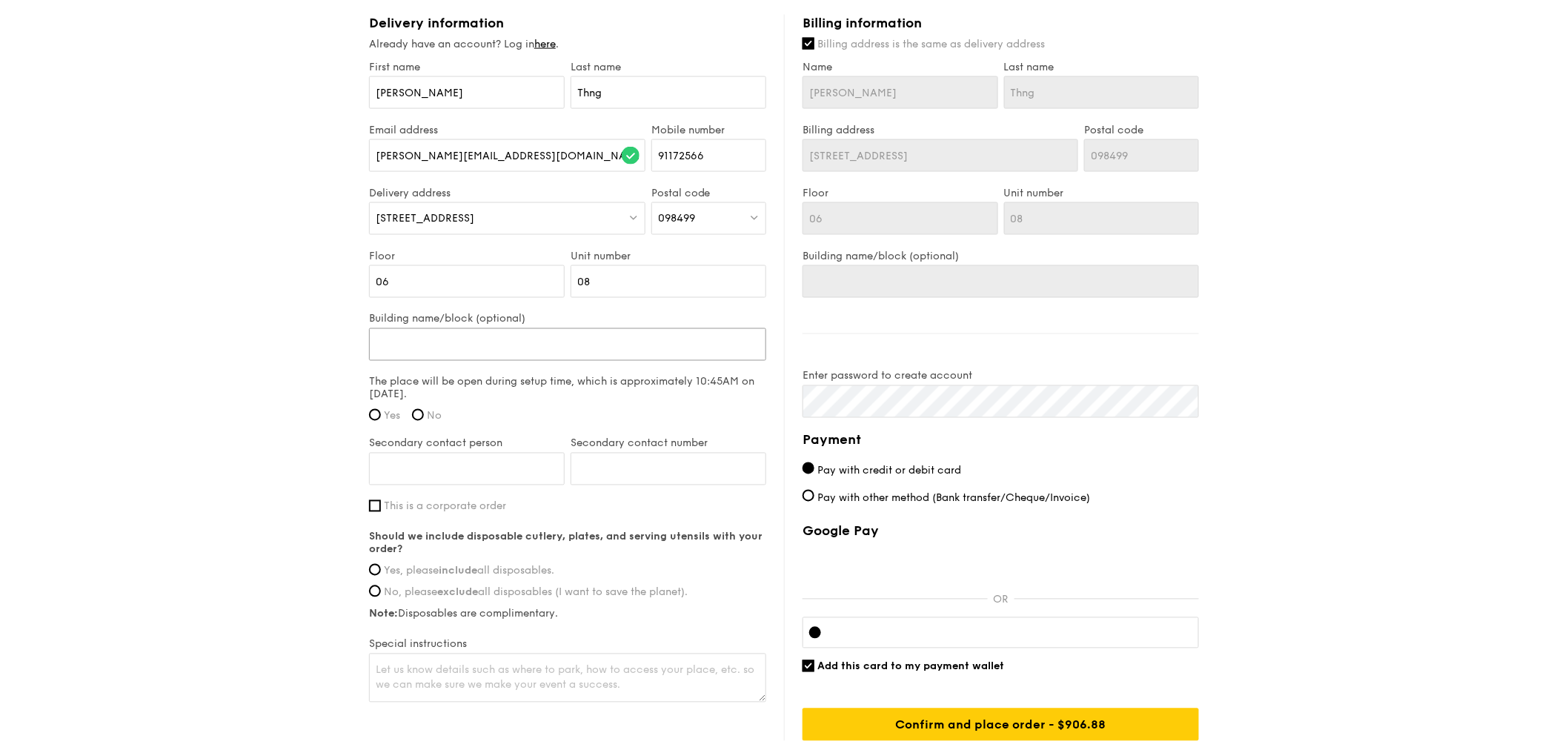
click at [456, 361] on input "Building name/block (optional)" at bounding box center [568, 345] width 397 height 33
type input "B"
type input "Ba"
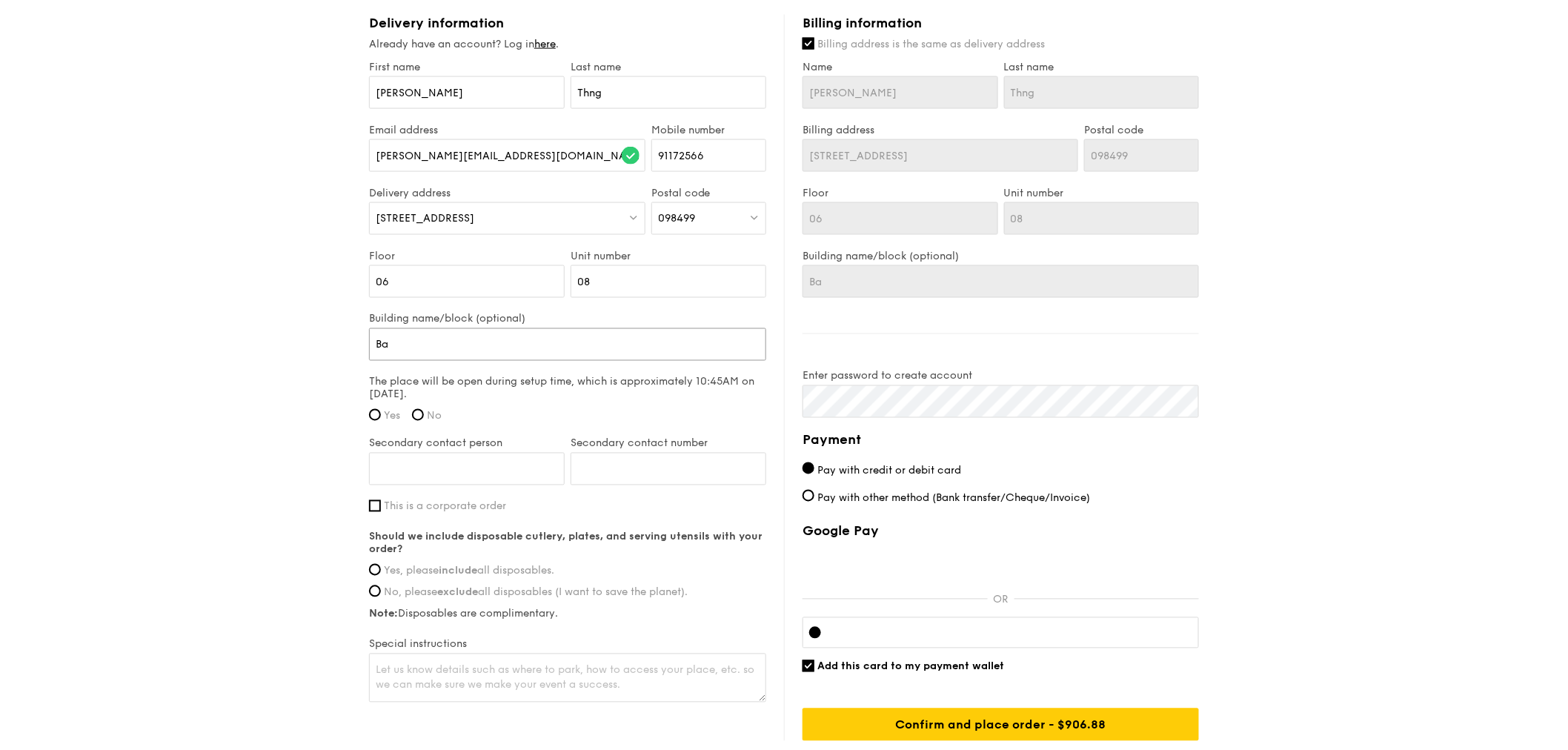
type input "Ban"
type input "Bank"
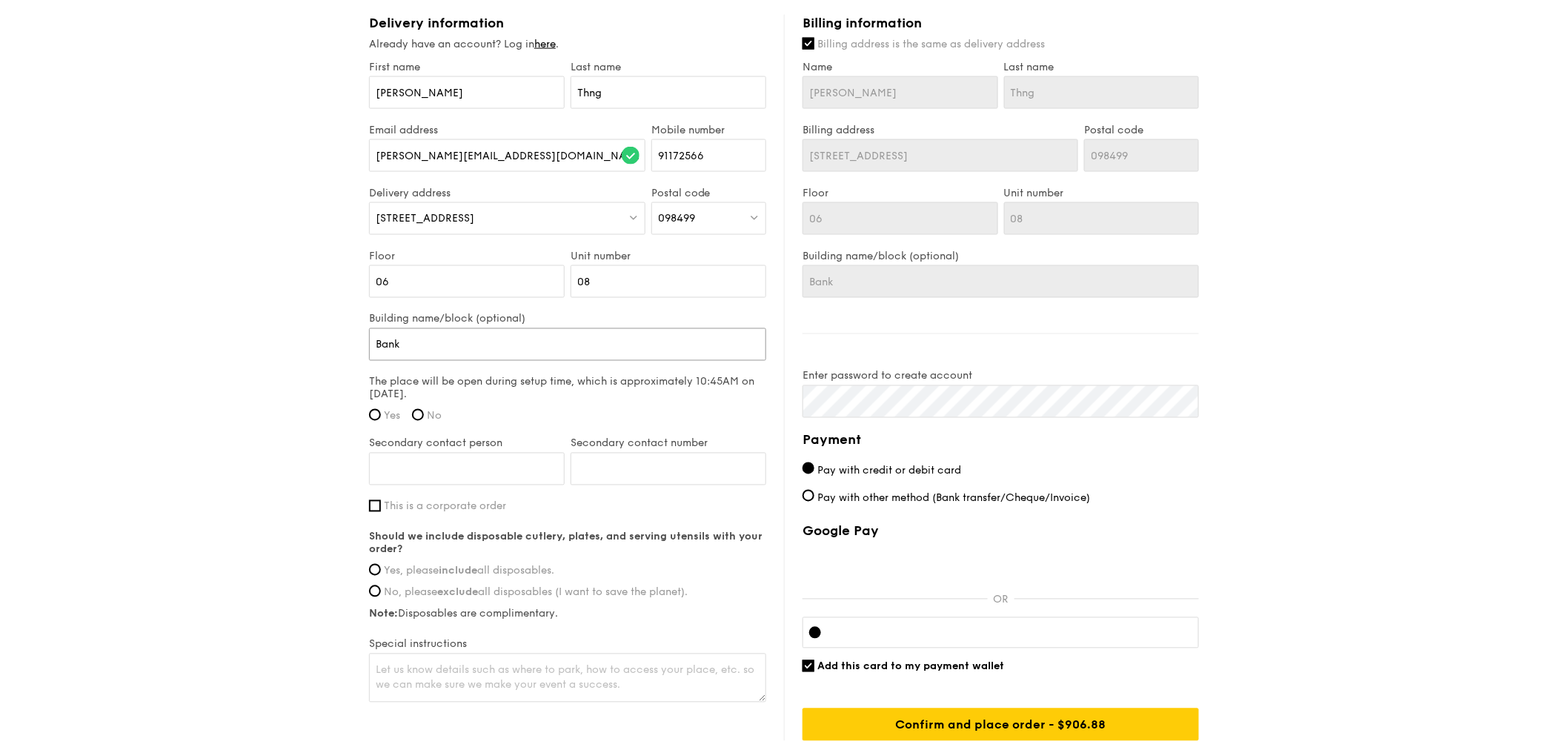
type input "Bank"
type input "Bank o"
type input "Bank of"
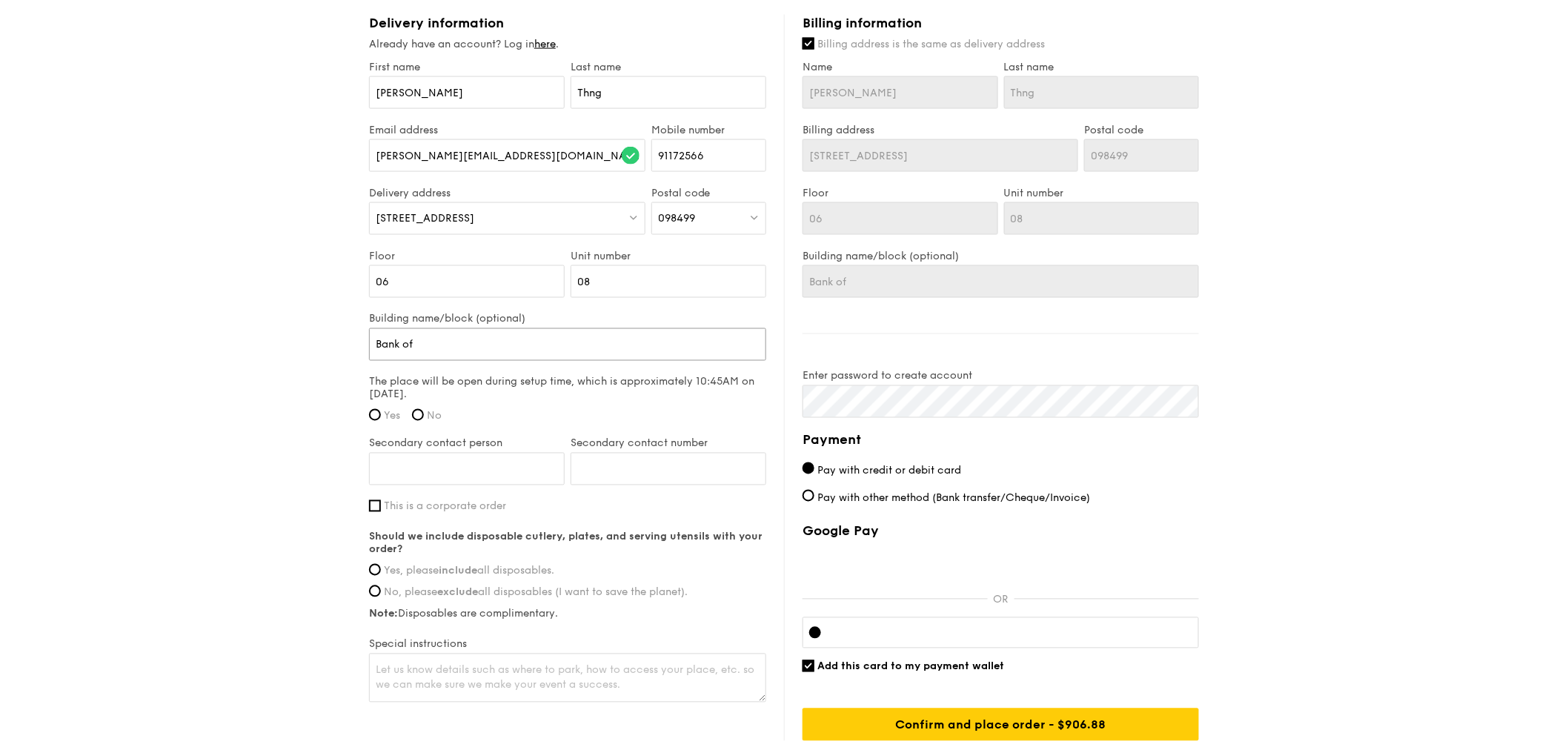
type input "Bank of"
type input "Bank of M"
type input "Bank of MA"
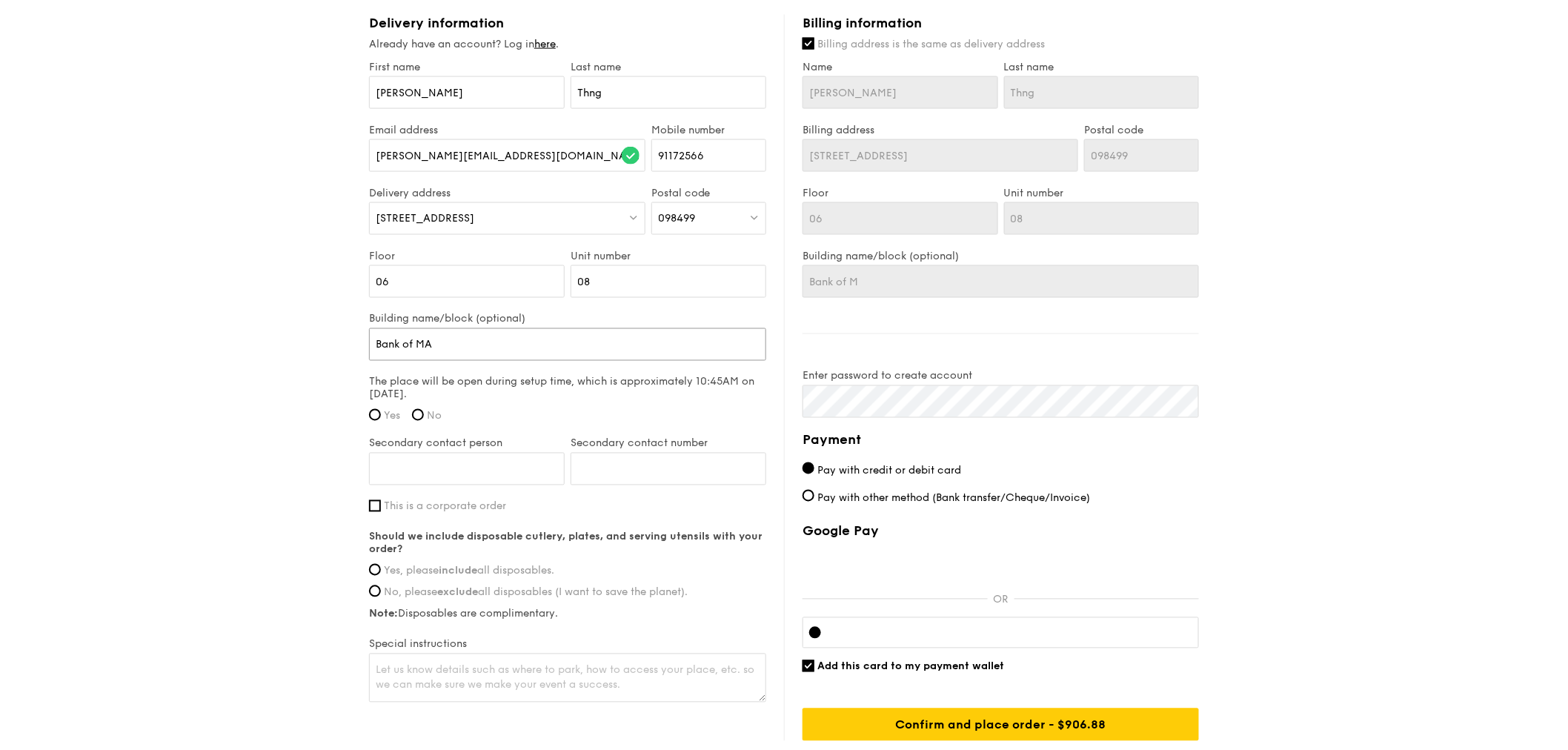
type input "Bank of MA"
type input "Bank of M"
type input "Bank of"
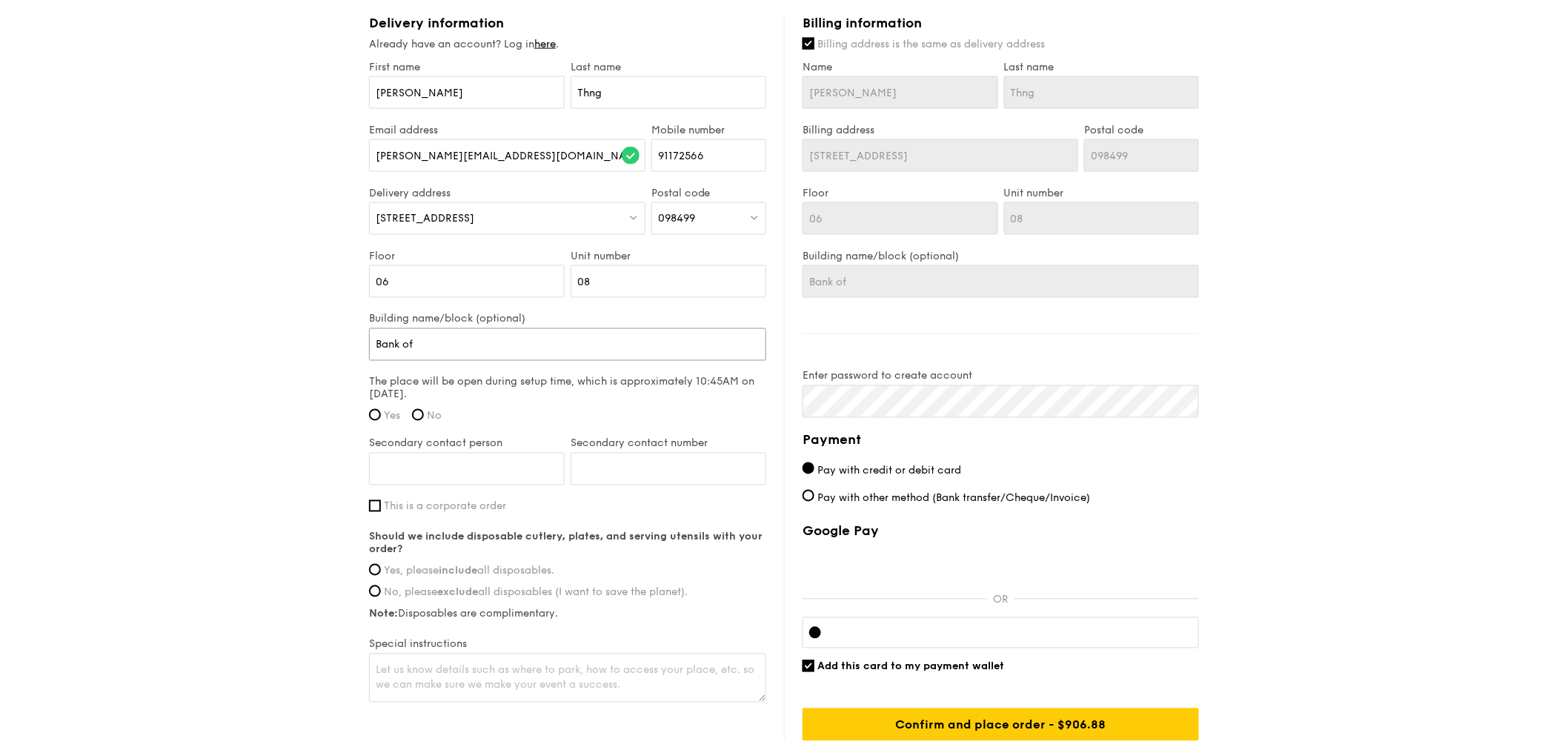
type input "Bank of A"
type input "Bank of Am"
type input "Bank of Ame"
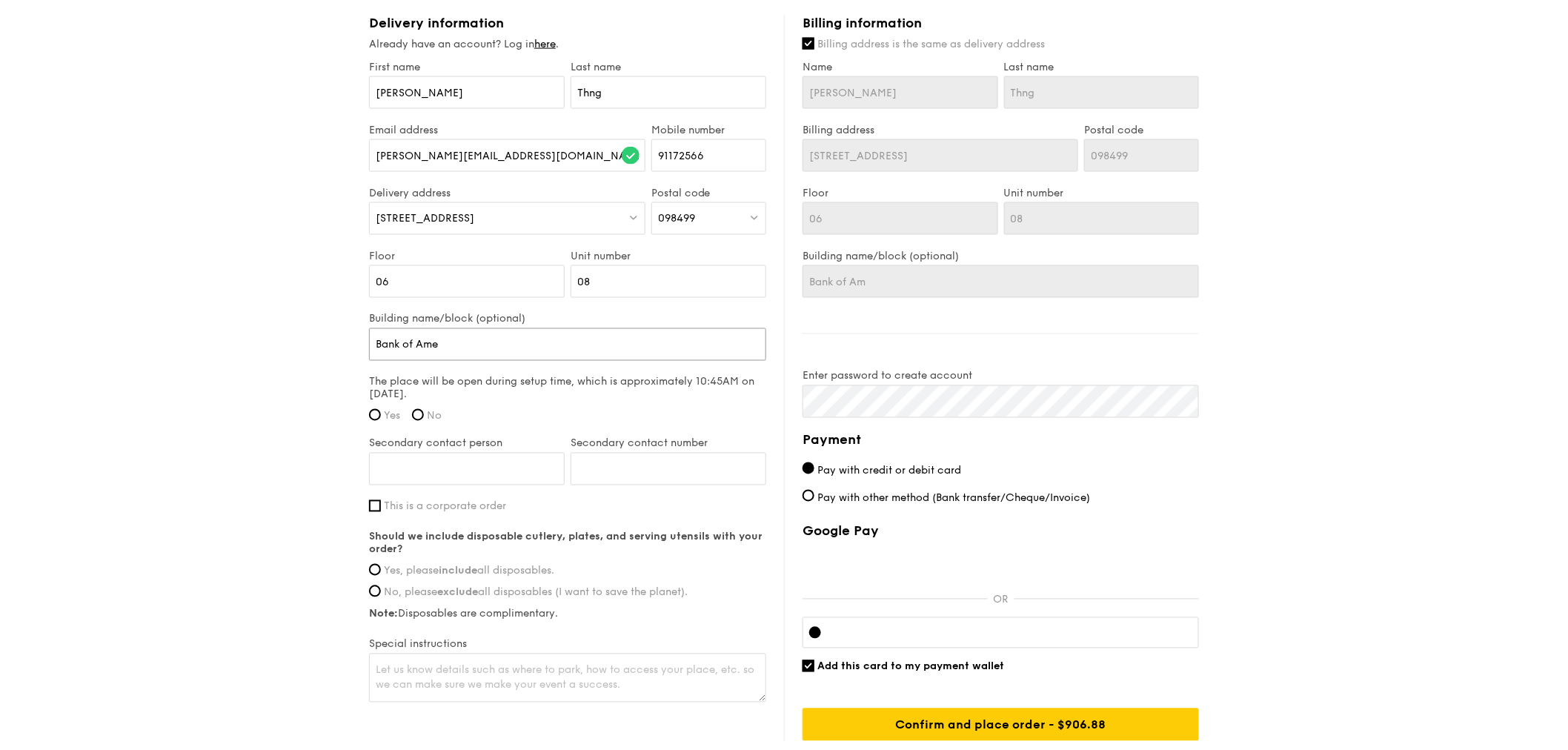
type input "Bank of Ame"
type input "Bank of Amer"
type input "Bank of Ameri"
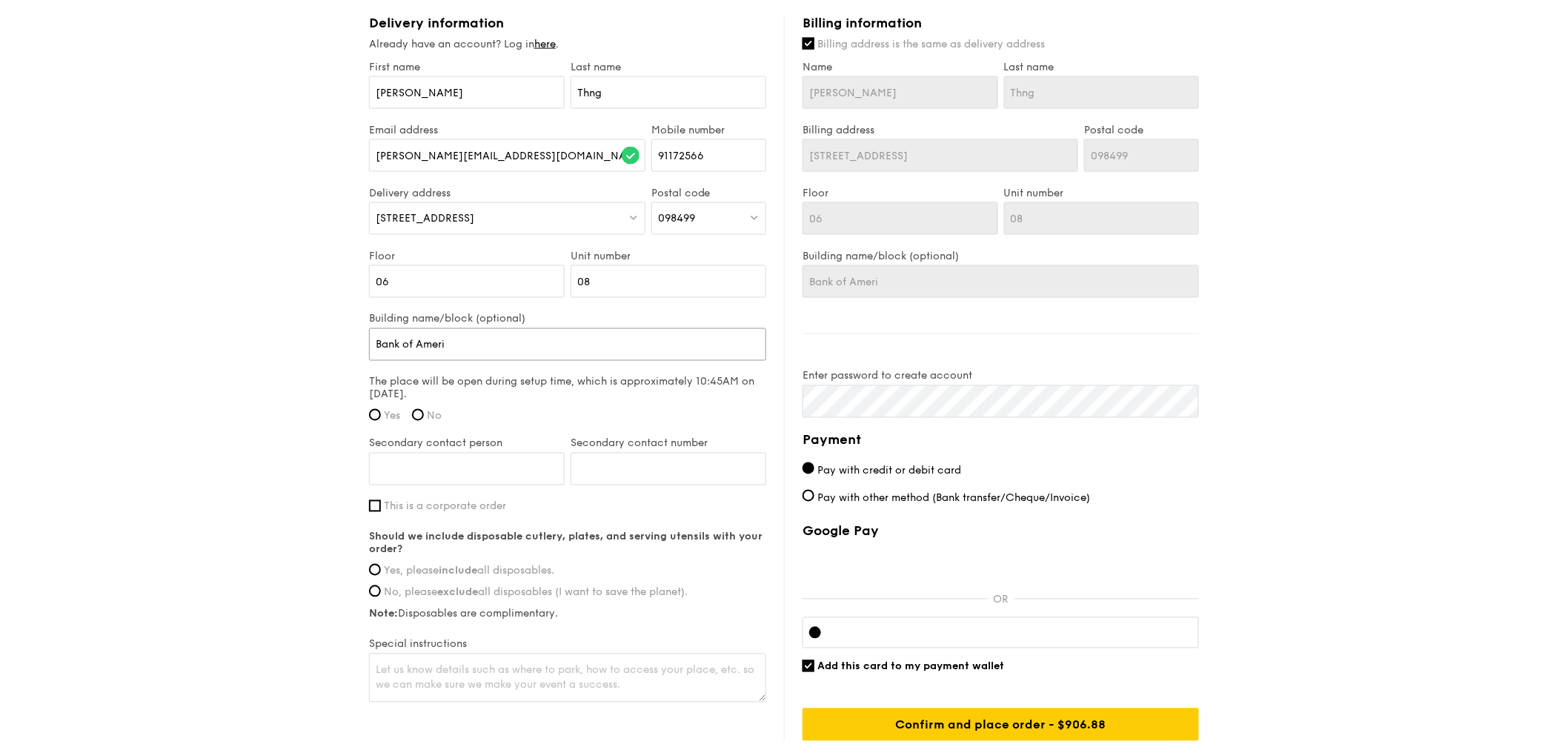
type input "Bank of Americ"
type input "Bank of America"
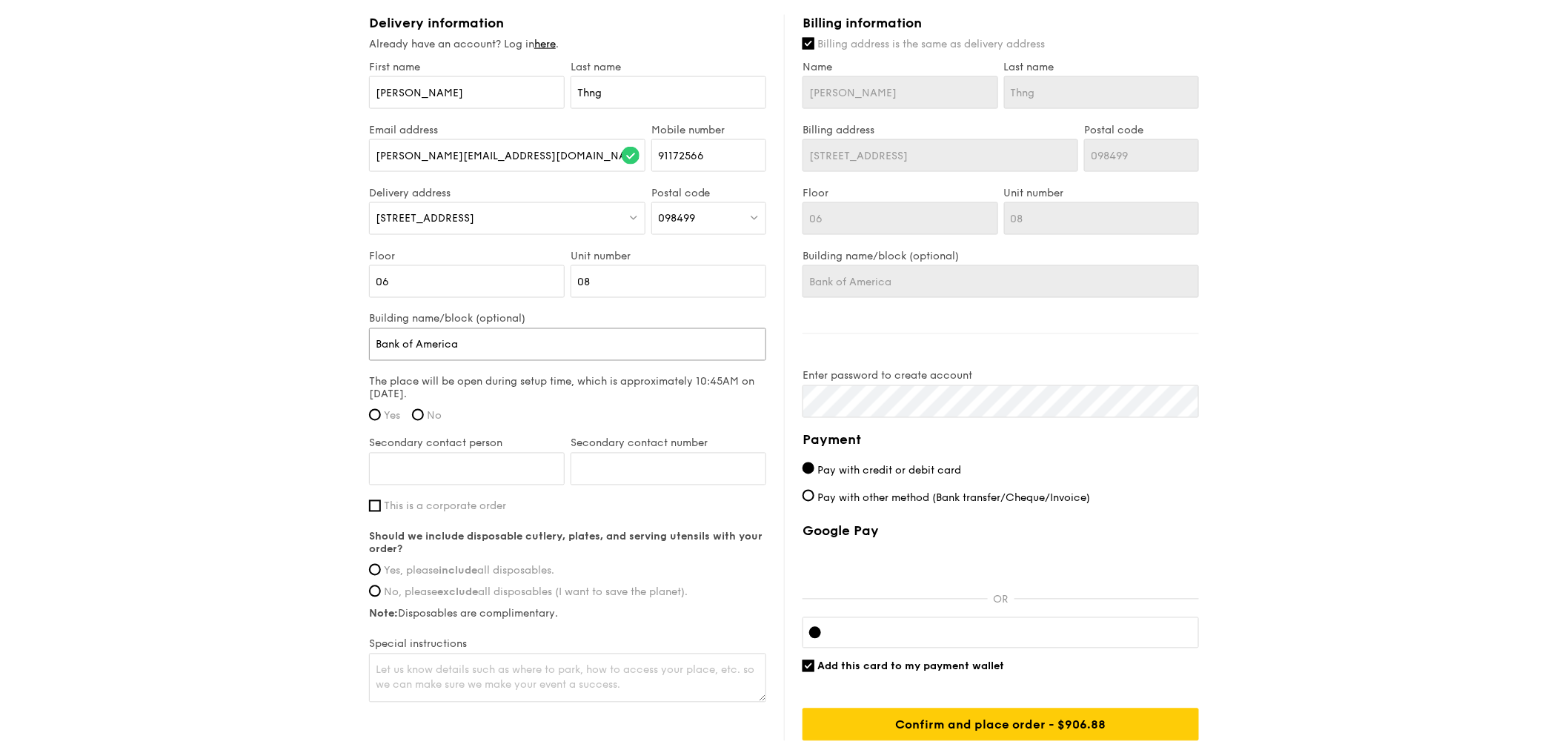
type input "Bank of America"
drag, startPoint x: 468, startPoint y: 354, endPoint x: 359, endPoint y: 354, distance: 109.0
type input "Bank of America"
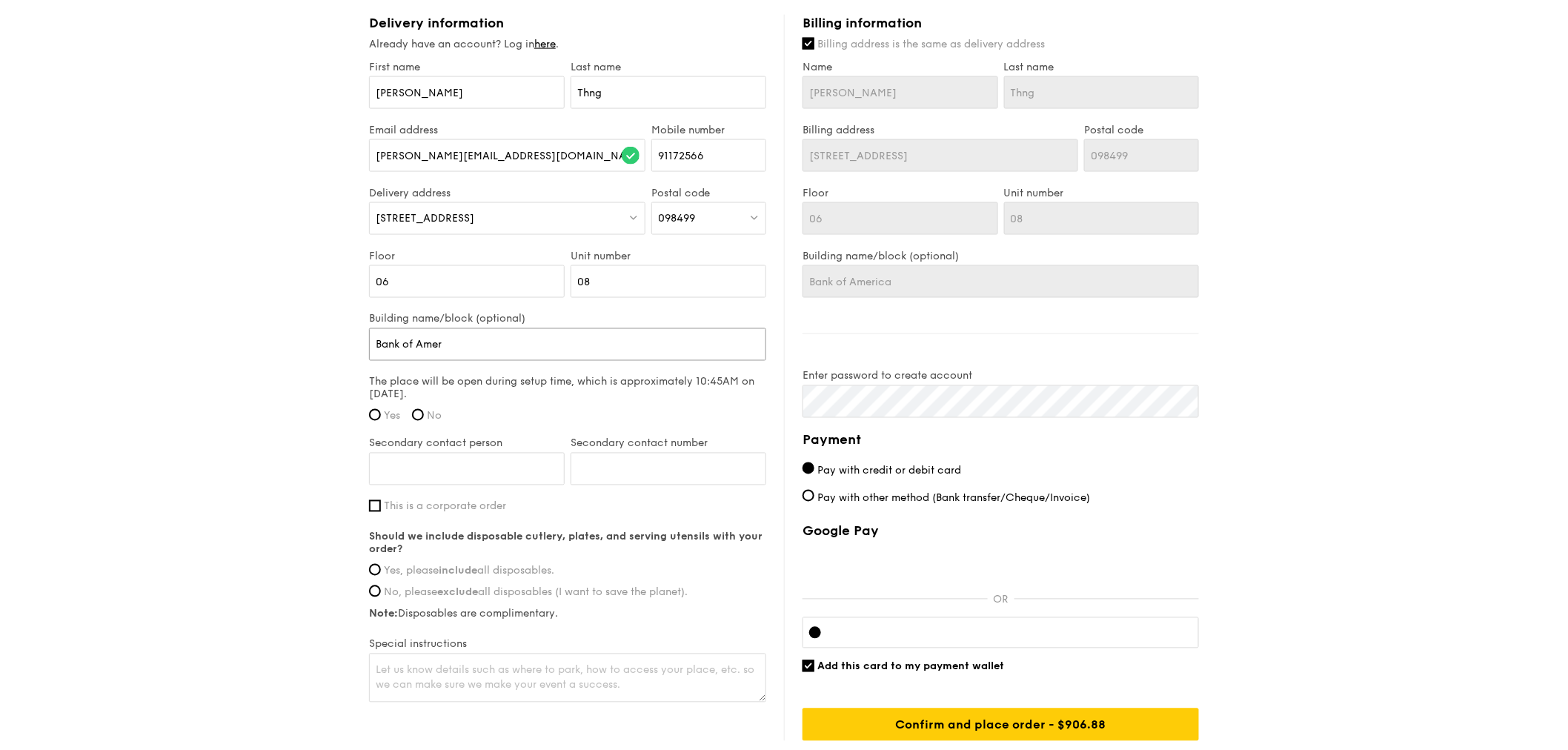
type input "Bank of Ame"
type input "Bank of"
type input "Ba"
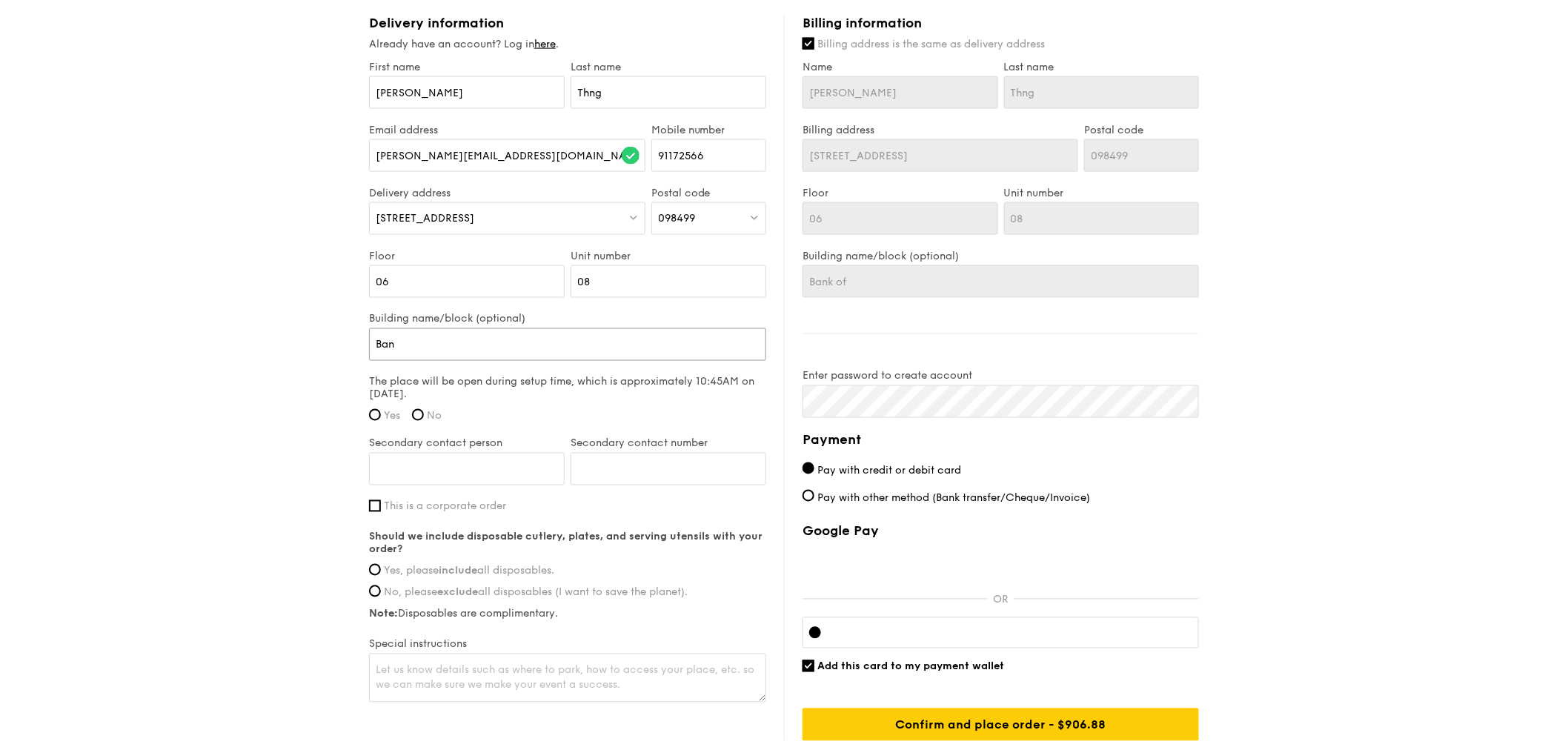
type input "Ba"
type input "B"
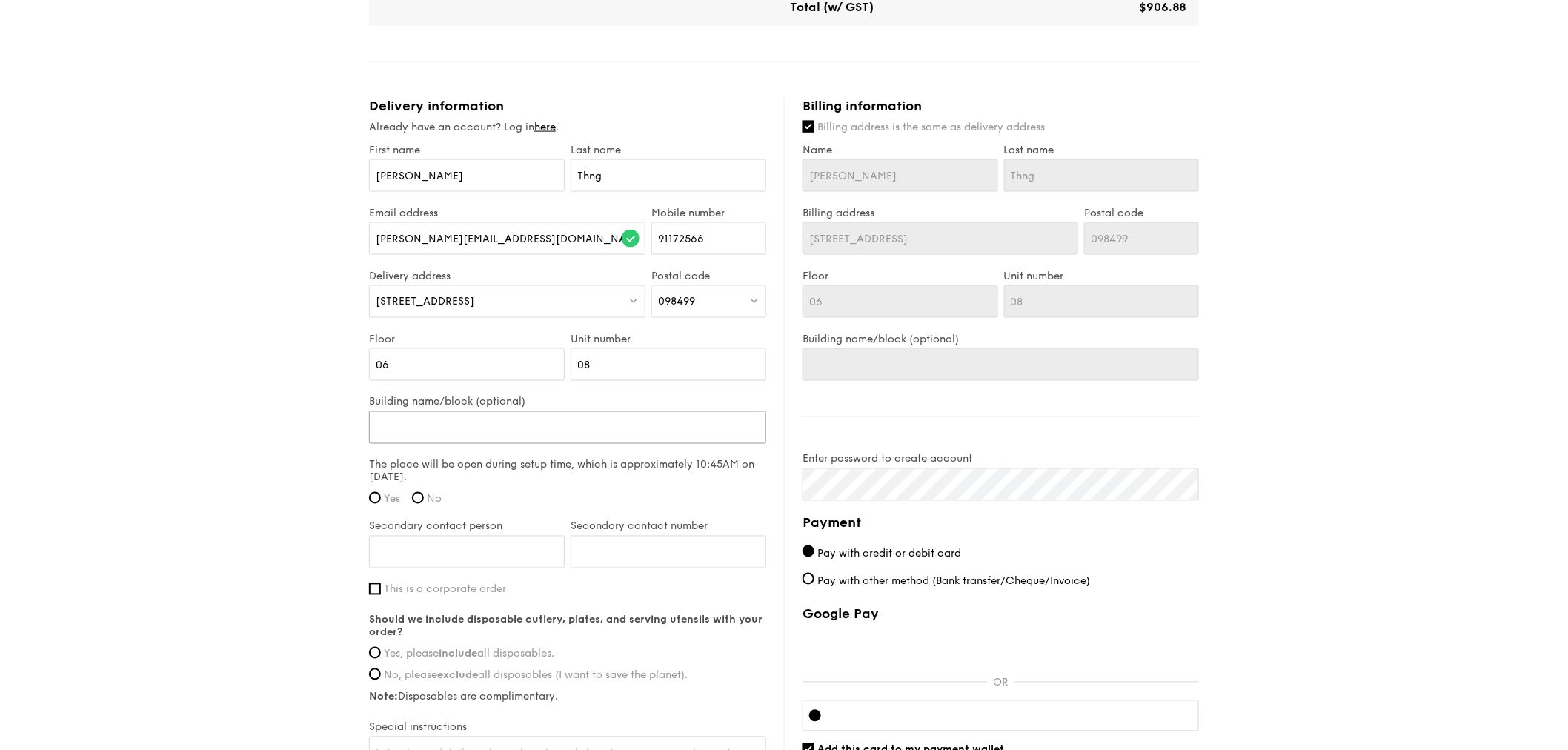
type input "O"
type input "Of"
type input "Off"
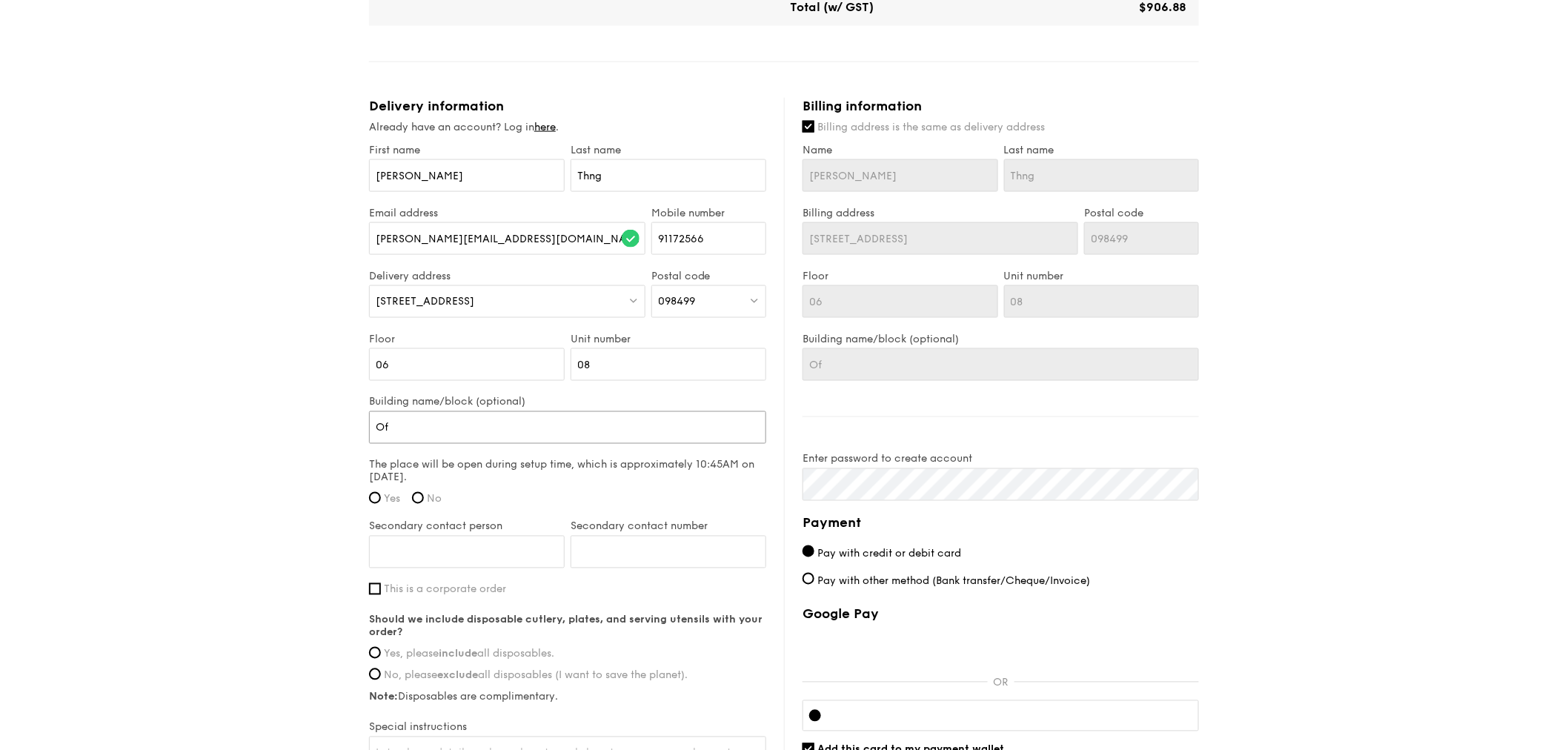
type input "Off"
type input "Offi"
type input "Offic"
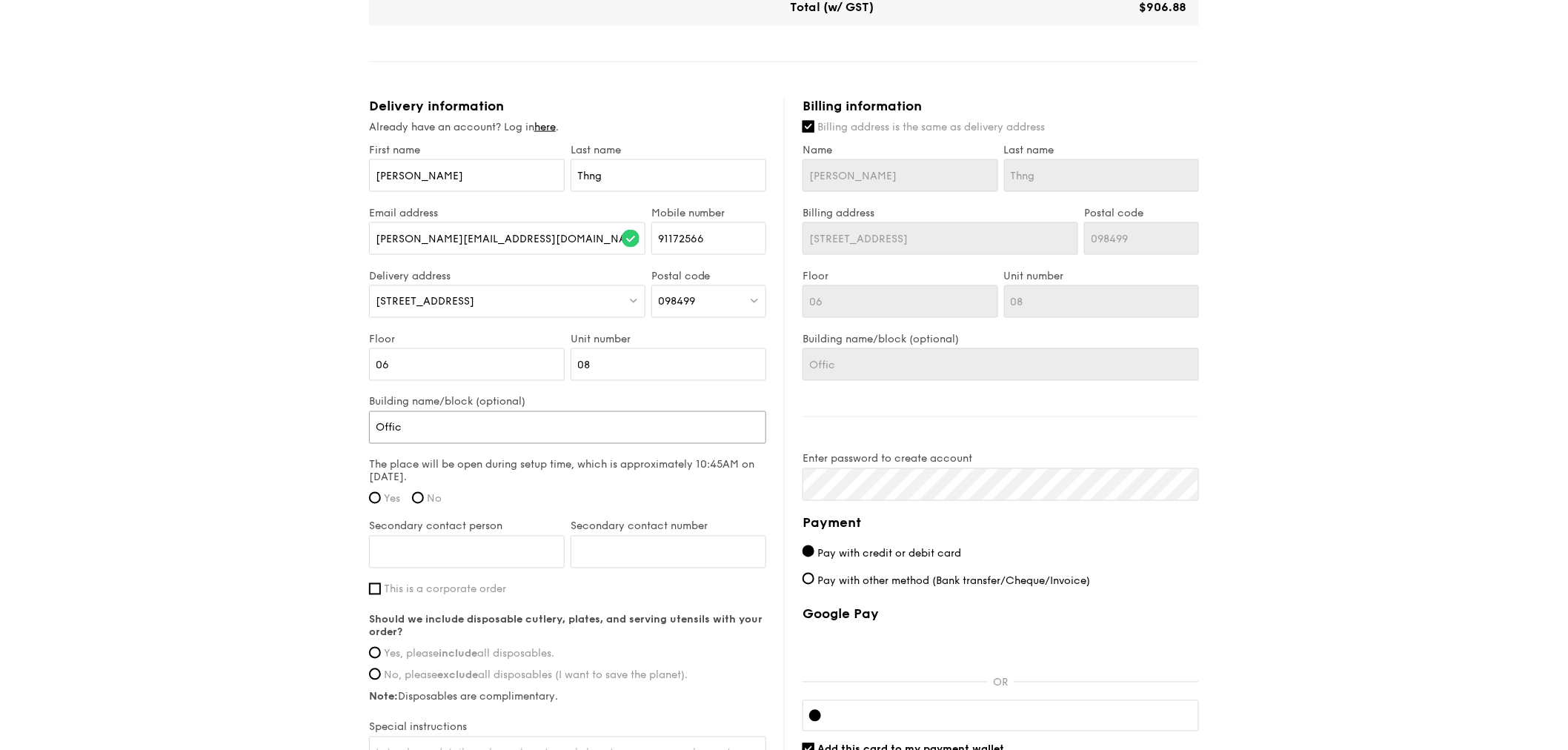
type input "Office"
type input "Office N"
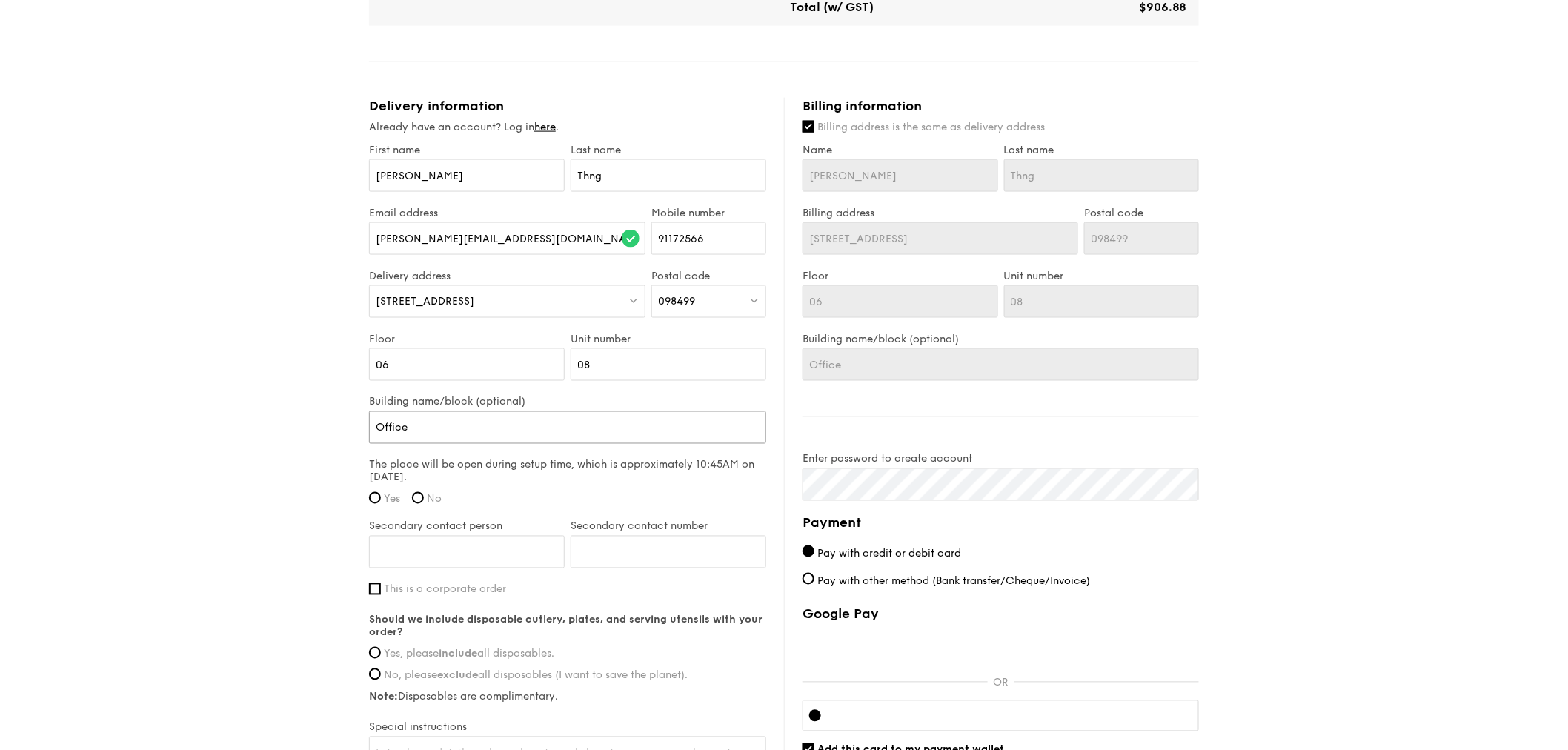
type input "Office N"
type input "Office Na"
type input "Office Nam"
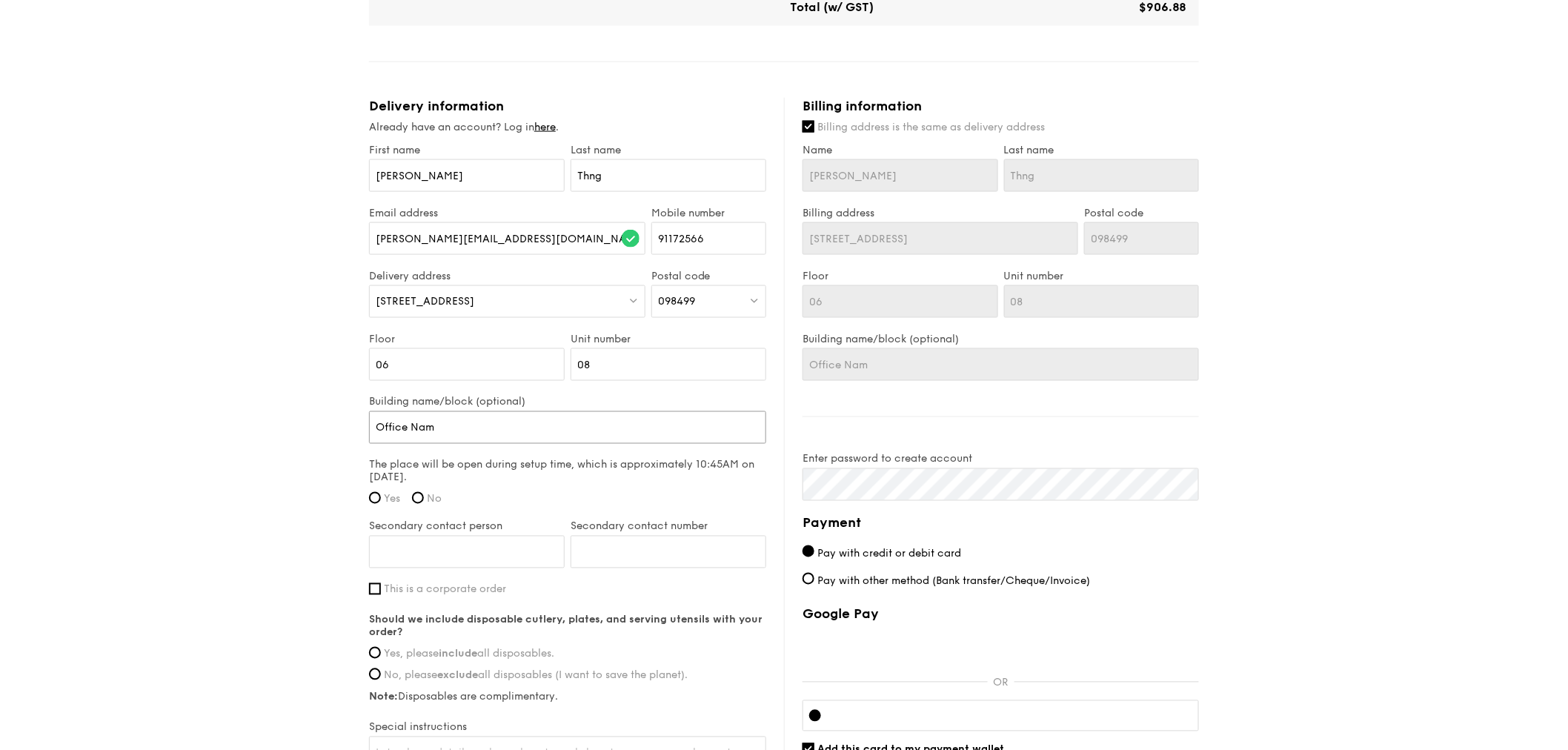
type input "Office Name"
type input "Office Name:"
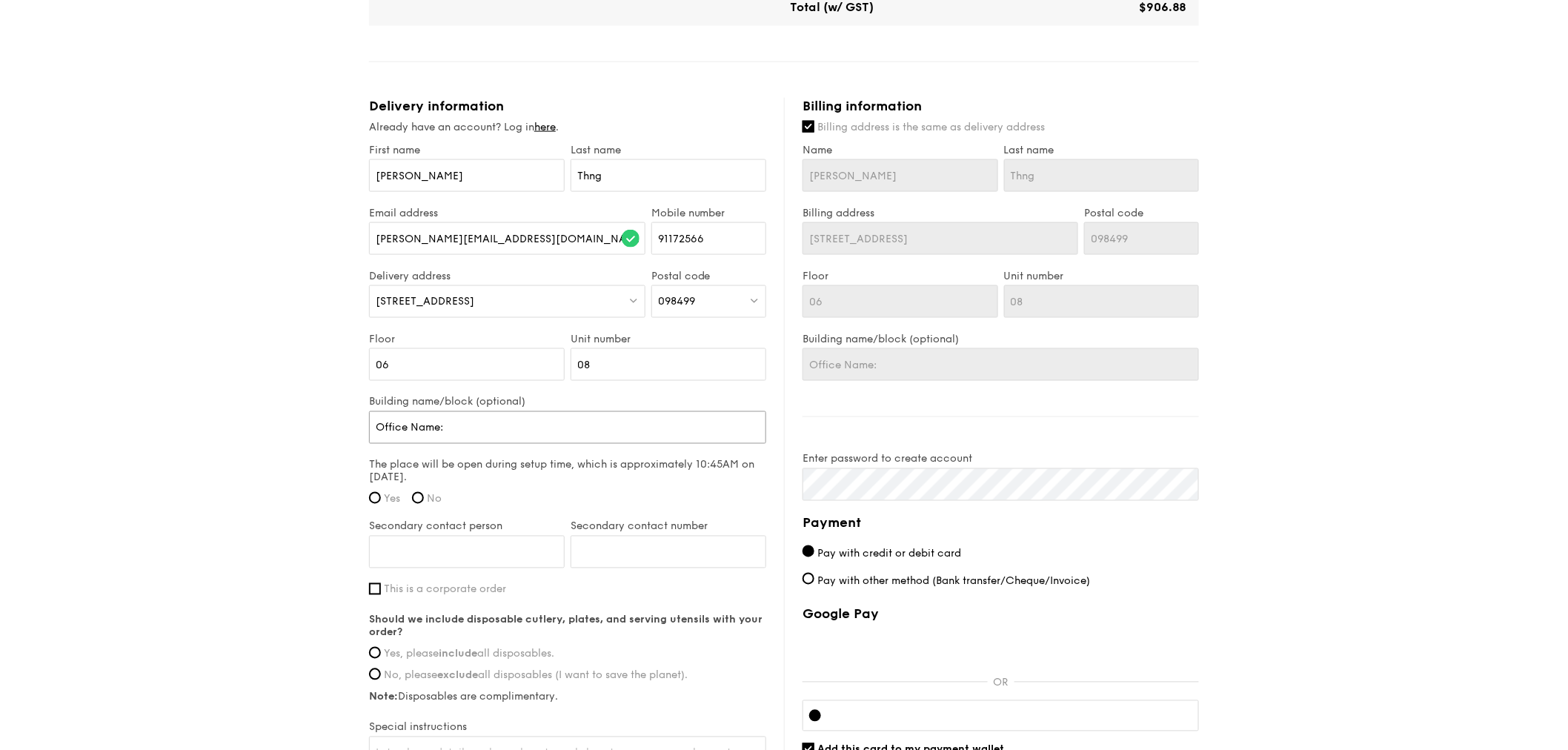
type input "Office Name:"
type input "Office Name: M"
type input "Office Name: [PERSON_NAME]"
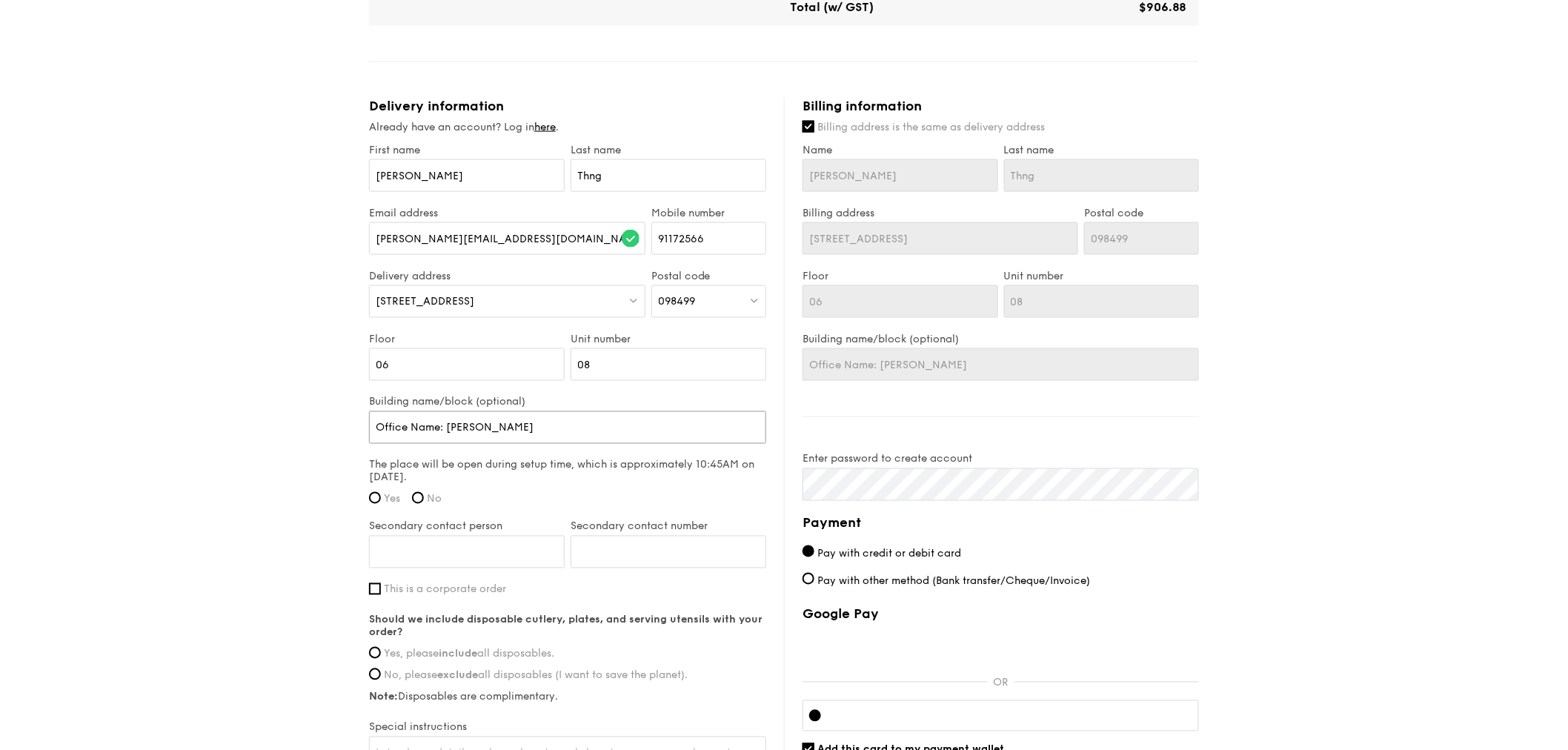
type input "Office Name: Mar"
type input "Office Name: [PERSON_NAME]"
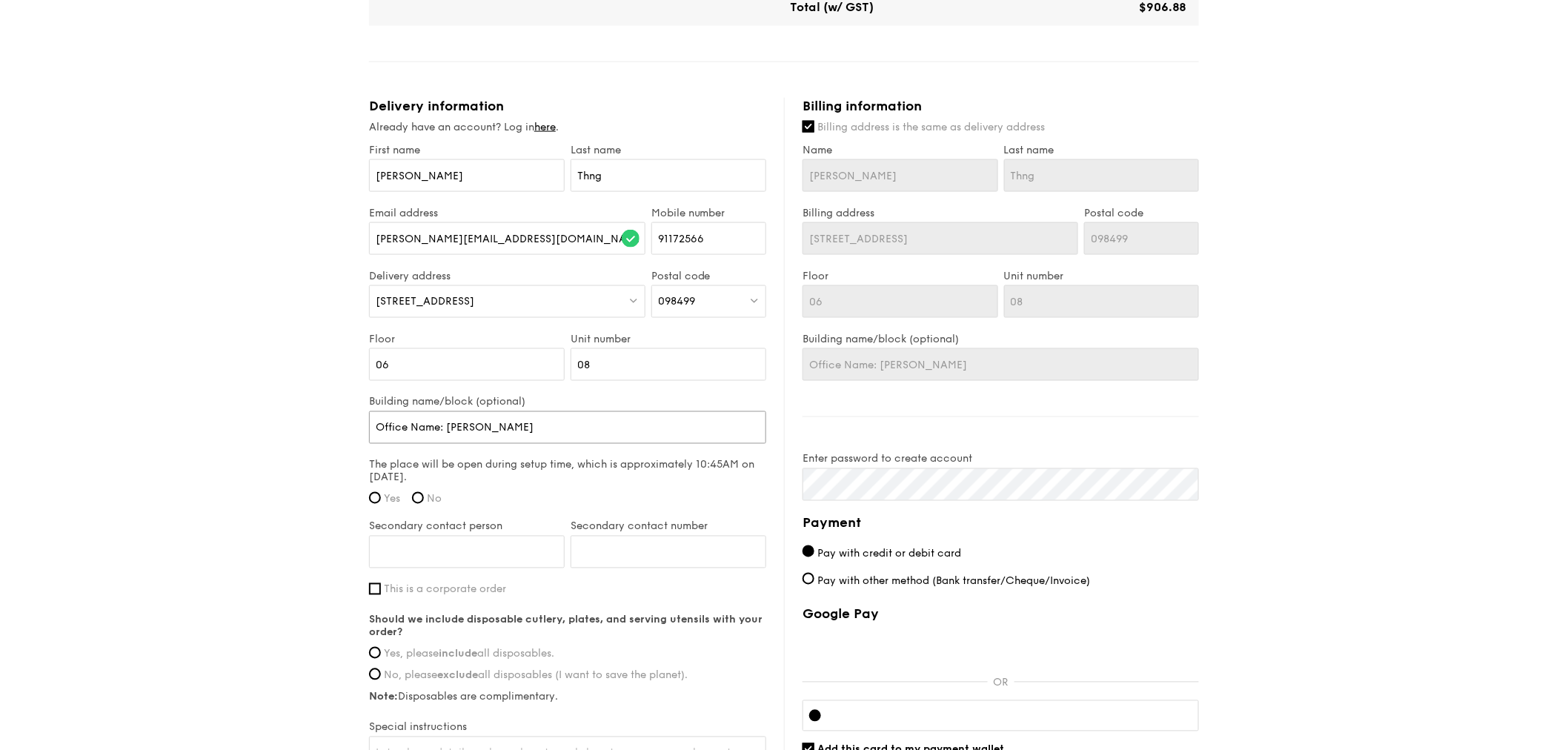
type input "Office Name: [PERSON_NAME]"
type input "Office Name: Marriot"
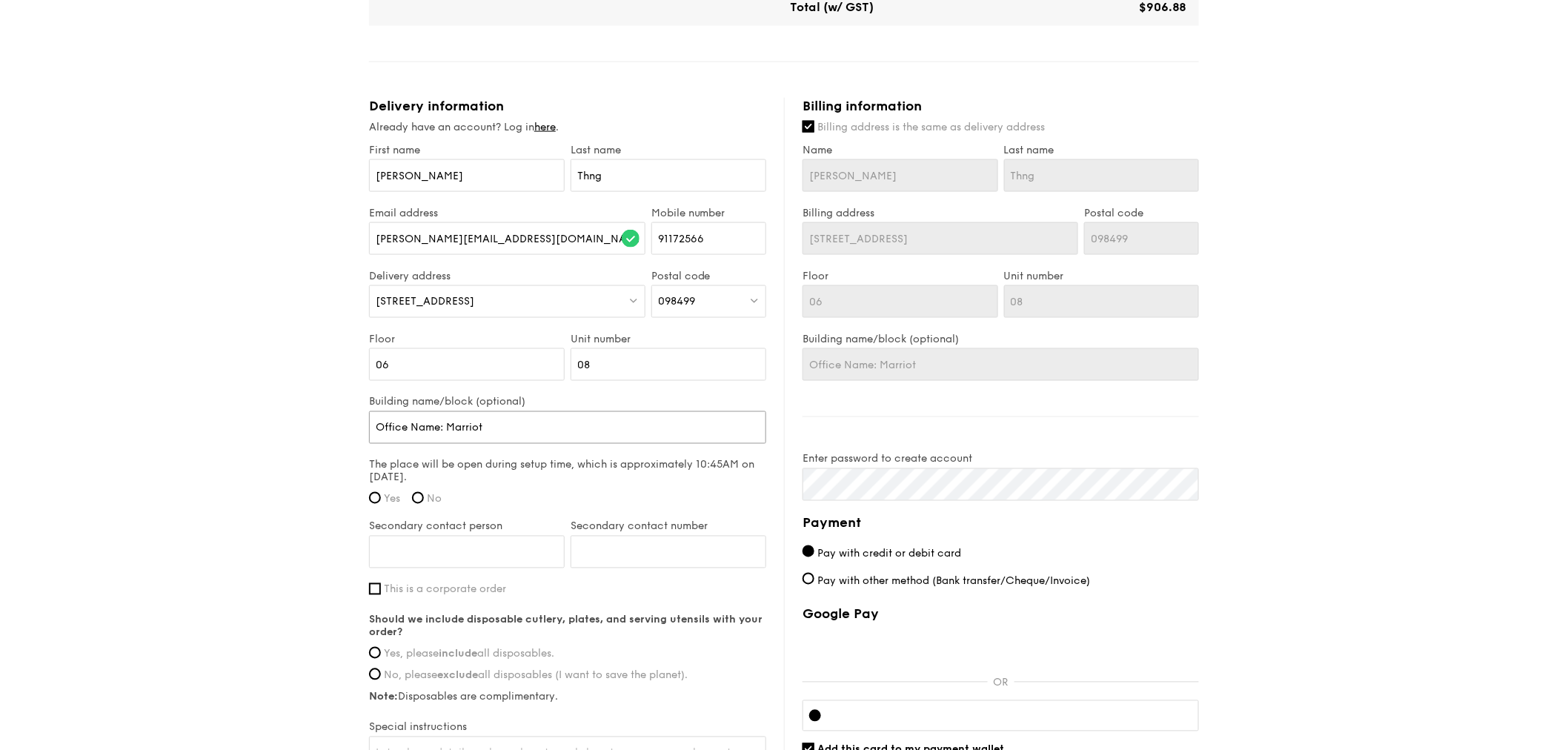
type input "Office Name: [PERSON_NAME]"
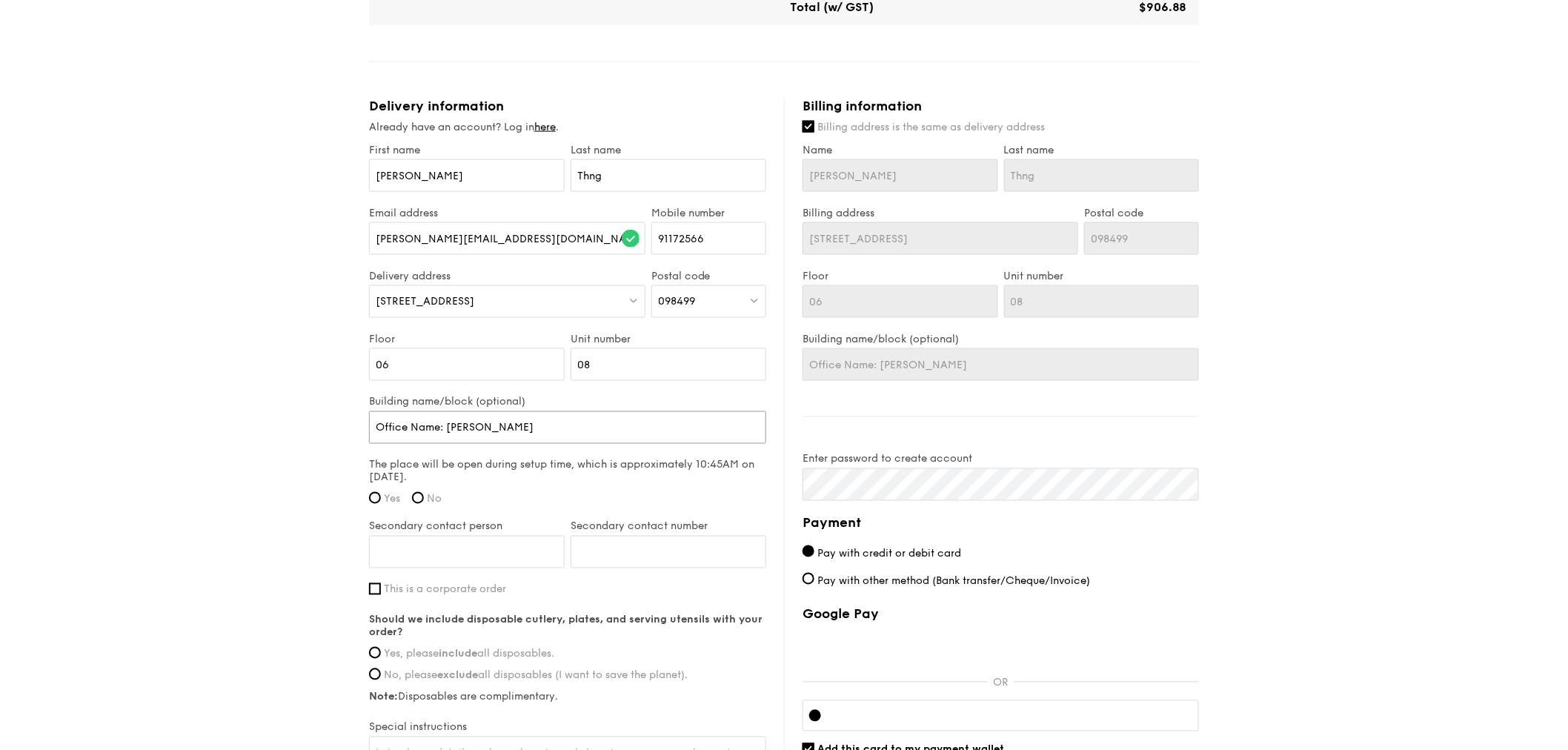
type input "Office Name: [PERSON_NAME]"
type input "Office Name: [PERSON_NAME] In"
type input "Office Name: Marriott Int"
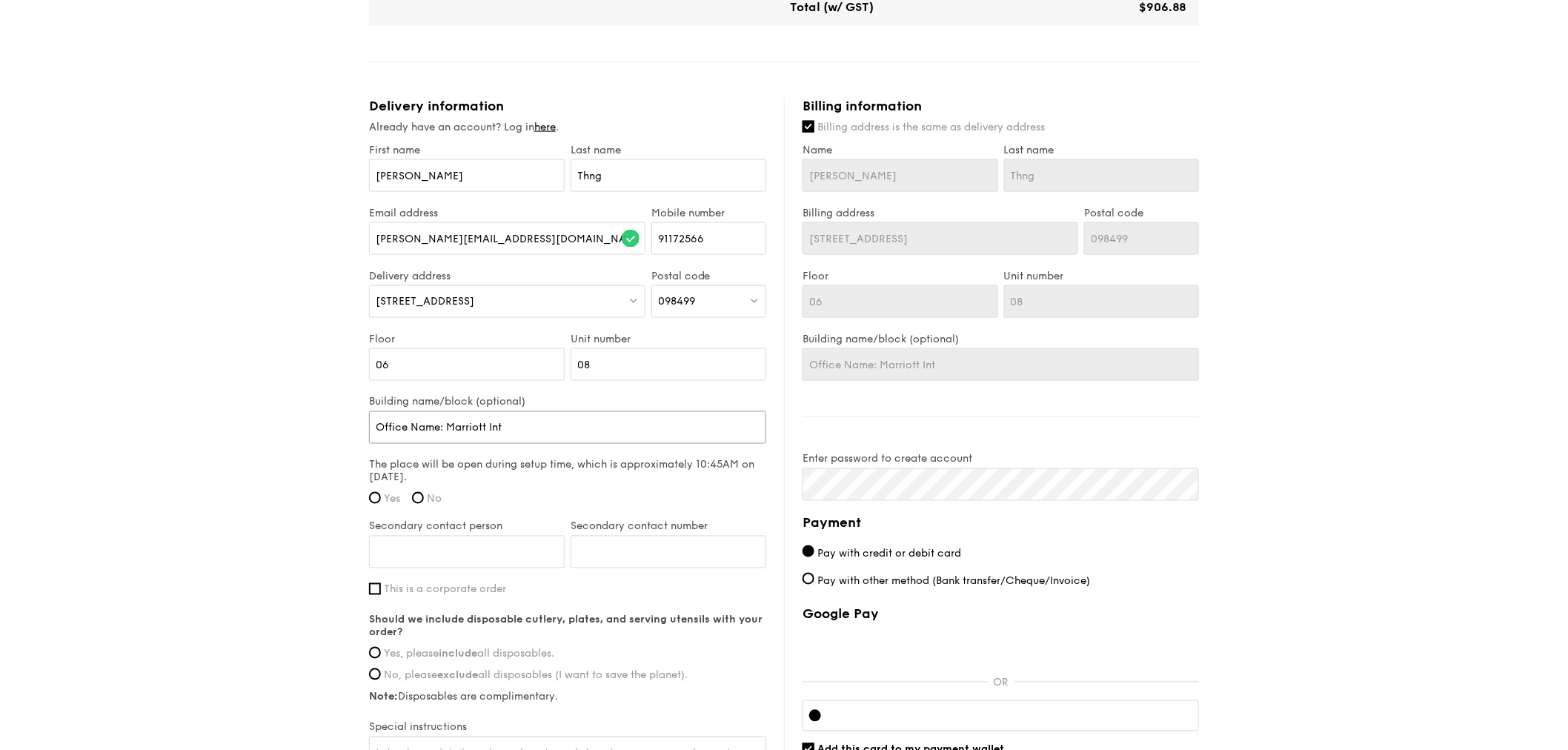
type input "Office Name: Marriott Inte"
type input "Office Name: Marriott Inter"
type input "Office Name: Marriott Intern"
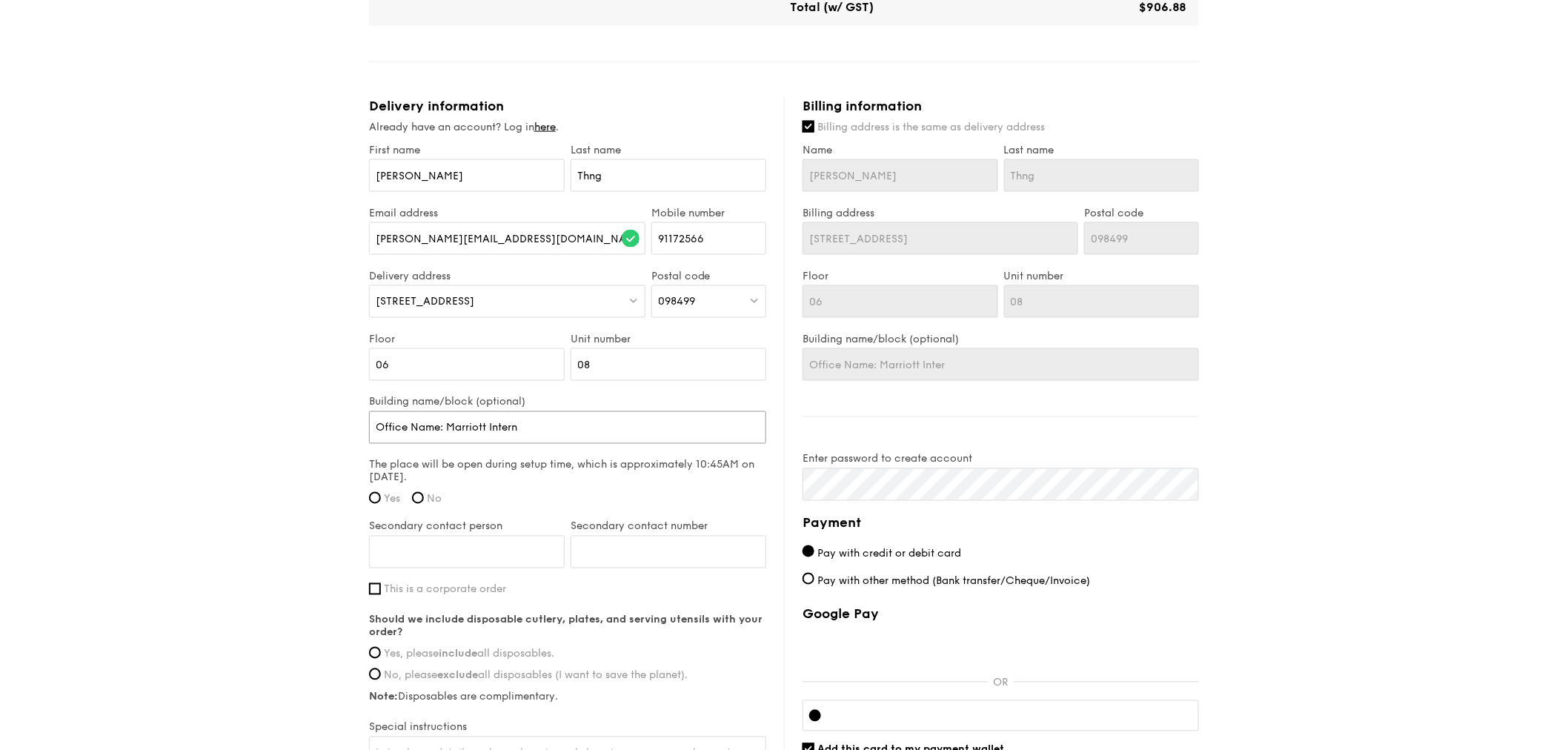
type input "Office Name: Marriott Intern"
type input "Office Name: Marriott Interna"
type input "Office Name: Marriott Internat"
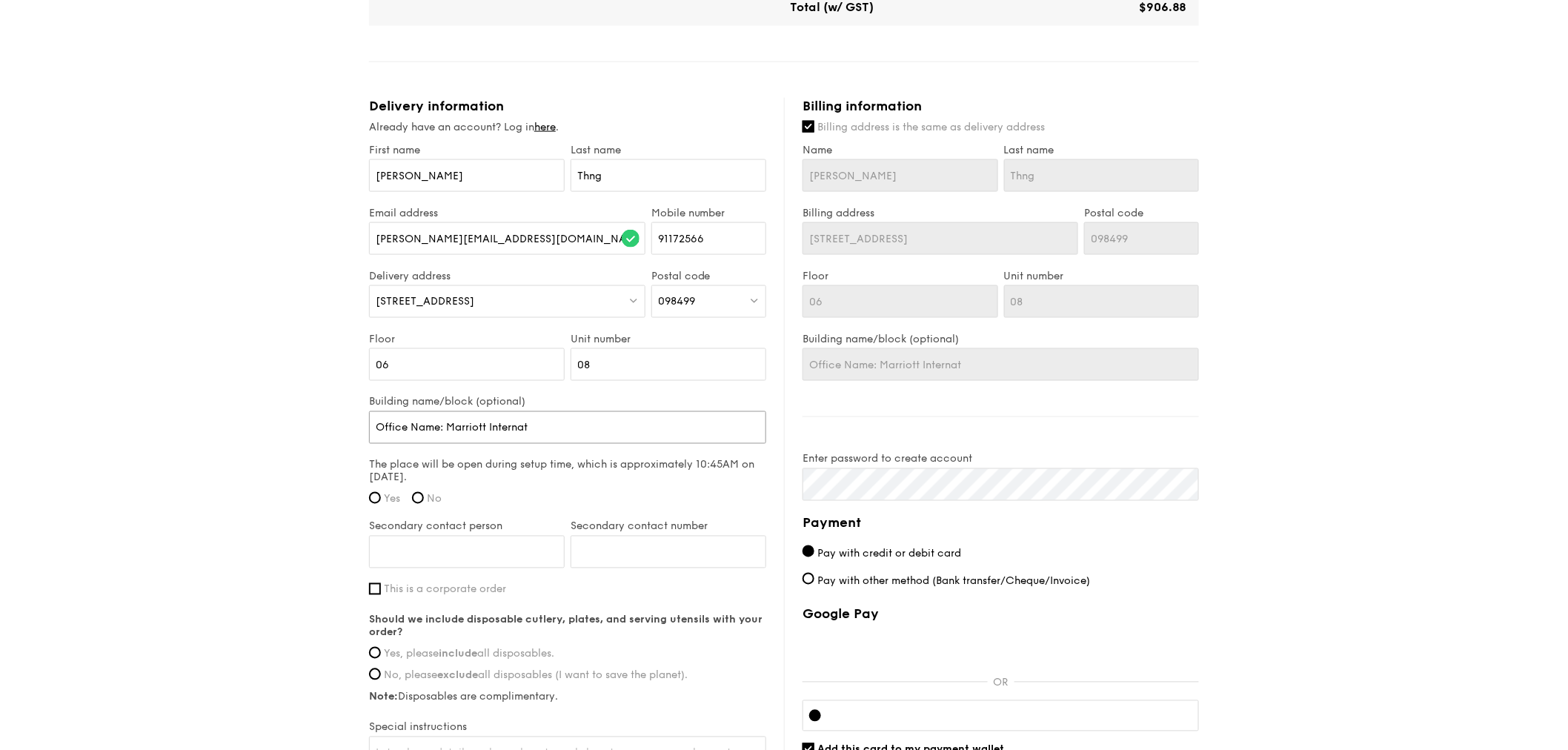
type input "Office Name: Marriott Internati"
type input "Office Name: Marriott Internatio"
type input "Office Name: Marriott Internationa"
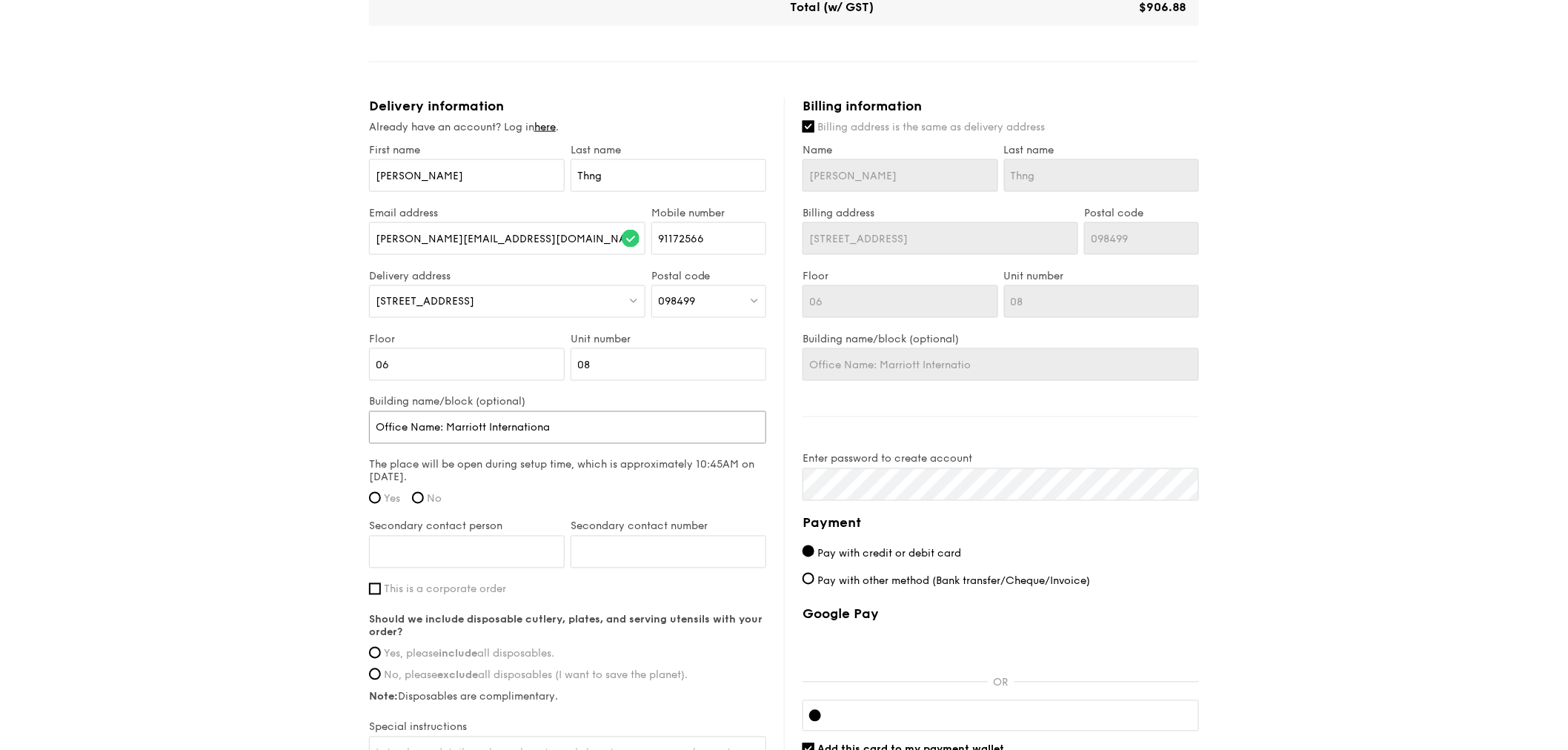
type input "Office Name: Marriott Internationa"
type input "Office Name: Marriott International"
click at [264, 329] on div "1 - Select menu 2 - Select items 3 - Check out Classic Buffet $18.80 /guest ($2…" at bounding box center [784, 53] width 1568 height 1660
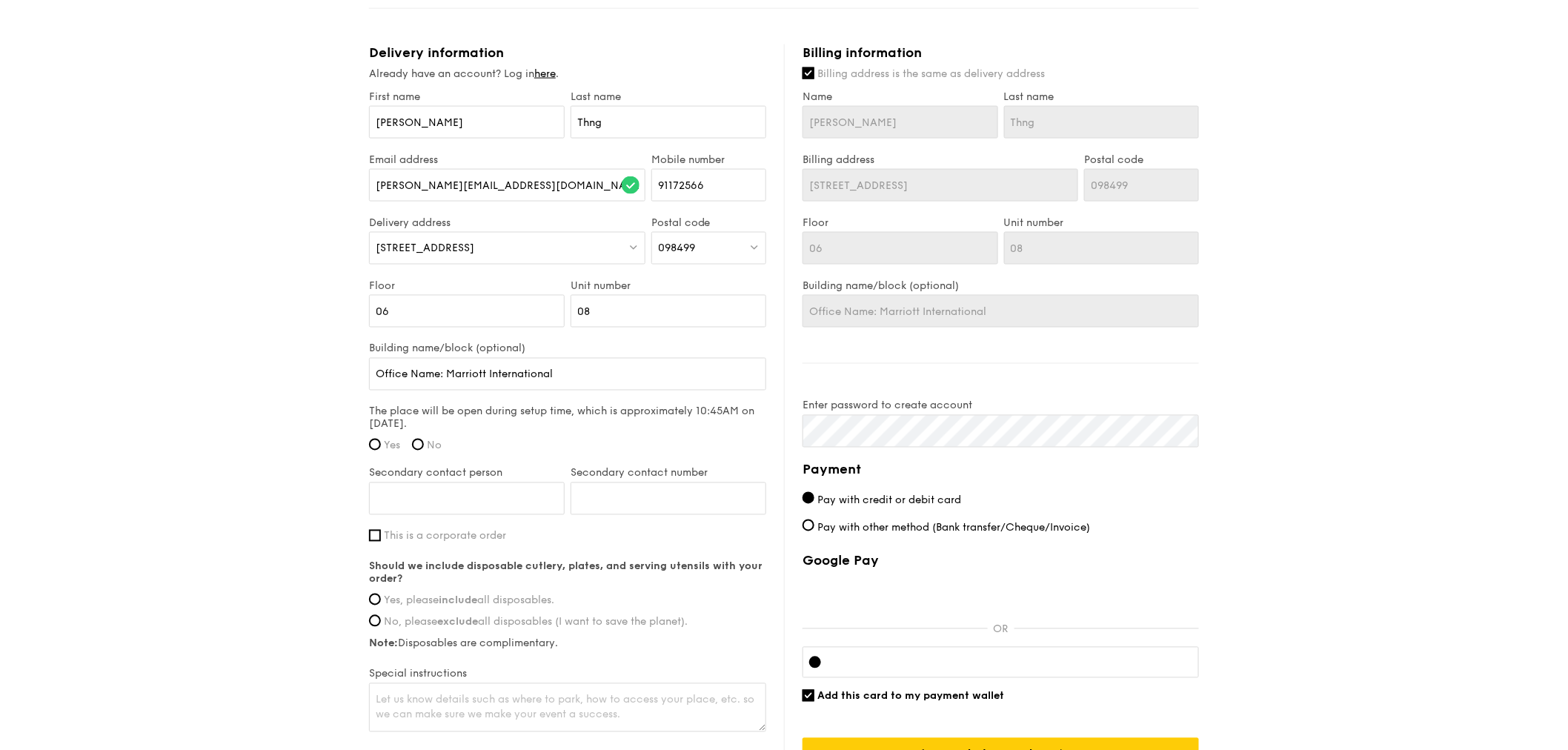
scroll to position [889, 0]
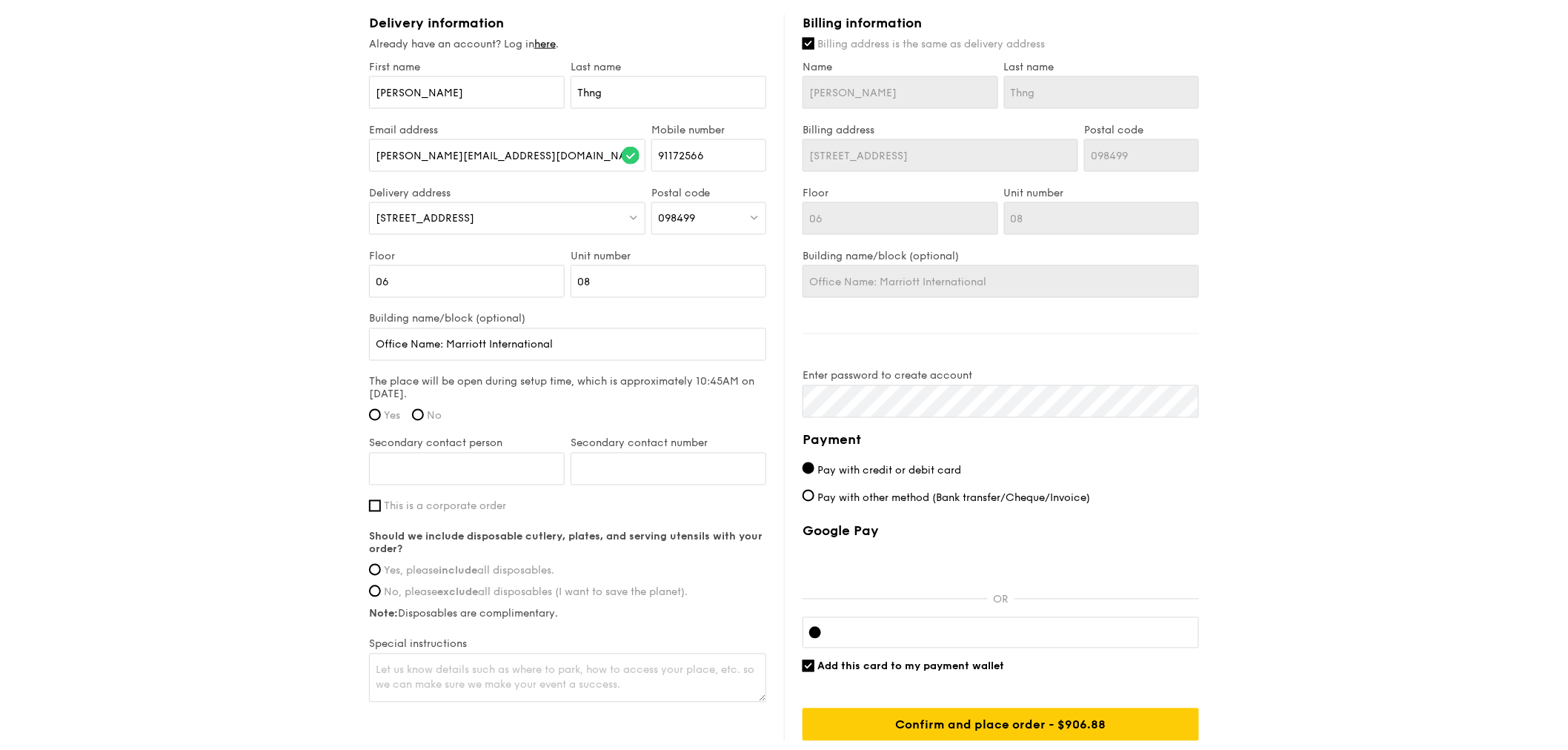
click at [381, 422] on label "Yes" at bounding box center [384, 416] width 31 height 13
click at [381, 421] on input "Yes" at bounding box center [375, 415] width 12 height 12
radio input "true"
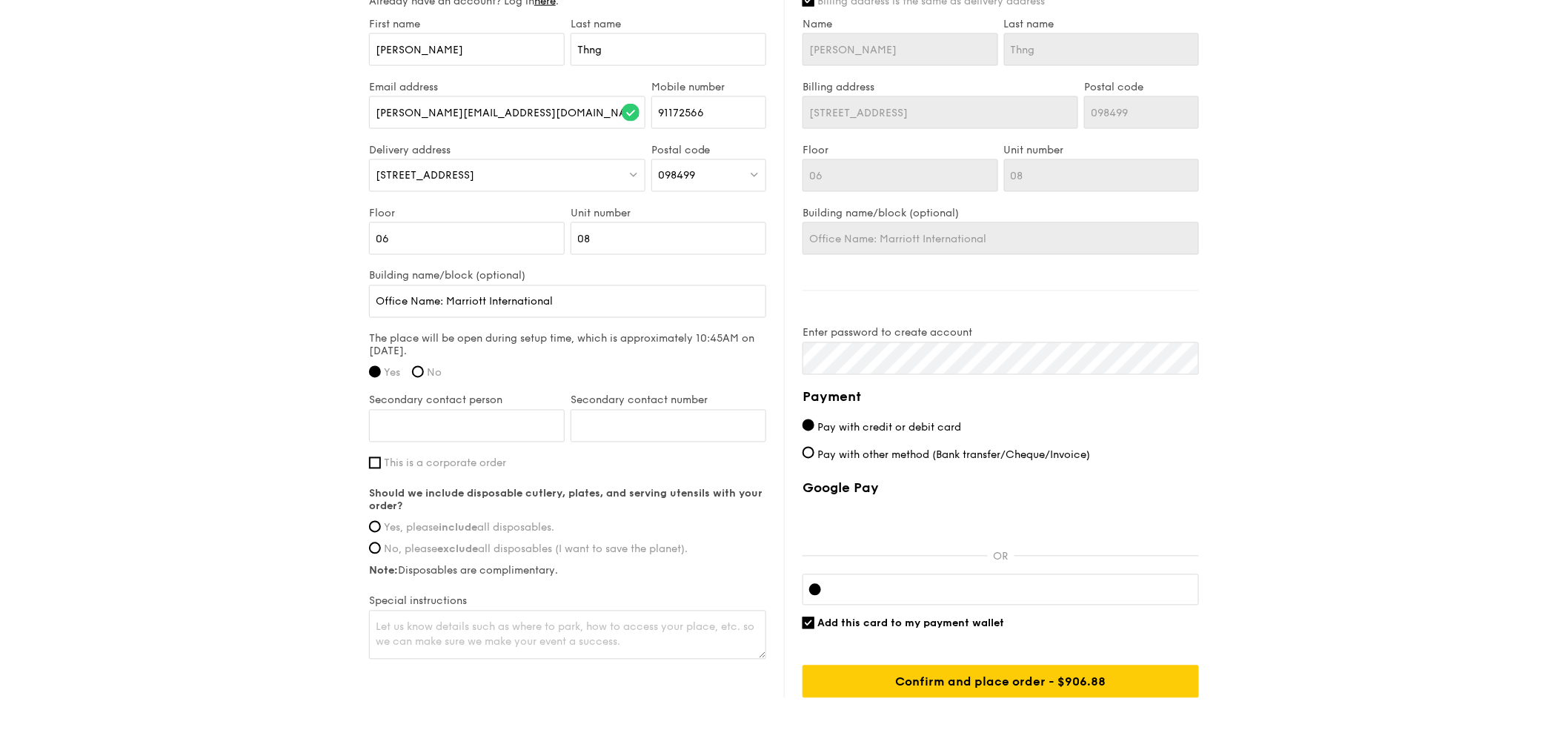
scroll to position [971, 0]
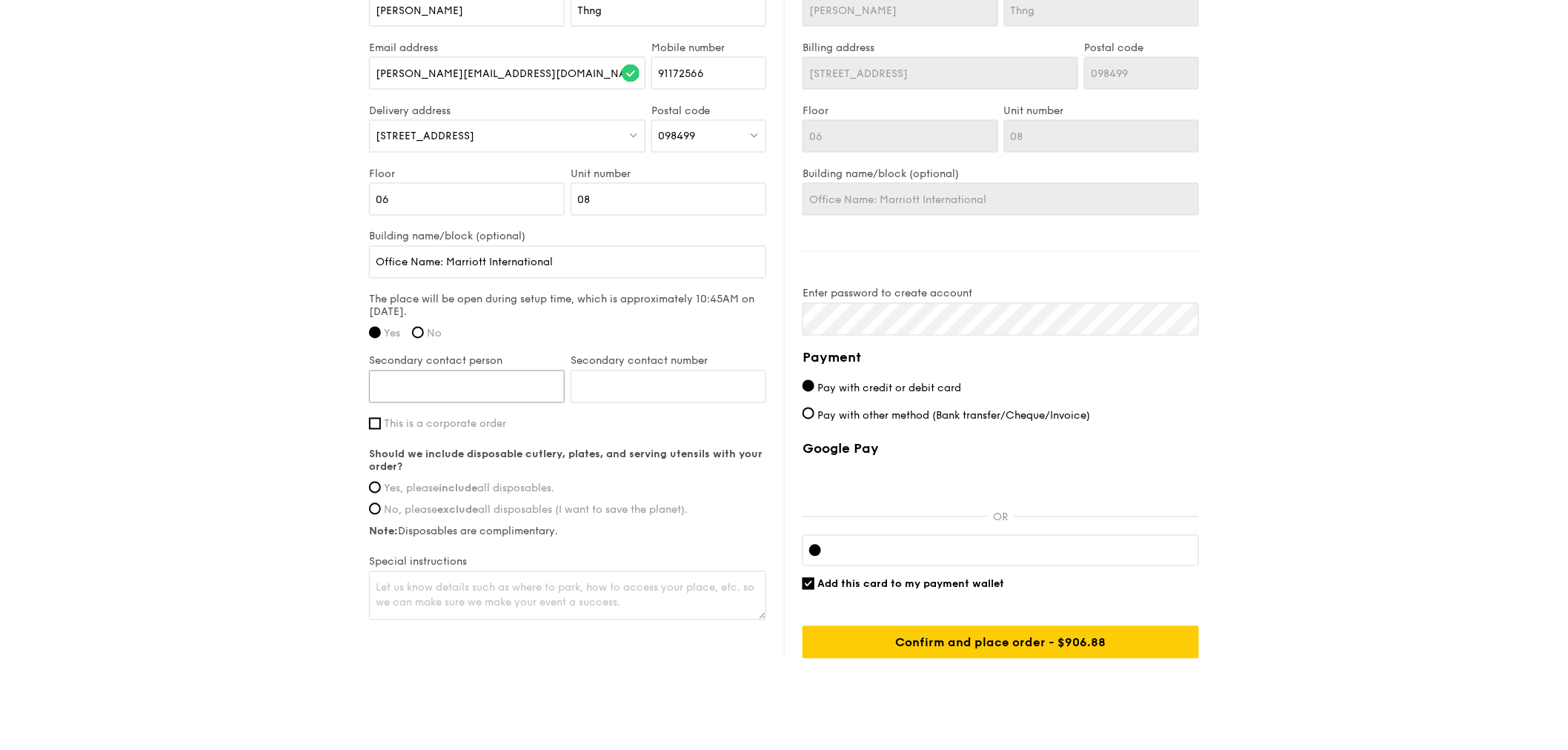
click at [462, 388] on input "Secondary contact person" at bounding box center [466, 386] width 196 height 33
drag, startPoint x: 457, startPoint y: 380, endPoint x: 463, endPoint y: 386, distance: 8.5
click at [457, 380] on input "Erene" at bounding box center [466, 386] width 196 height 33
type input "[PERSON_NAME]"
click at [628, 402] on input "Secondary contact number" at bounding box center [668, 386] width 196 height 33
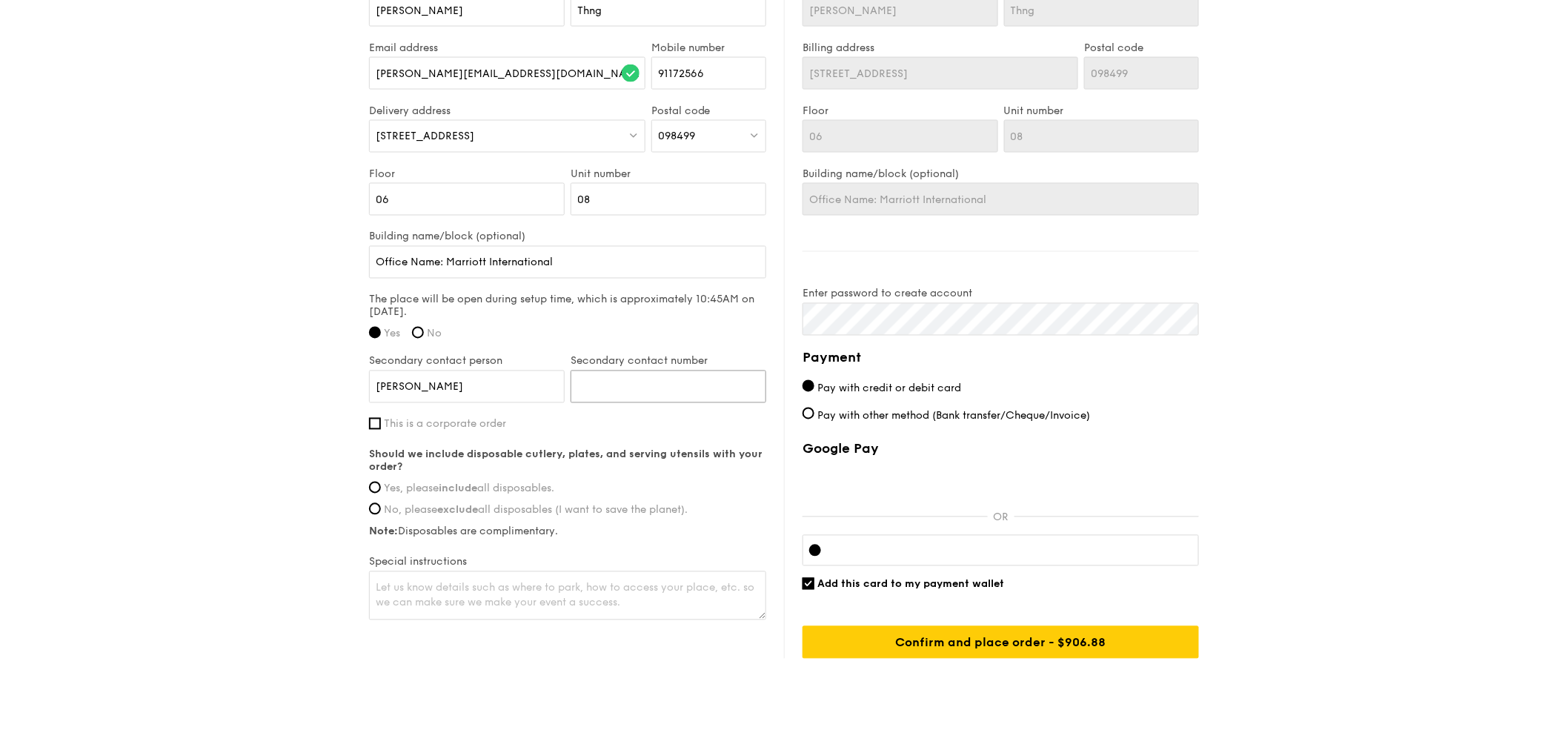
click at [625, 403] on input "Secondary contact number" at bounding box center [668, 386] width 196 height 33
drag, startPoint x: 499, startPoint y: 396, endPoint x: 287, endPoint y: 405, distance: 212.2
click at [654, 383] on input "Secondary contact number" at bounding box center [668, 386] width 196 height 33
click at [685, 396] on input "Secondary contact number" at bounding box center [668, 386] width 196 height 33
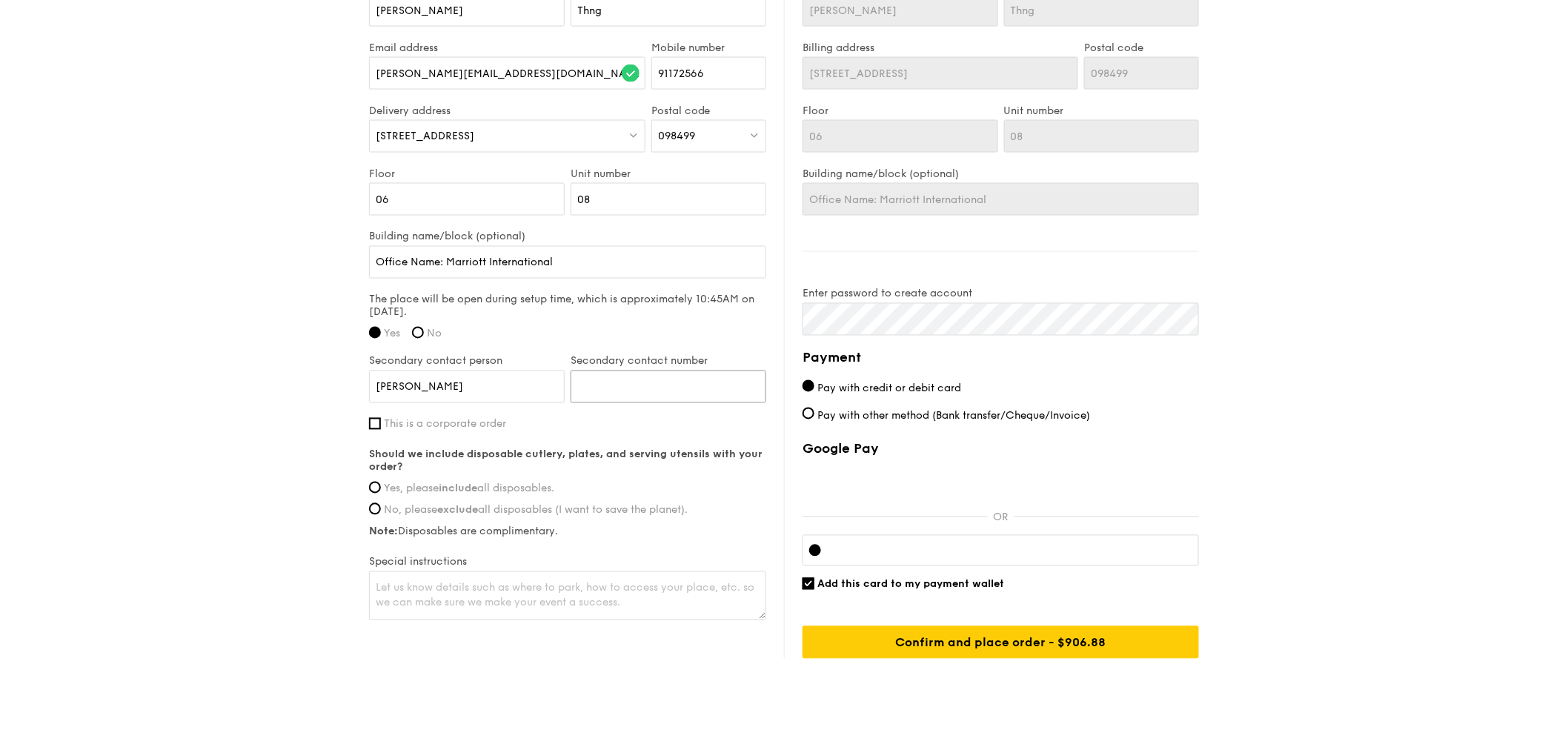
paste input "63338878"
type input "63338878"
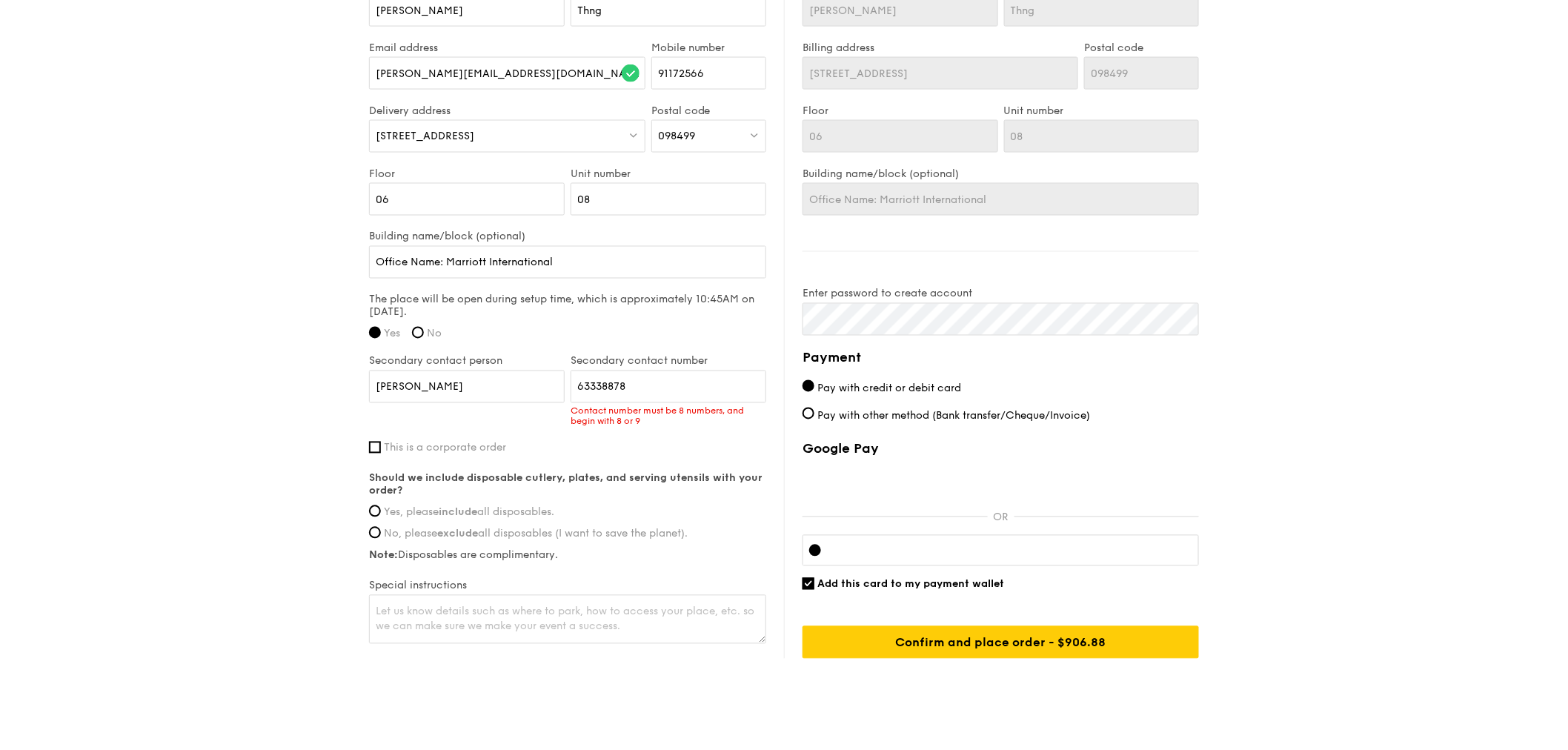
click at [644, 381] on input "63338878" at bounding box center [668, 386] width 196 height 33
click at [602, 392] on input "63338878" at bounding box center [668, 386] width 196 height 33
drag, startPoint x: 678, startPoint y: 387, endPoint x: 412, endPoint y: 396, distance: 266.2
click at [412, 396] on div "Secondary contact person [PERSON_NAME] Secondary contact number 63338878 Contac…" at bounding box center [568, 399] width 403 height 87
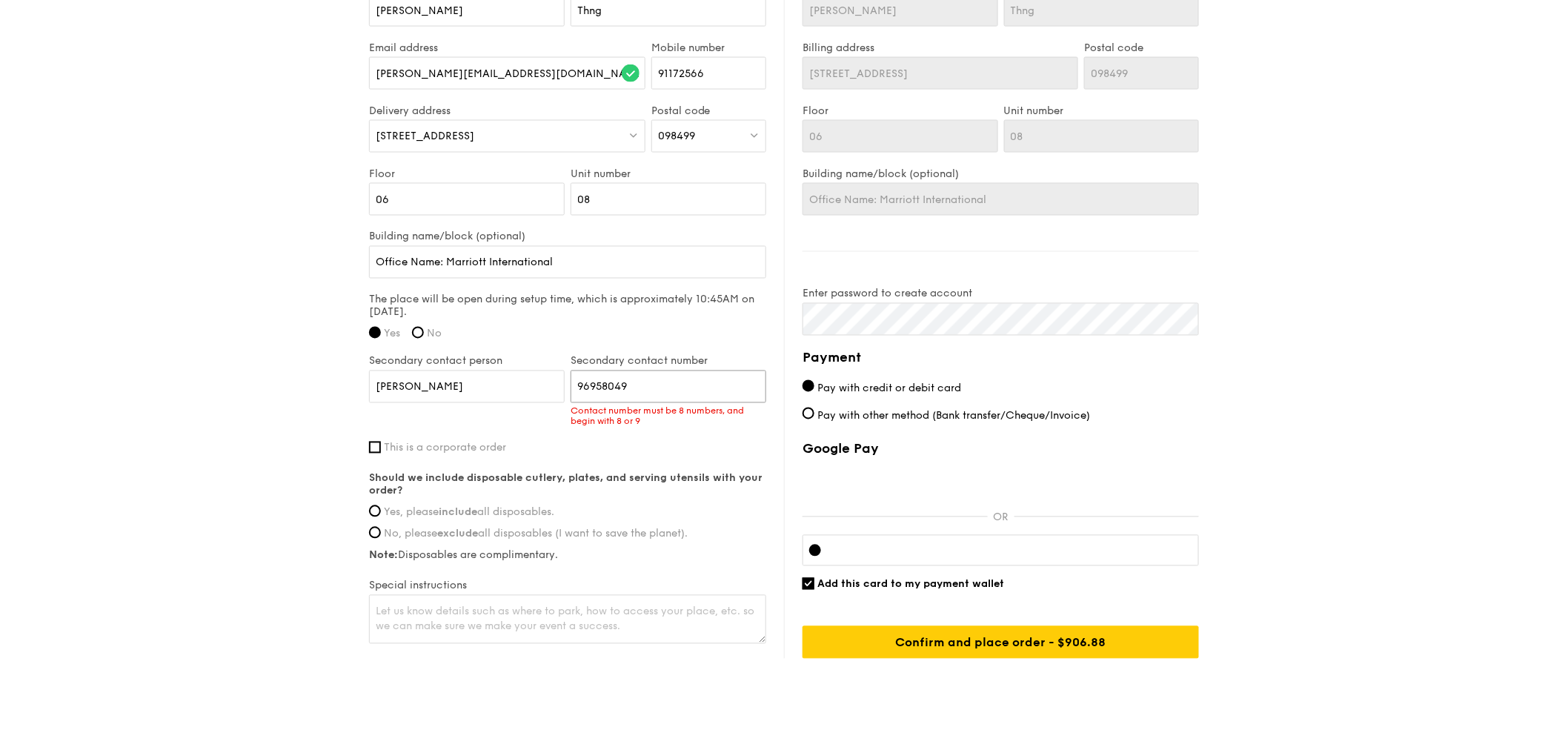
type input "96958049"
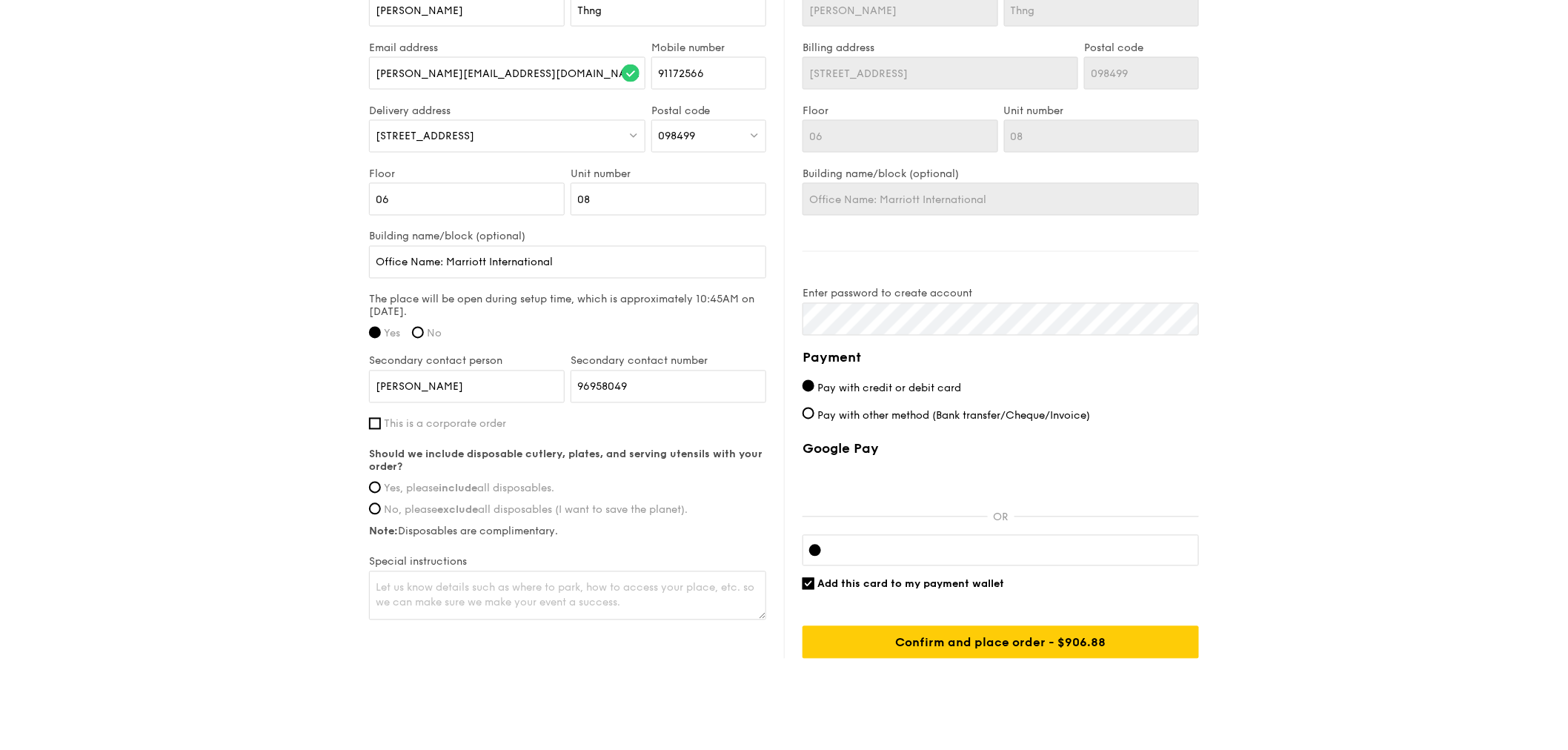
click at [462, 426] on span "This is a corporate order" at bounding box center [445, 424] width 122 height 13
click at [381, 426] on input "This is a corporate order" at bounding box center [375, 424] width 12 height 12
checkbox input "true"
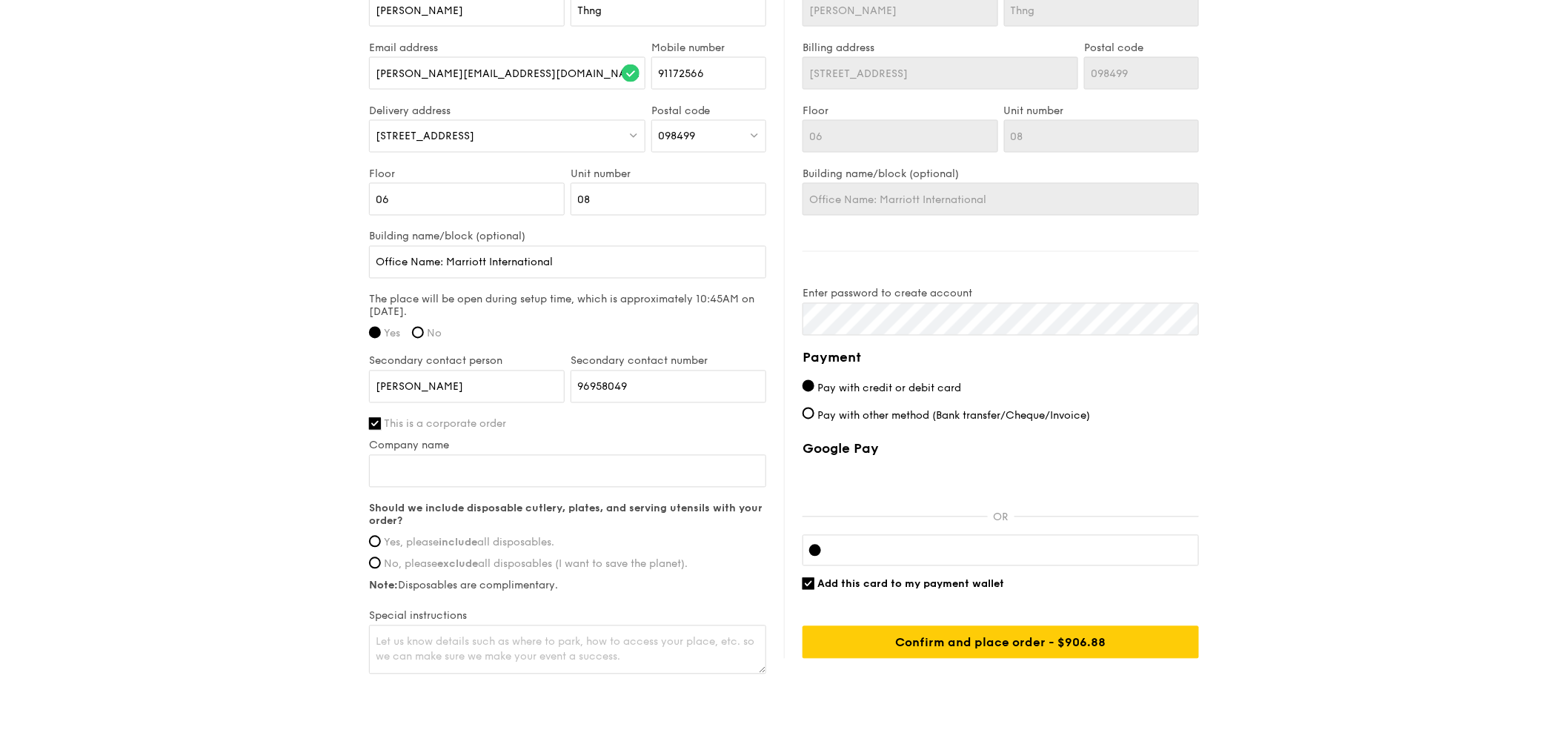
scroll to position [1027, 0]
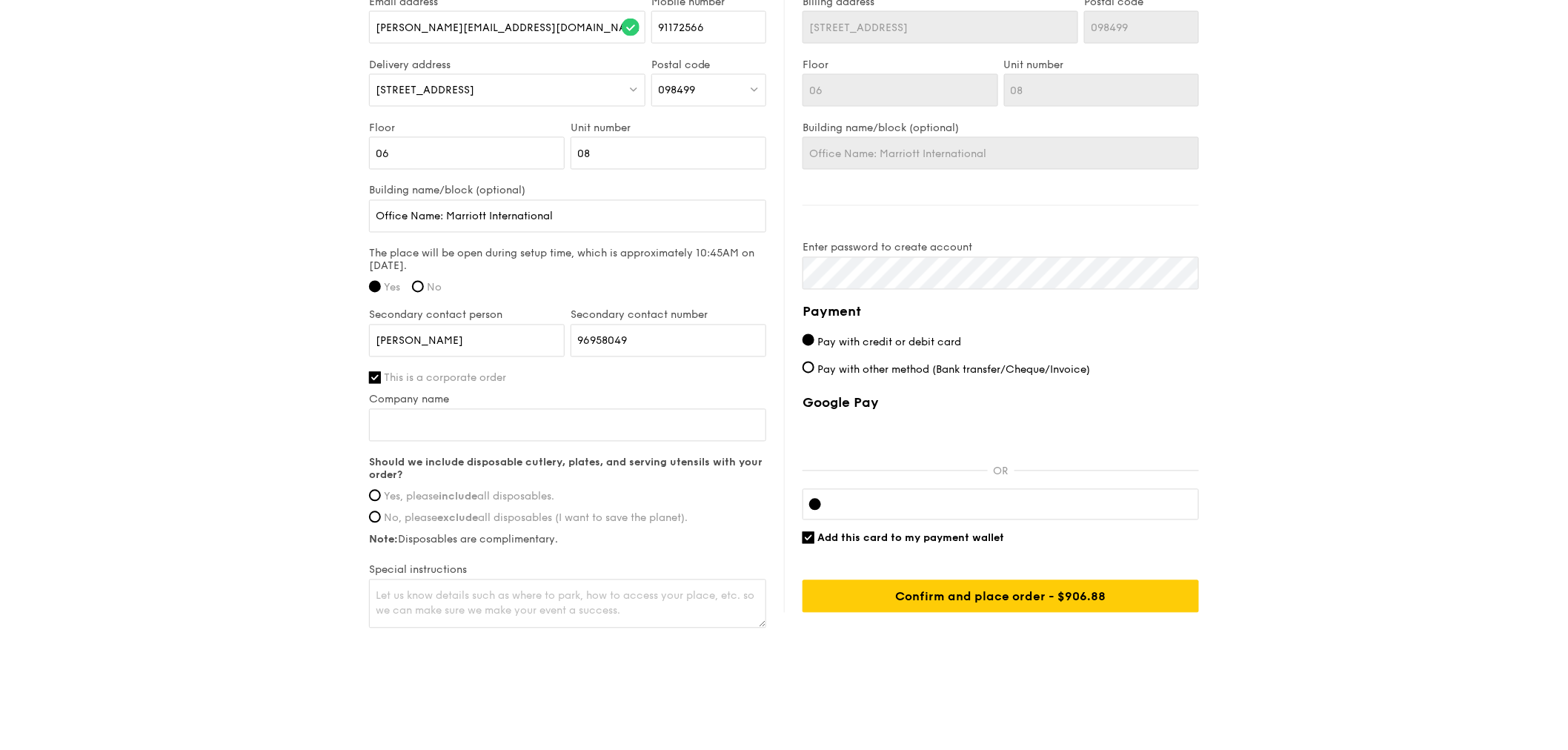
click at [475, 395] on label "Company name" at bounding box center [568, 399] width 397 height 13
click at [475, 409] on input "Company name" at bounding box center [568, 425] width 397 height 33
click at [489, 420] on input "Company name" at bounding box center [568, 425] width 397 height 33
drag, startPoint x: 572, startPoint y: 206, endPoint x: 449, endPoint y: 209, distance: 123.0
click at [449, 209] on input "Office Name: Marriott International" at bounding box center [568, 216] width 397 height 33
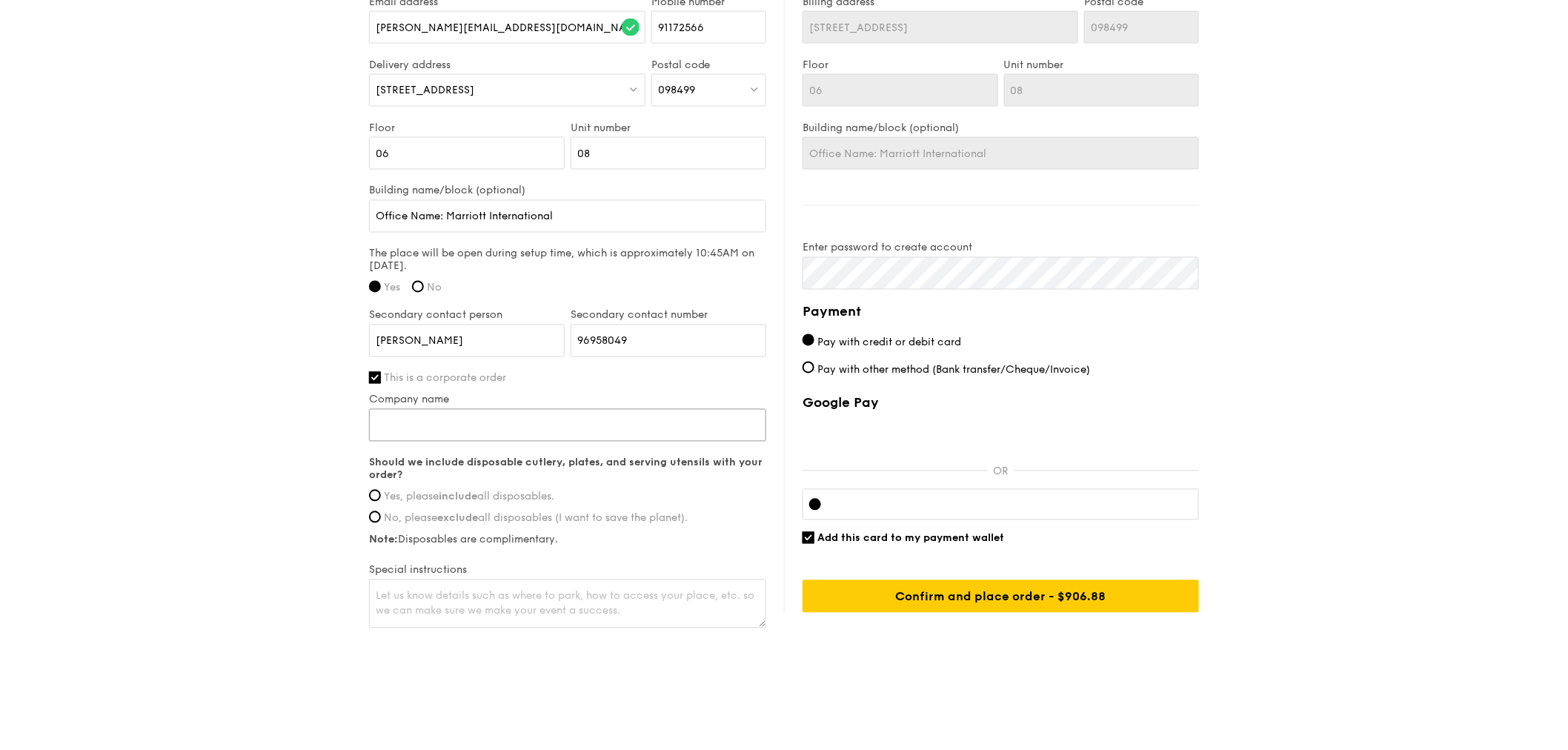
click at [501, 425] on input "Company name" at bounding box center [568, 425] width 397 height 33
paste input "Marriott International"
type input "Marriott International"
drag, startPoint x: 577, startPoint y: 202, endPoint x: 240, endPoint y: 221, distance: 337.5
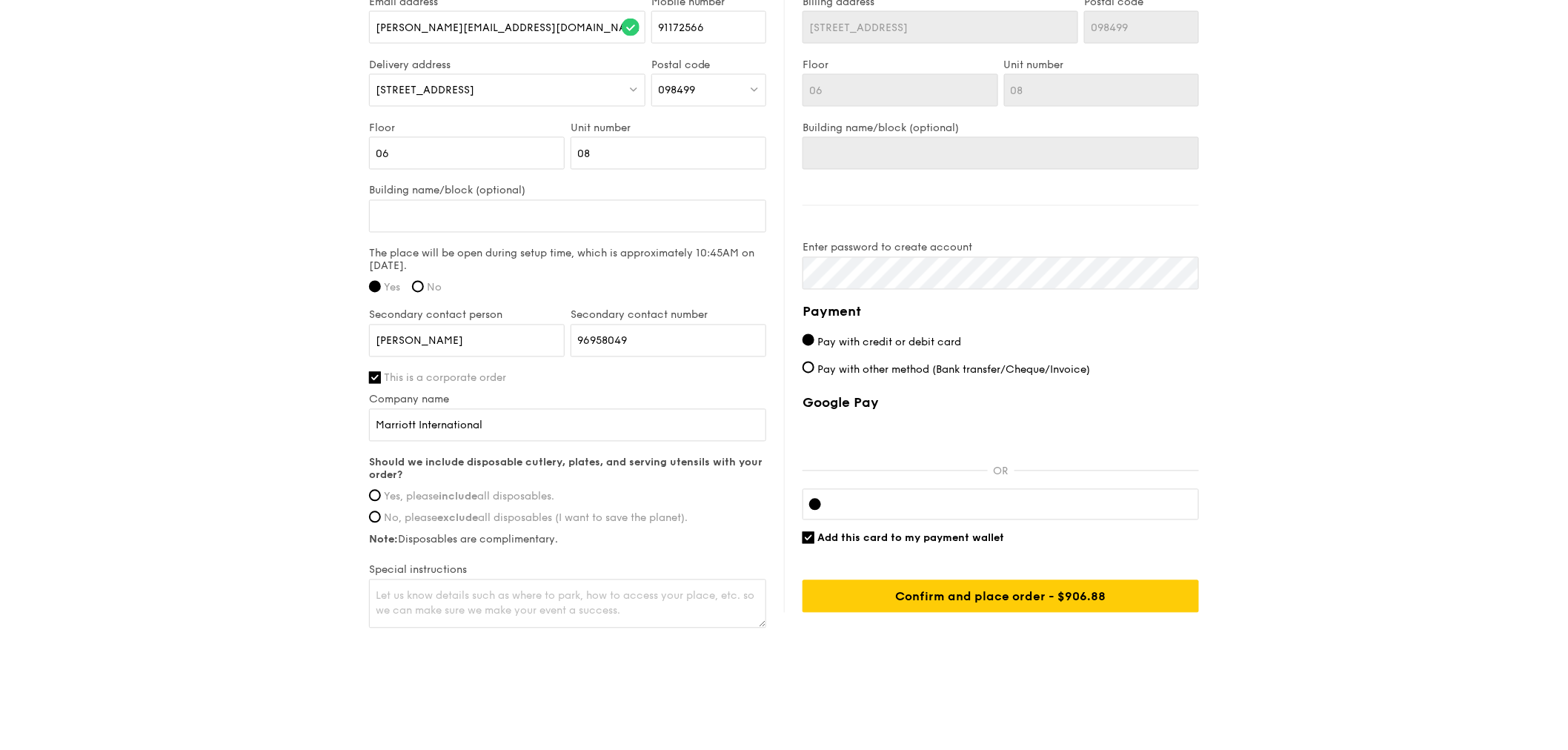
click at [430, 491] on span "Yes, please include all disposables." at bounding box center [469, 497] width 170 height 13
click at [381, 491] on input "Yes, please include all disposables." at bounding box center [375, 496] width 12 height 12
radio input "true"
click at [442, 595] on textarea at bounding box center [568, 604] width 397 height 49
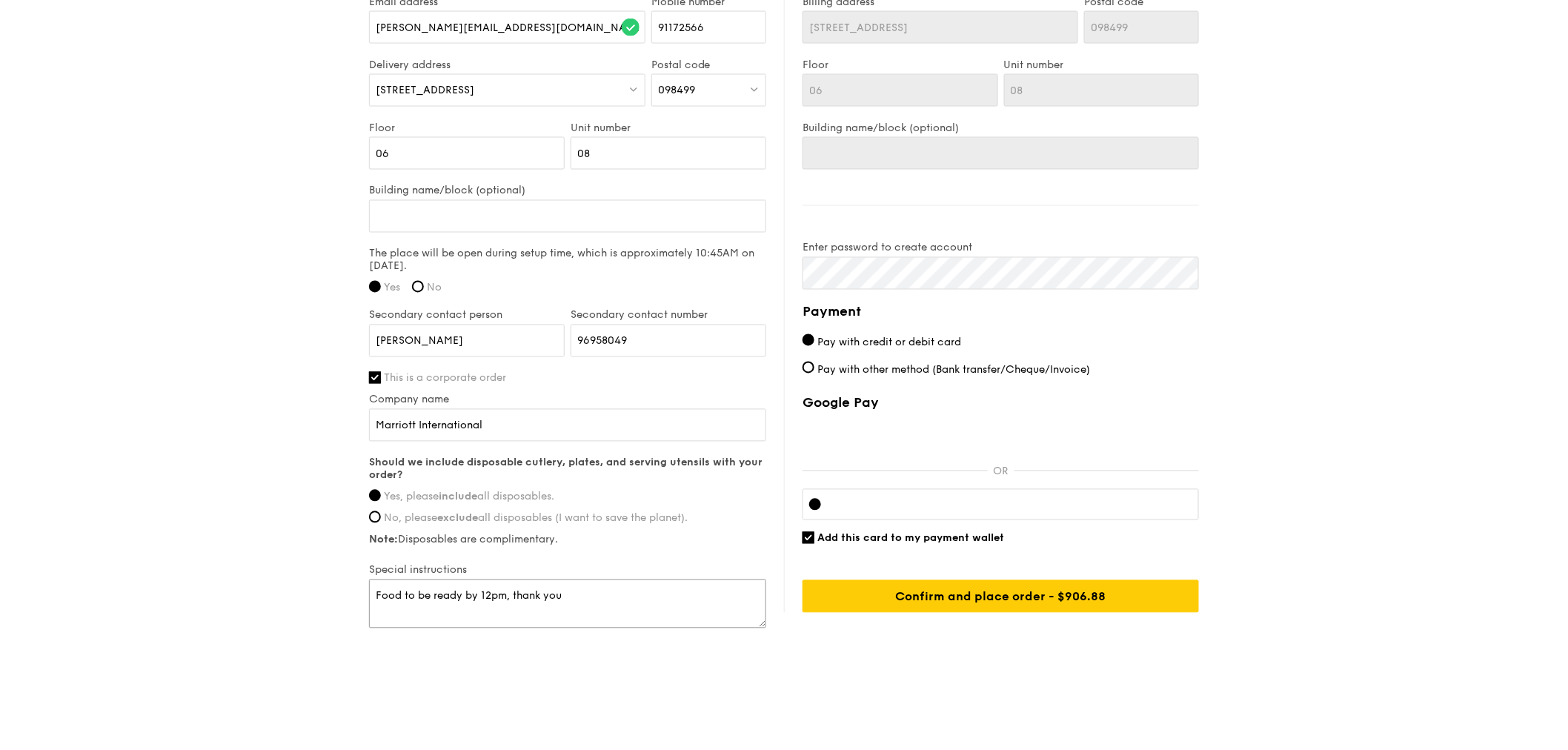
type textarea "Food to be ready by 12pm, thank you!"
click at [470, 591] on textarea "Food to be ready by 12pm, thank you!" at bounding box center [568, 604] width 397 height 49
drag, startPoint x: 647, startPoint y: 589, endPoint x: 333, endPoint y: 603, distance: 314.3
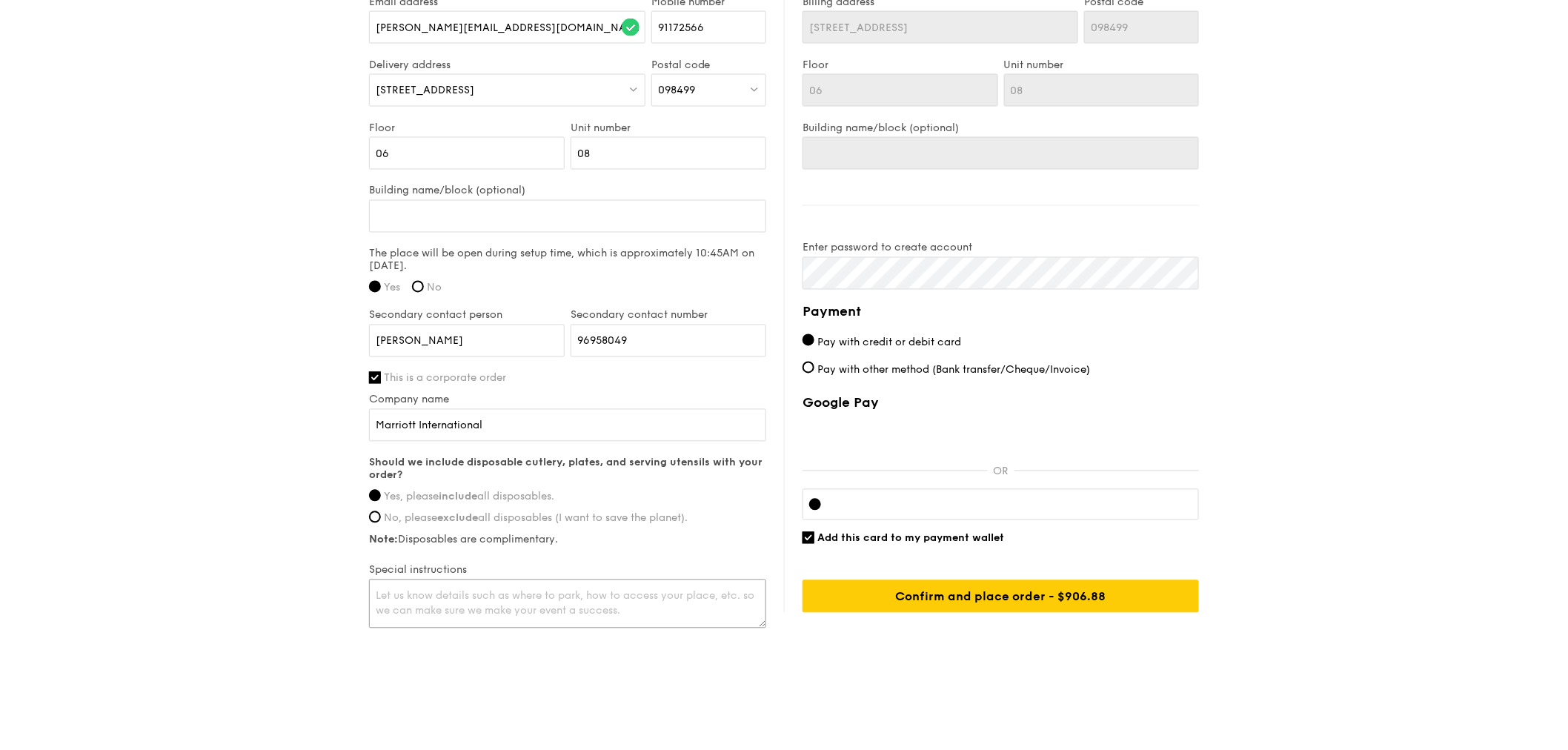
click at [593, 596] on textarea at bounding box center [568, 604] width 397 height 49
paste textarea "Food to be ready by 12pm, thank you!"
type textarea "Food to be ready by 12pm, thank you!"
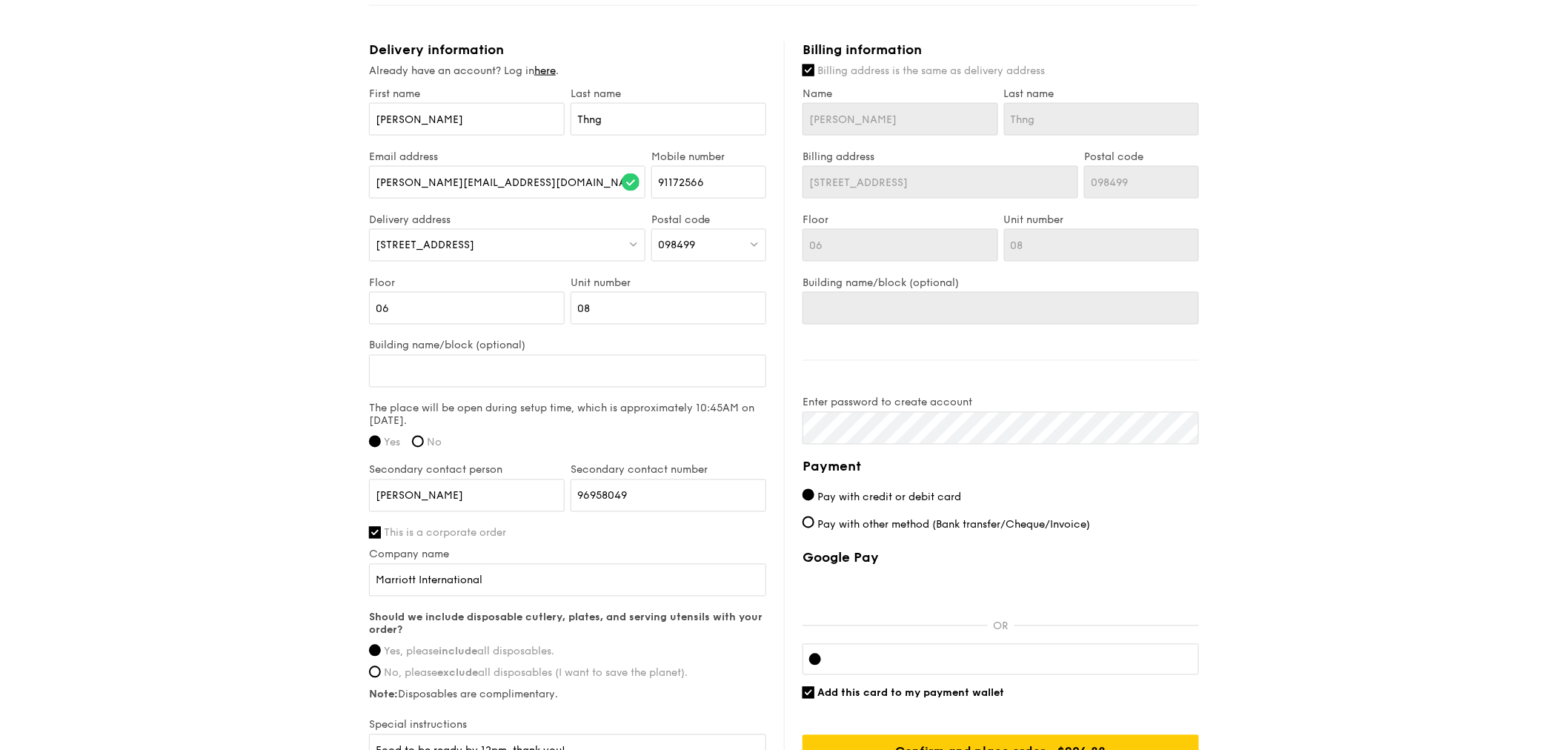
scroll to position [945, 0]
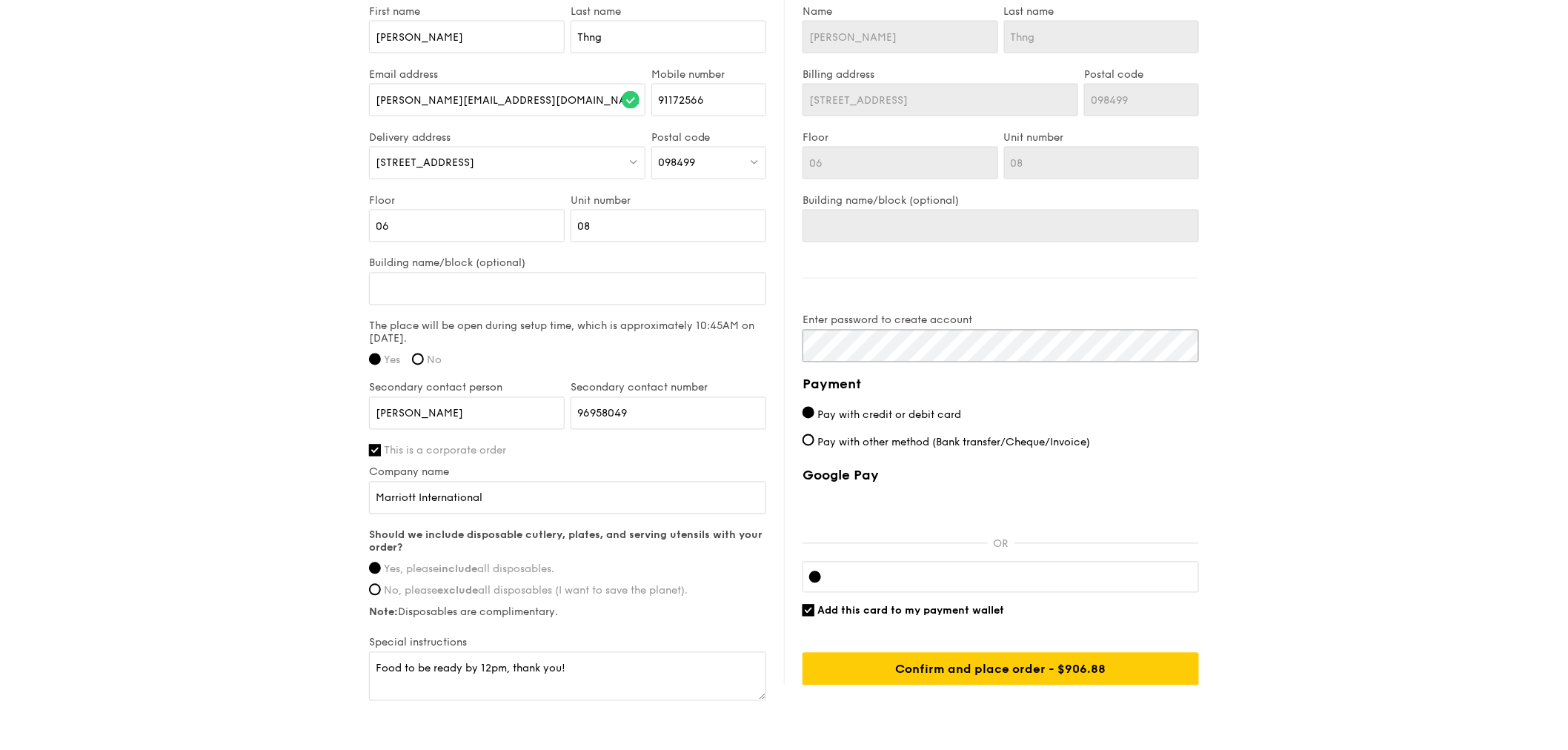
click at [783, 358] on div "Delivery information Already have an account? Log in here . First name [PERSON_…" at bounding box center [784, 331] width 830 height 745
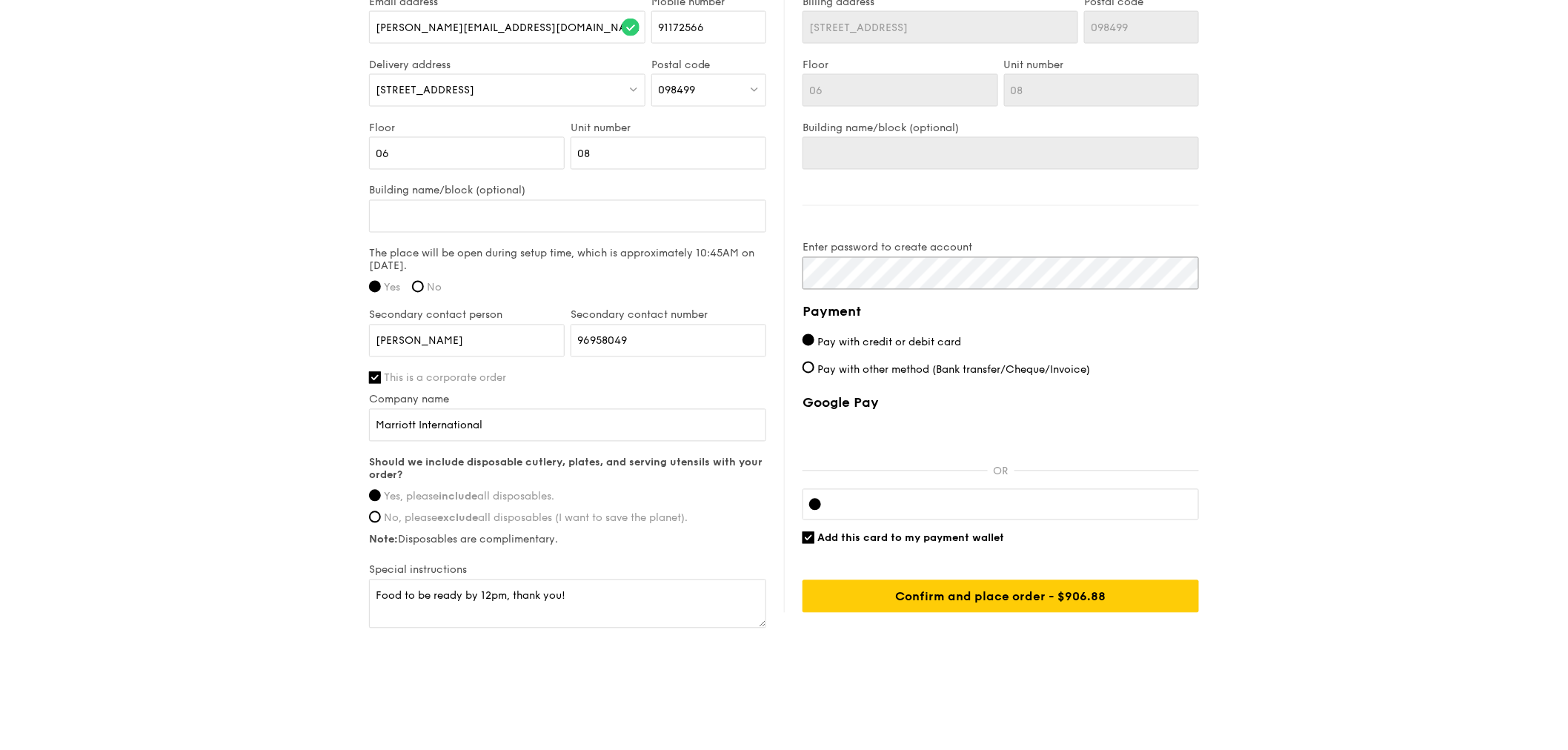
click at [624, 297] on div "Delivery information Already have an account? Log in here . First name [PERSON_…" at bounding box center [784, 259] width 830 height 745
click at [810, 532] on input "Add this card to my payment wallet" at bounding box center [809, 538] width 12 height 12
checkbox input "false"
click at [959, 335] on span "Pay with credit or debit card" at bounding box center [889, 342] width 144 height 13
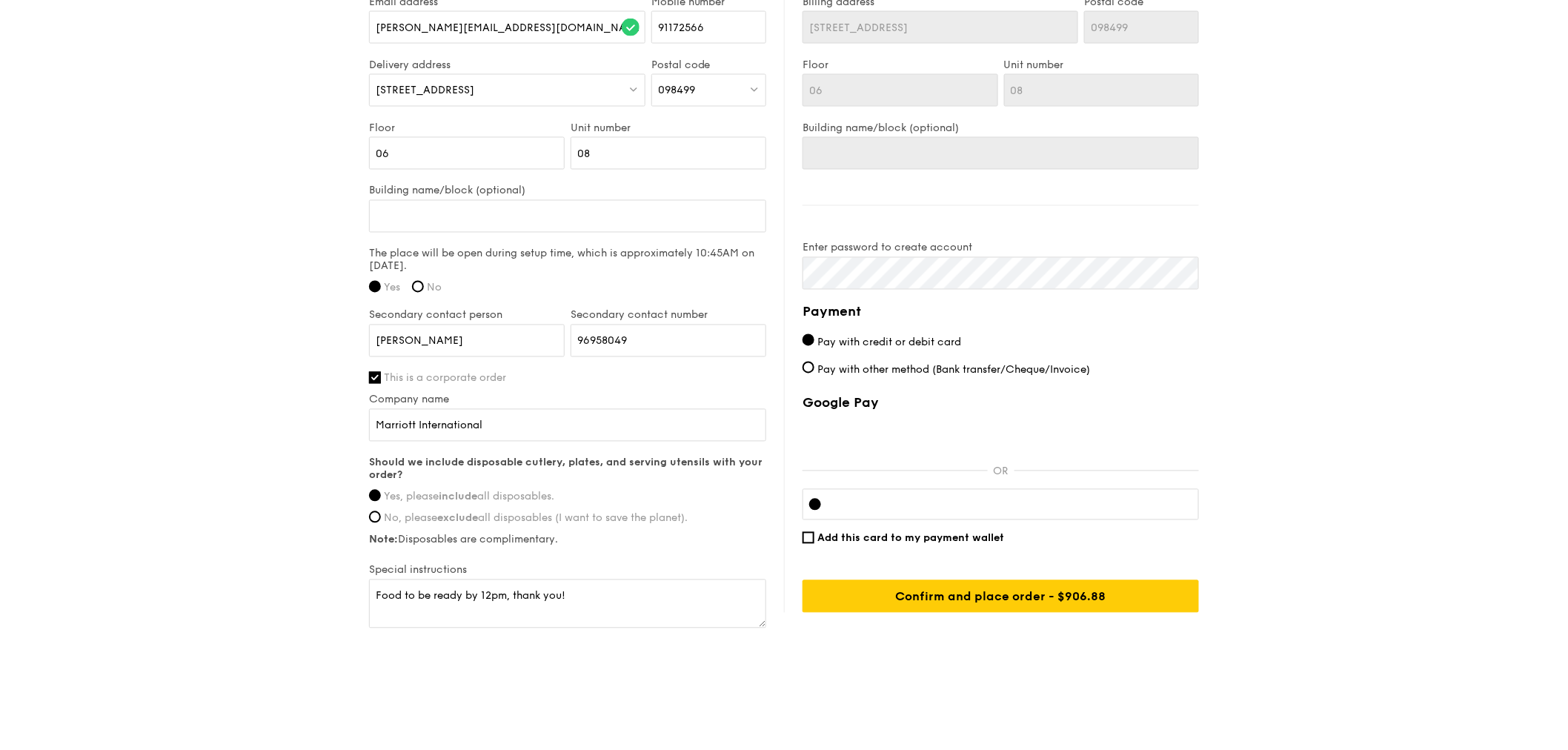
click at [815, 334] on input "Pay with credit or debit card" at bounding box center [809, 340] width 12 height 12
click at [816, 499] on div at bounding box center [816, 505] width 12 height 12
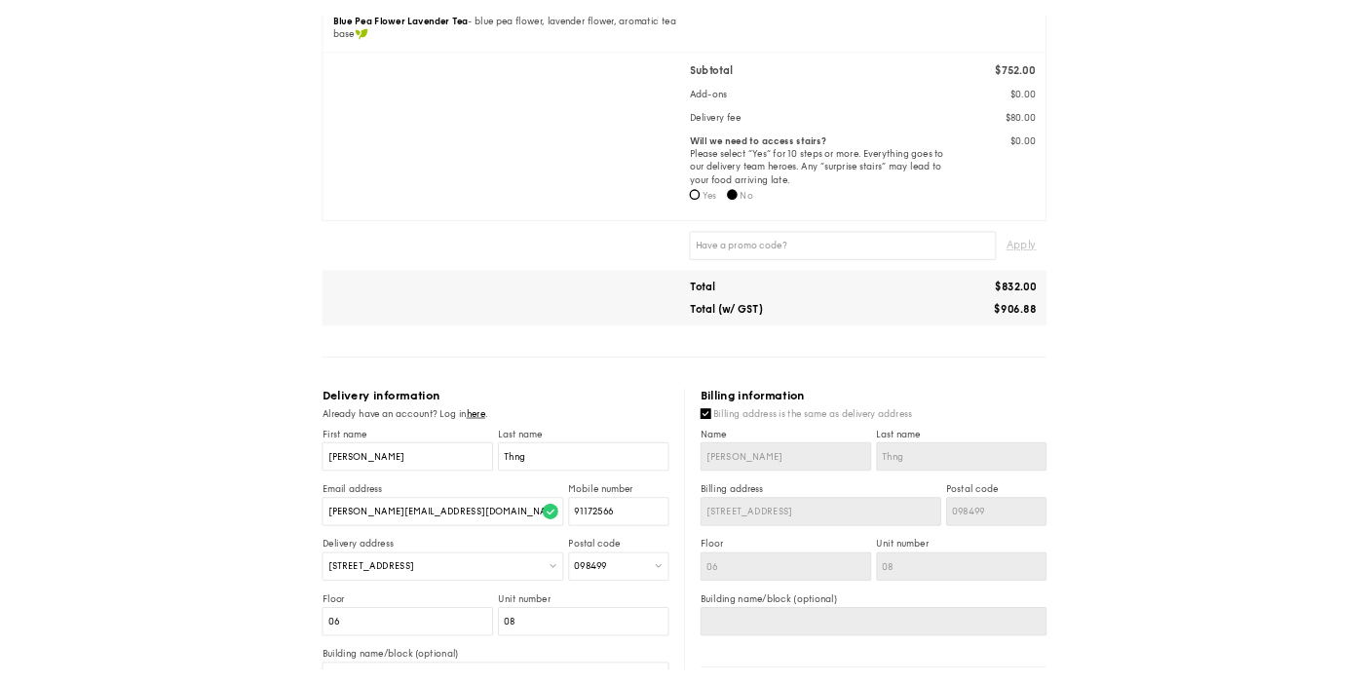
scroll to position [649, 0]
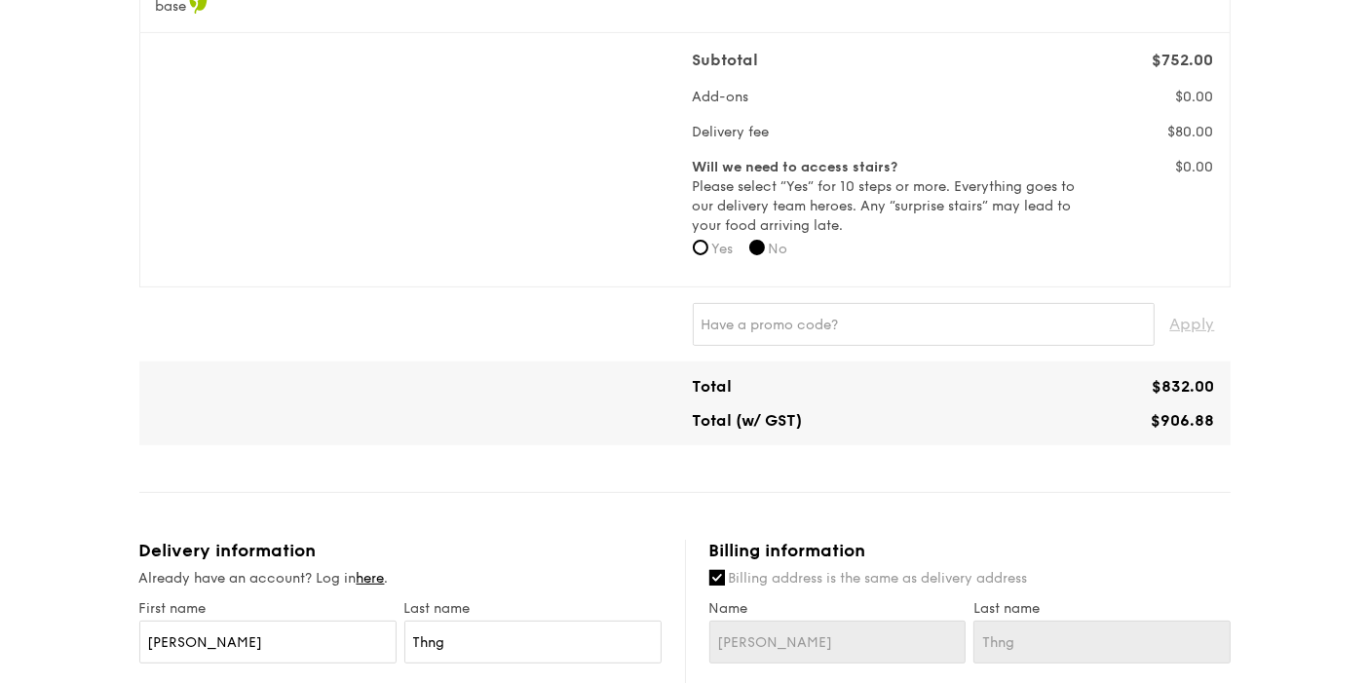
click at [595, 424] on div "Total $832.00 Total (w/ GST) $906.88" at bounding box center [684, 403] width 1075 height 53
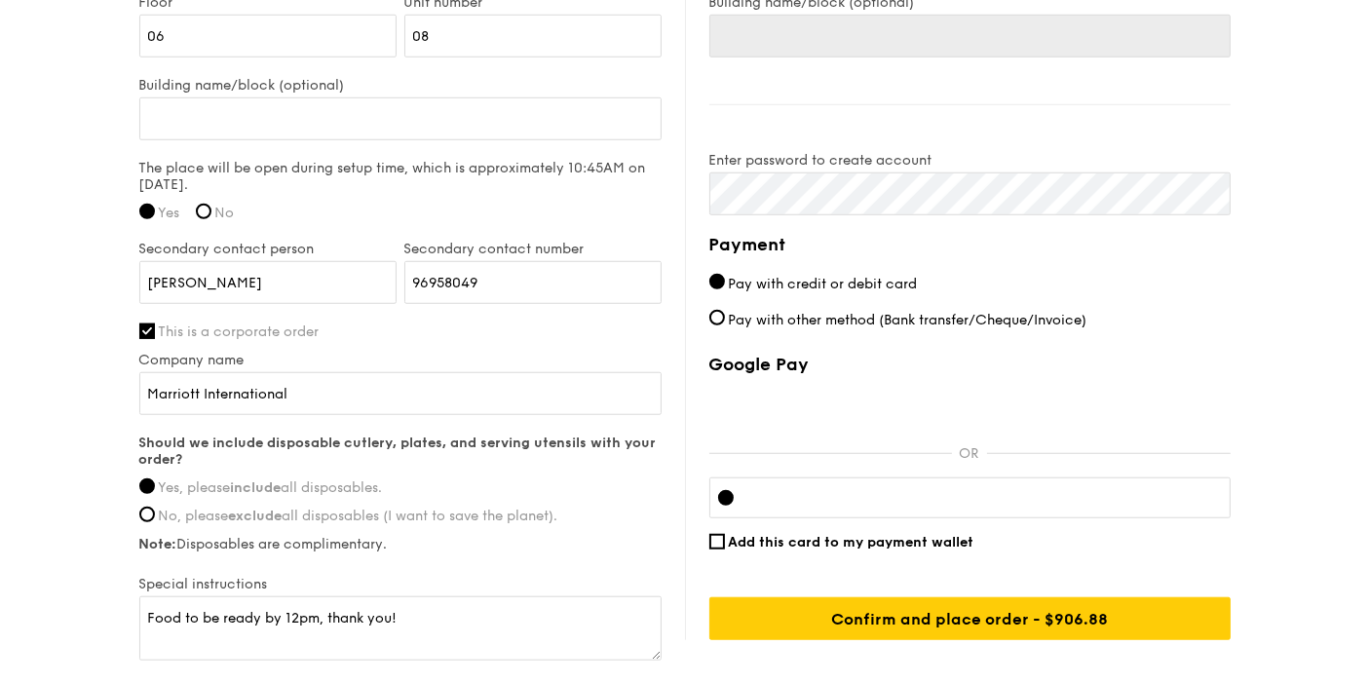
scroll to position [1628, 0]
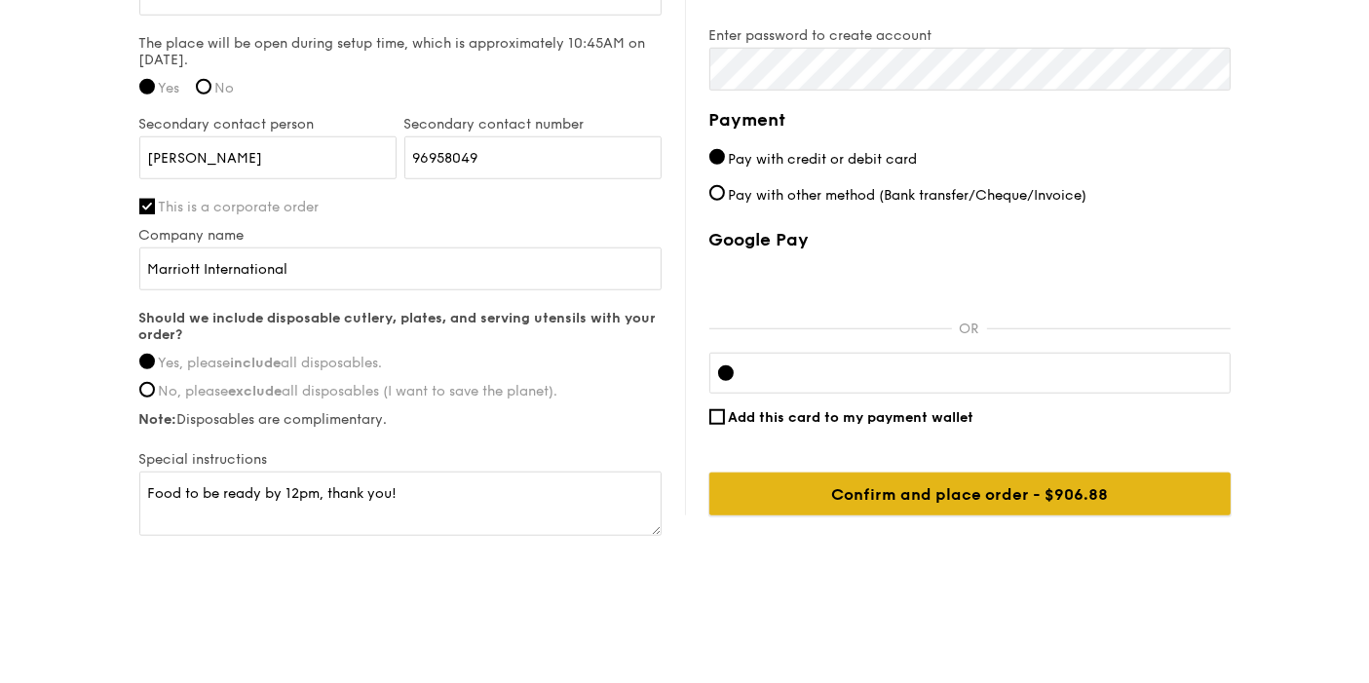
click at [1004, 506] on input "Confirm and place order - $906.88" at bounding box center [969, 493] width 521 height 43
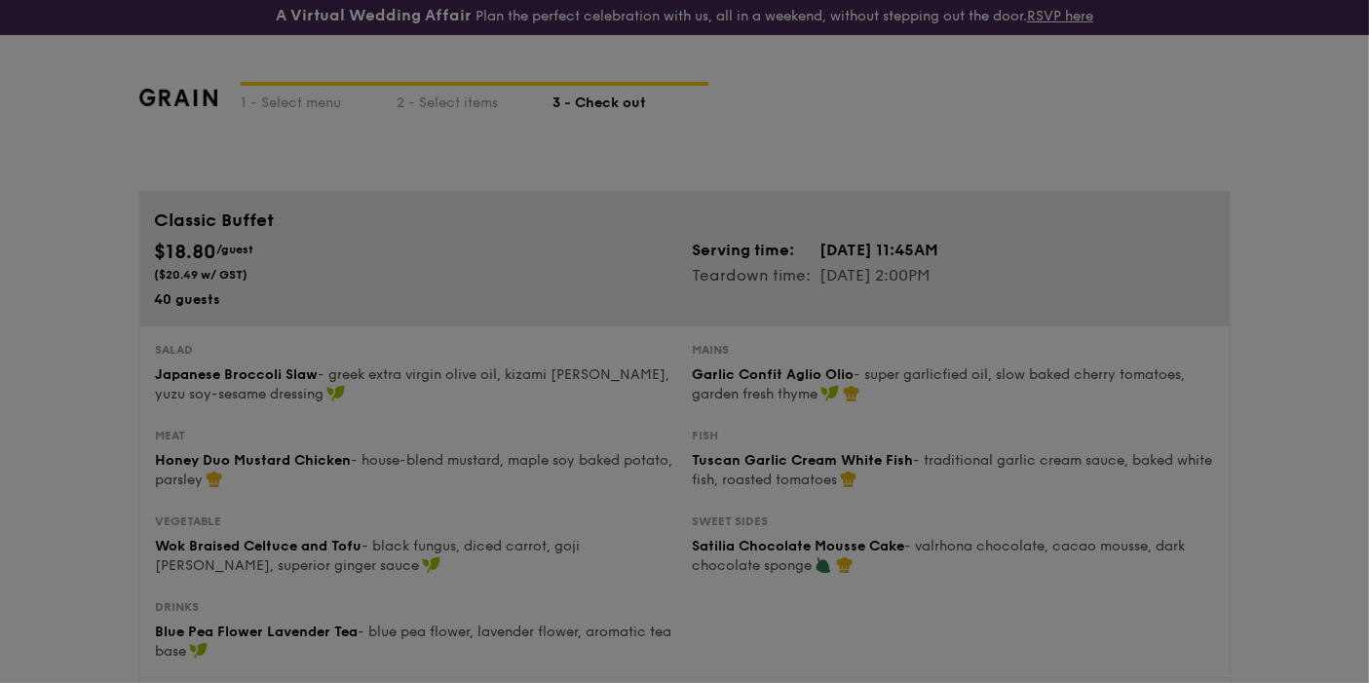
scroll to position [112, 0]
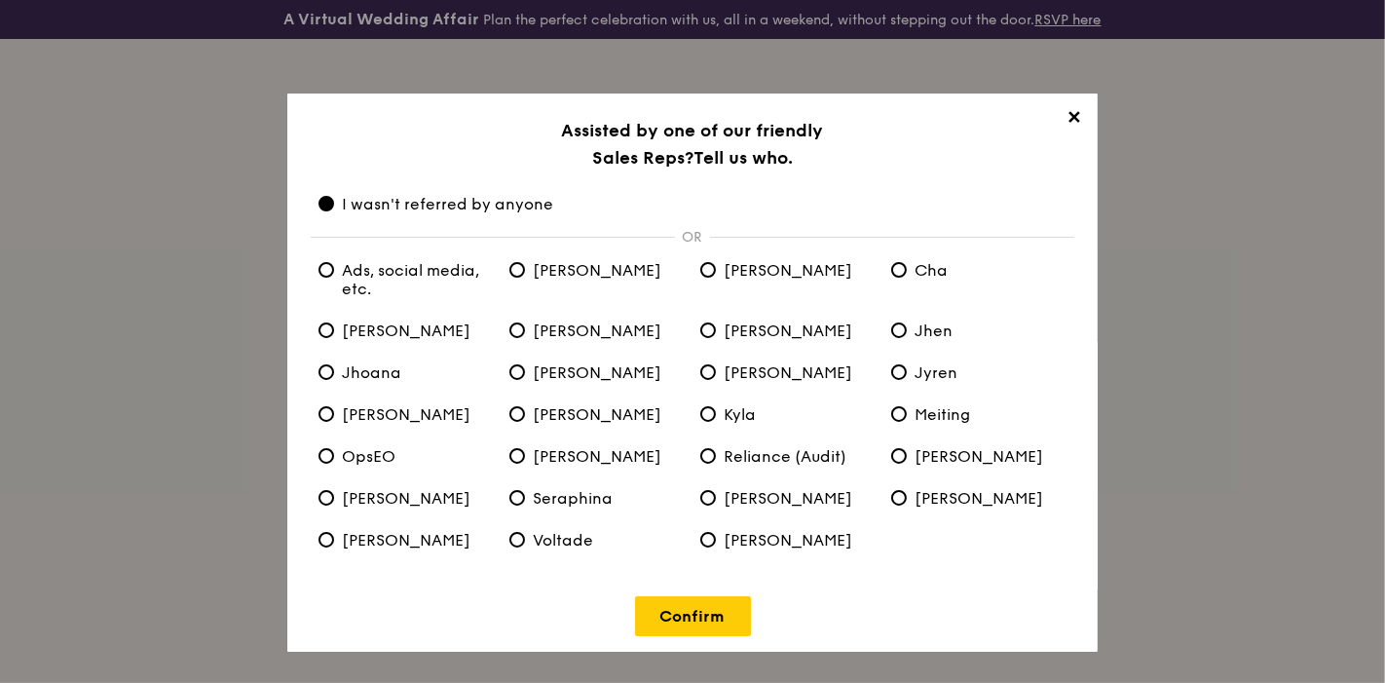
click at [546, 412] on span "[PERSON_NAME]" at bounding box center [585, 414] width 152 height 19
click at [525, 412] on input "[PERSON_NAME]" at bounding box center [517, 414] width 16 height 16
radio input "true"
radio anyone "false"
click at [717, 625] on link "Confirm" at bounding box center [693, 616] width 116 height 40
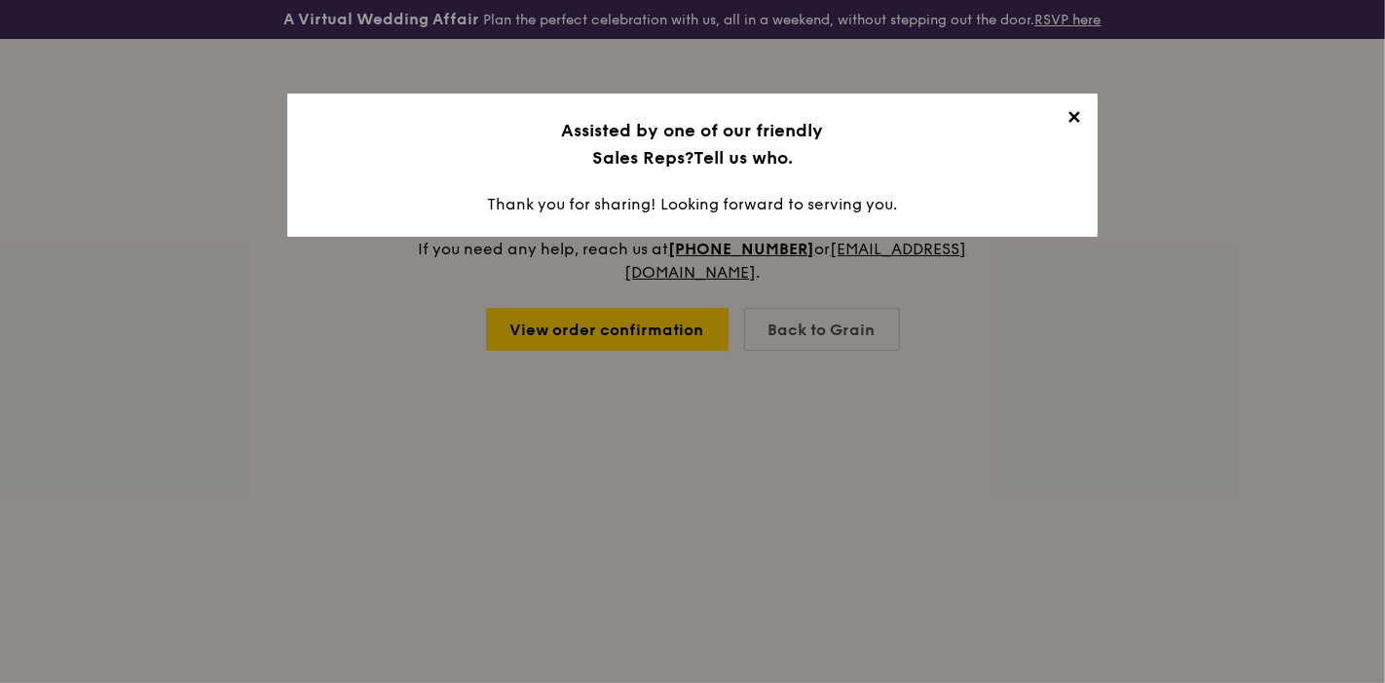
click at [1065, 115] on span "✕" at bounding box center [1074, 120] width 27 height 27
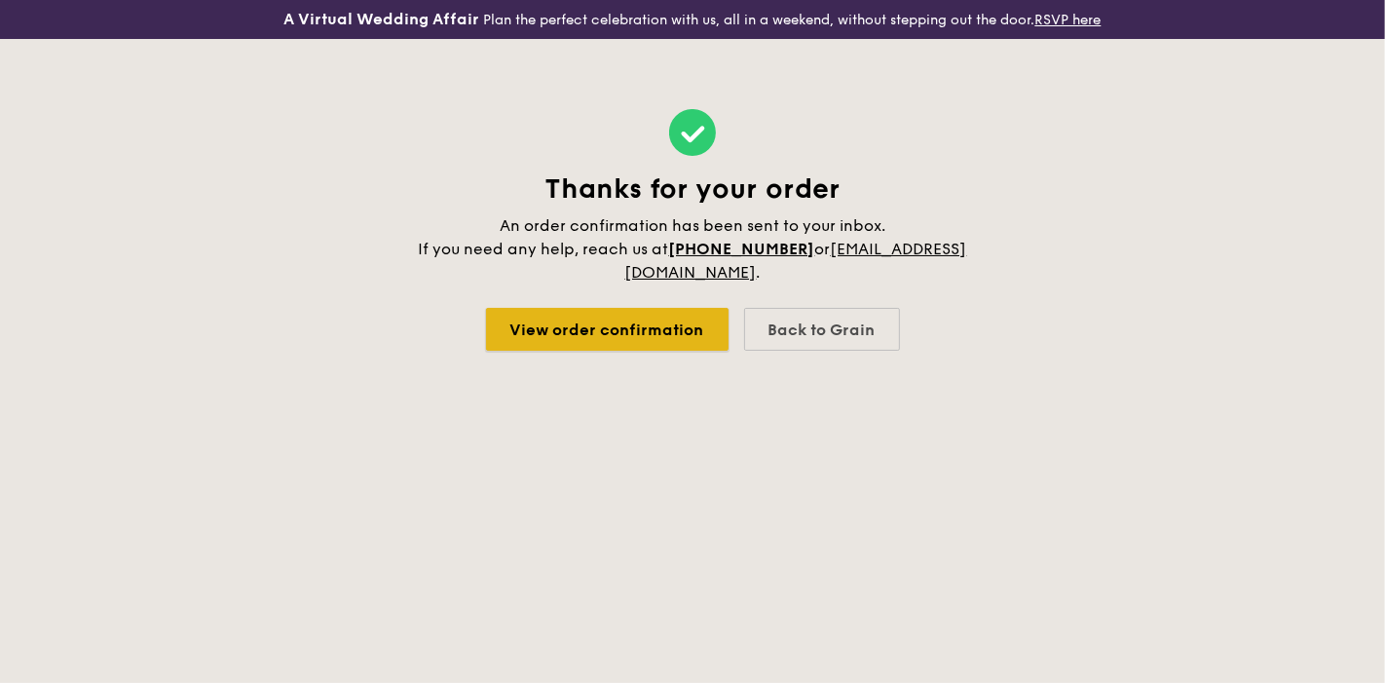
click at [554, 331] on link "View order confirmation" at bounding box center [607, 329] width 243 height 43
